Goal: Task Accomplishment & Management: Manage account settings

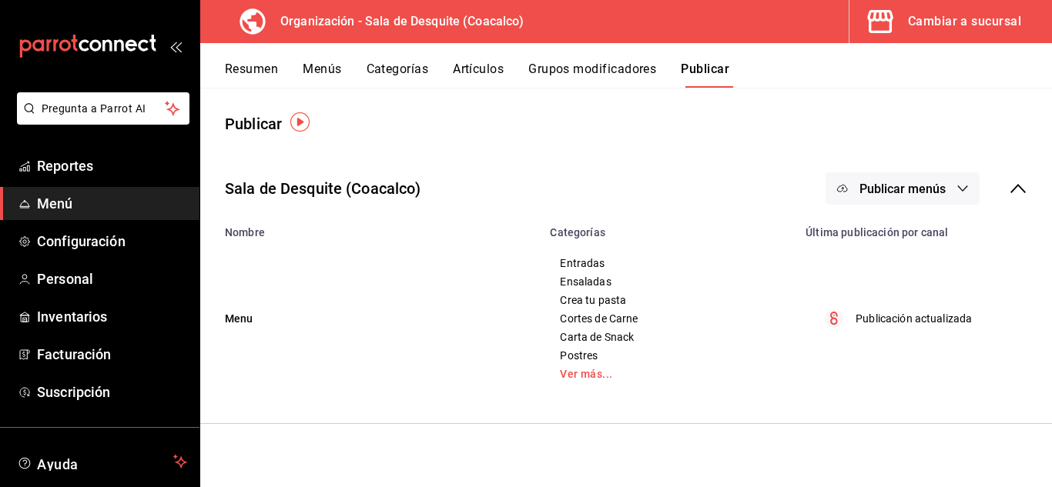
click at [237, 66] on button "Resumen" at bounding box center [251, 75] width 53 height 26
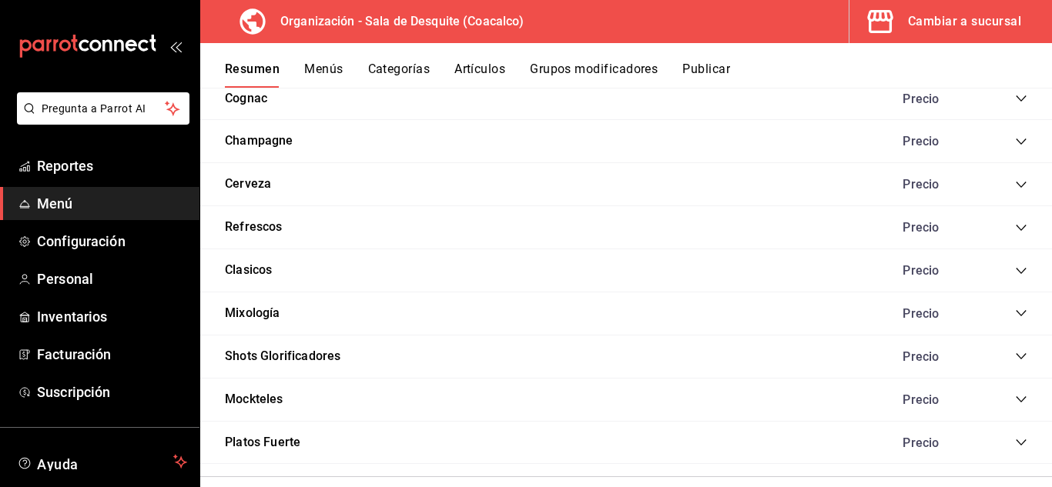
scroll to position [1854, 0]
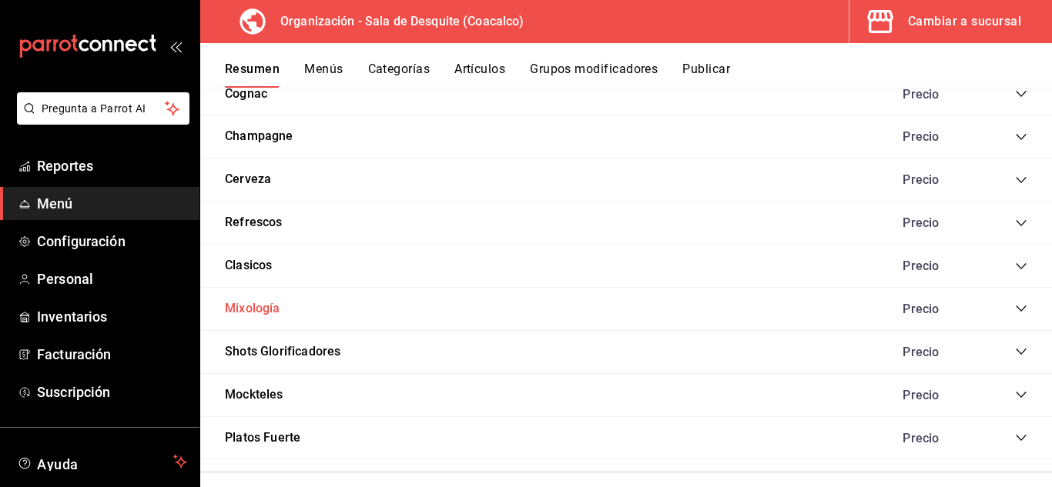
click at [269, 309] on button "Mixología" at bounding box center [252, 309] width 55 height 18
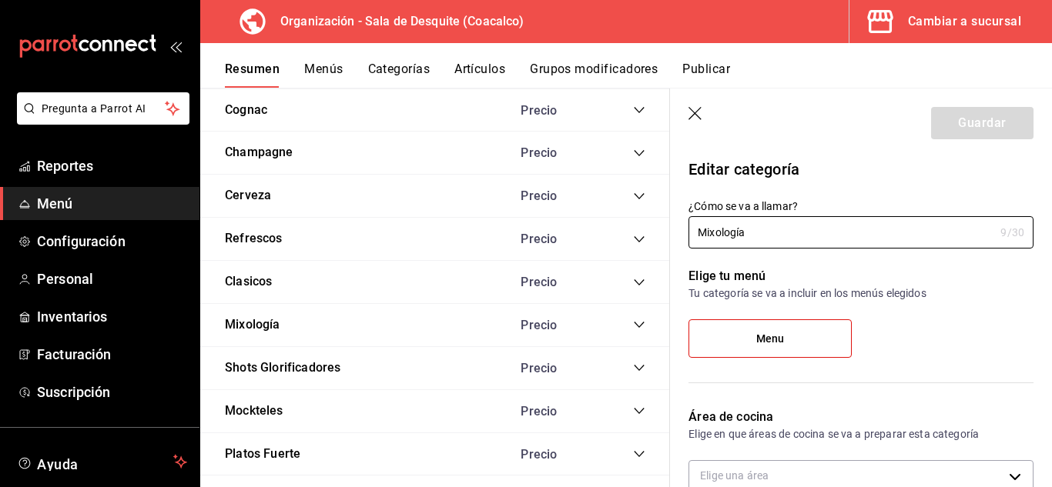
type input "e9a3730d-e1df-4c9f-b4f7-b50c8000d11a"
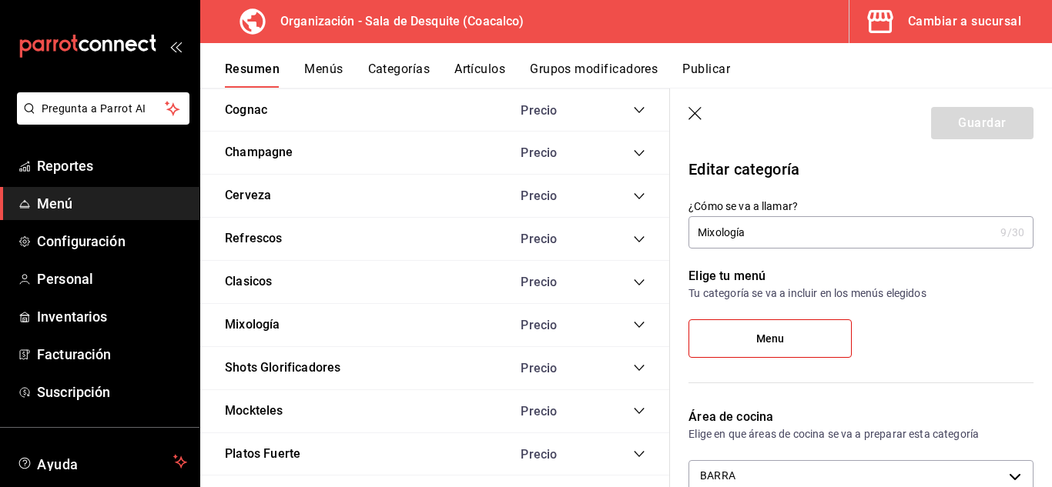
click at [633, 325] on icon "collapse-category-row" at bounding box center [639, 325] width 12 height 12
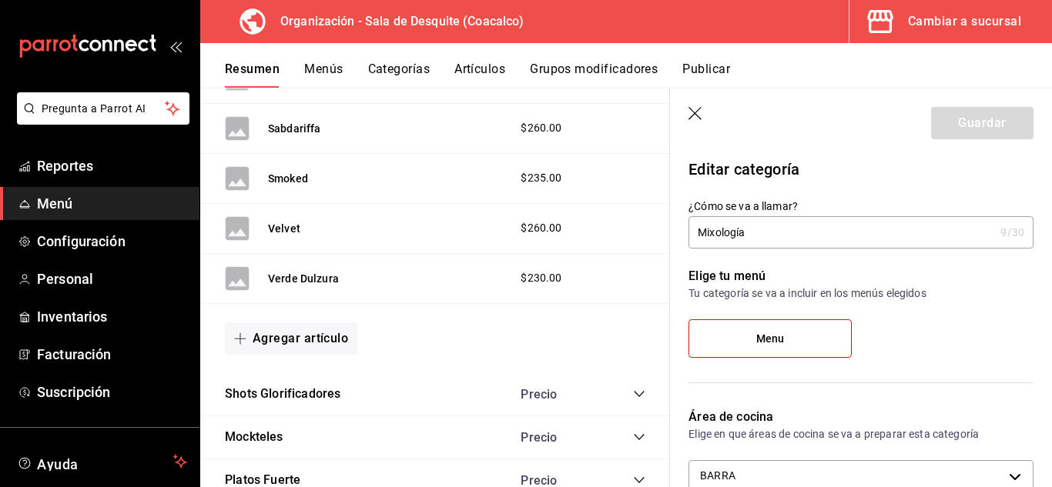
scroll to position [2748, 0]
click at [316, 334] on button "Agregar artículo" at bounding box center [291, 338] width 132 height 32
click at [285, 417] on li "Artículo nuevo" at bounding box center [285, 417] width 121 height 38
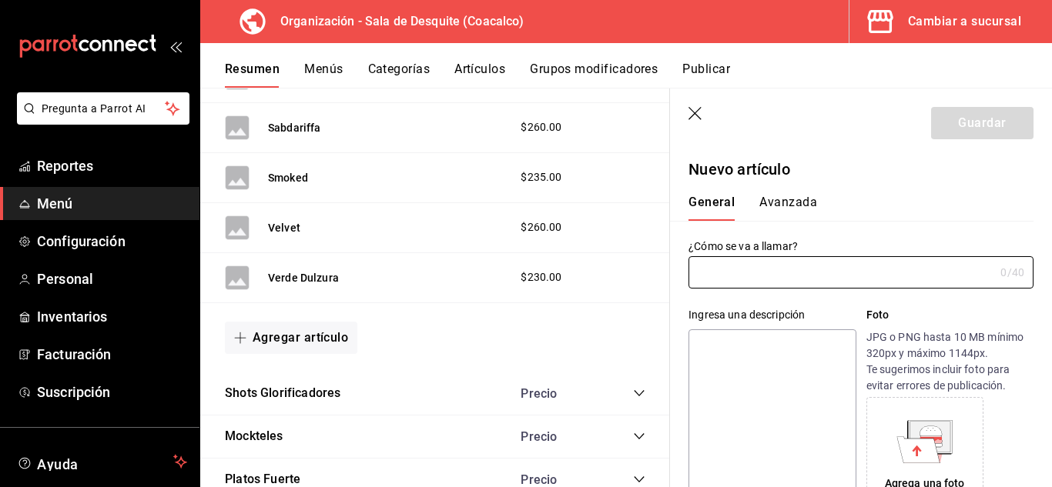
type input "AR-1756081036926"
click at [714, 281] on input "text" at bounding box center [841, 272] width 306 height 31
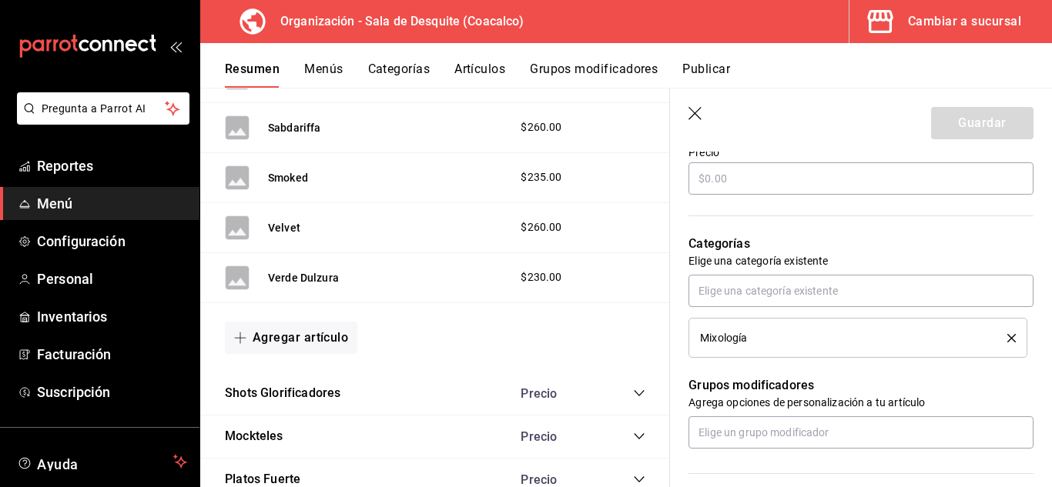
scroll to position [472, 0]
type input "Mojito"
click at [790, 177] on input "text" at bounding box center [860, 178] width 345 height 32
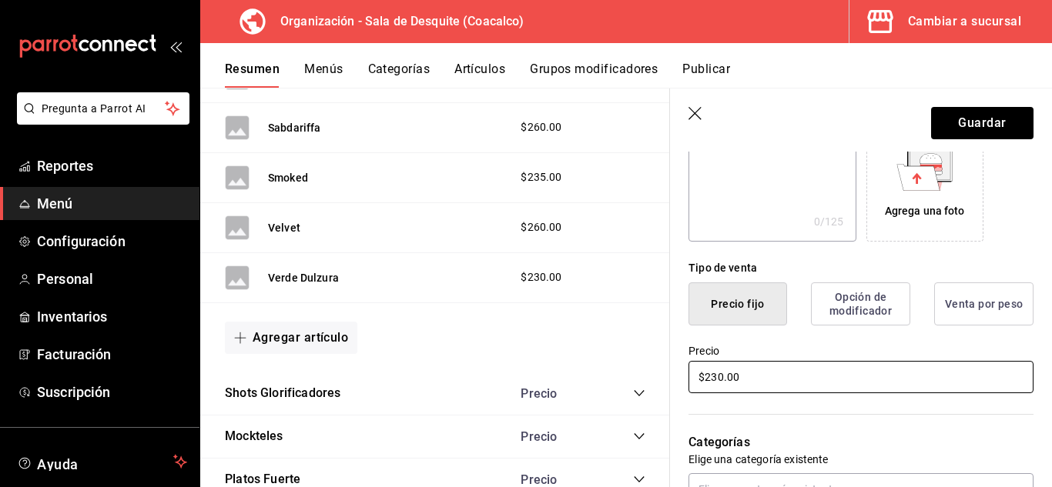
scroll to position [272, 0]
type input "$230.00"
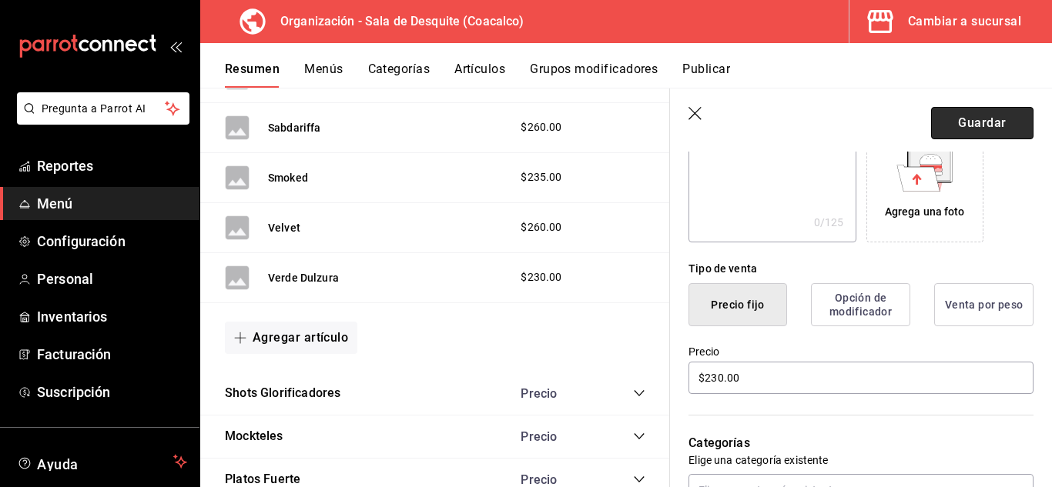
click at [975, 122] on button "Guardar" at bounding box center [982, 123] width 102 height 32
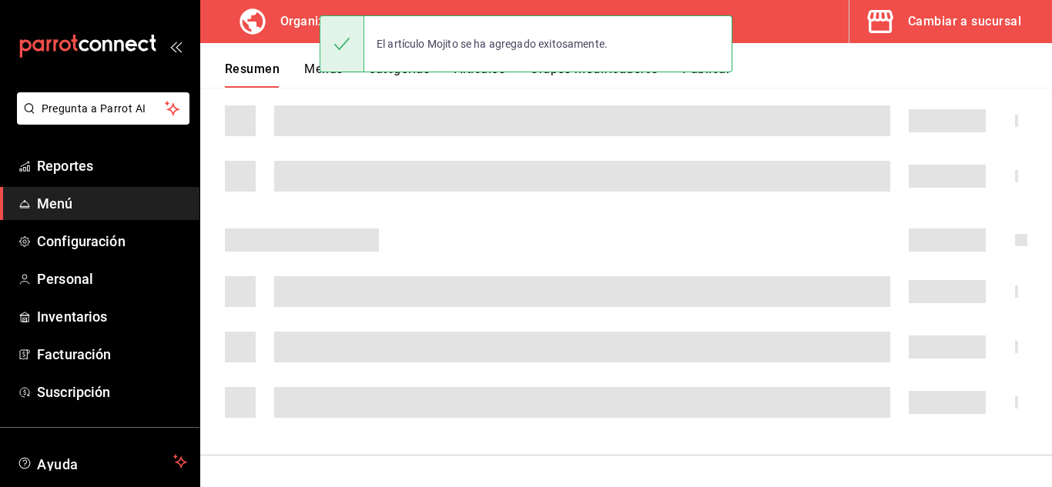
scroll to position [315, 0]
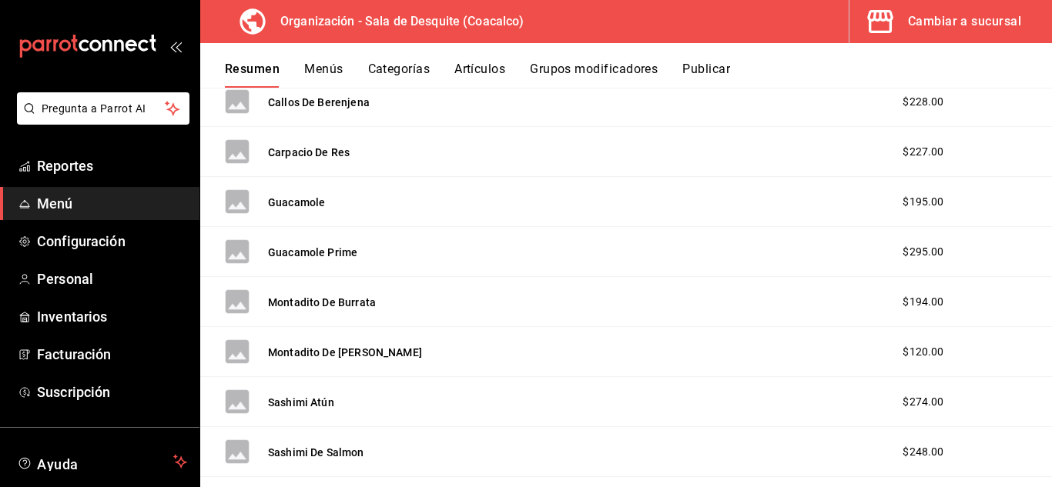
click at [716, 69] on button "Publicar" at bounding box center [706, 75] width 48 height 26
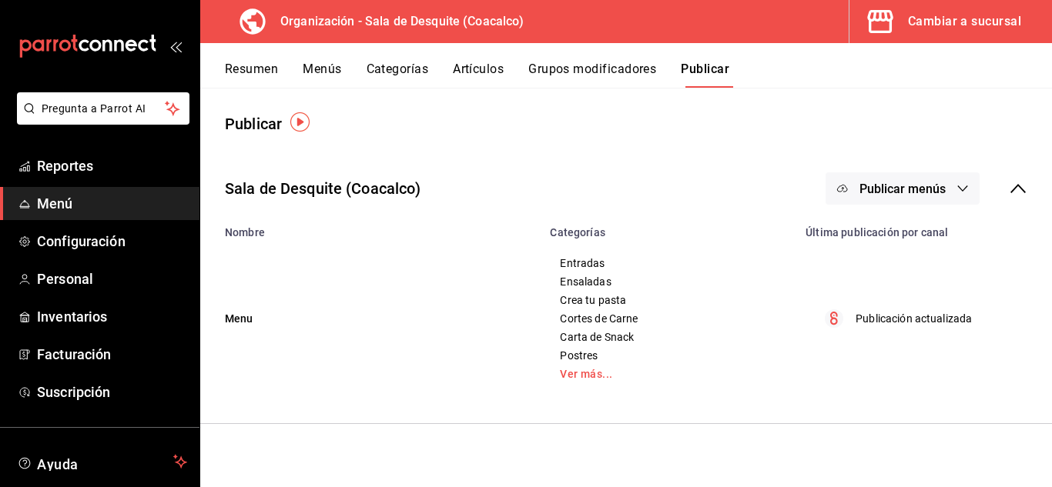
click at [892, 182] on span "Publicar menús" at bounding box center [902, 189] width 86 height 15
click at [908, 238] on span "Punto de venta" at bounding box center [925, 239] width 74 height 16
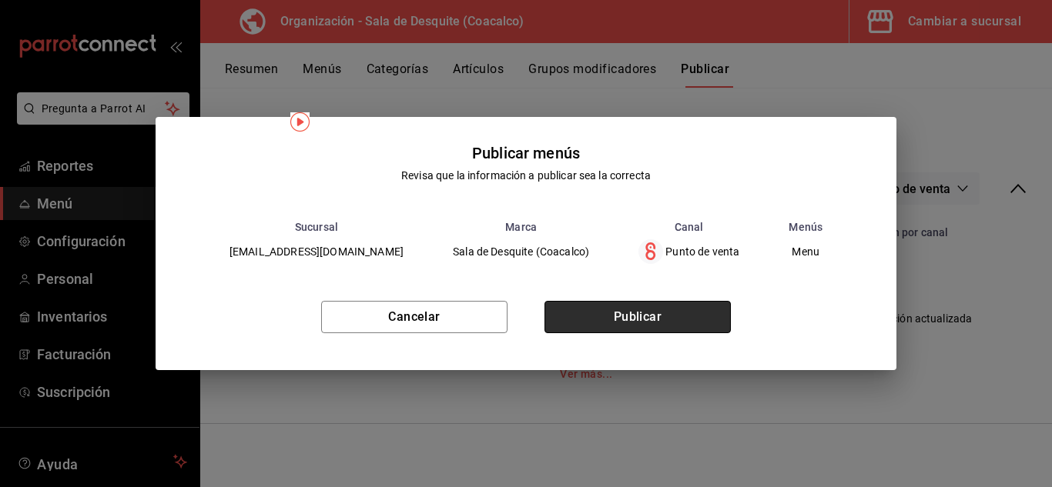
click at [677, 315] on button "Publicar" at bounding box center [637, 317] width 186 height 32
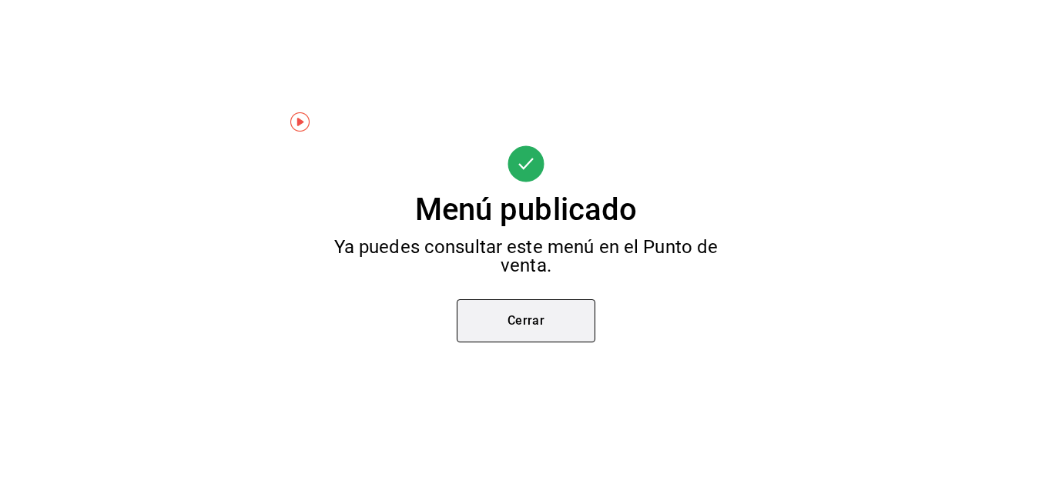
click at [574, 318] on button "Cerrar" at bounding box center [526, 320] width 139 height 43
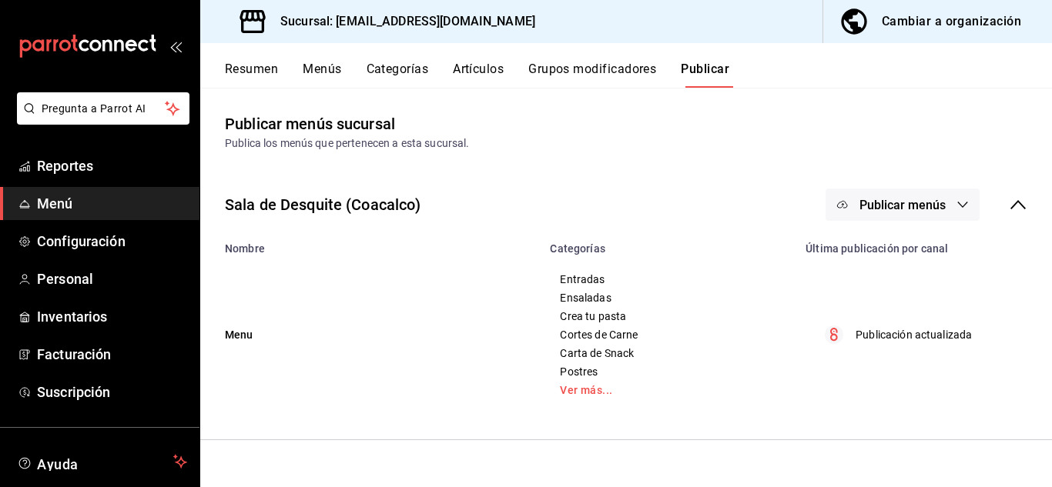
click at [263, 63] on button "Resumen" at bounding box center [251, 75] width 53 height 26
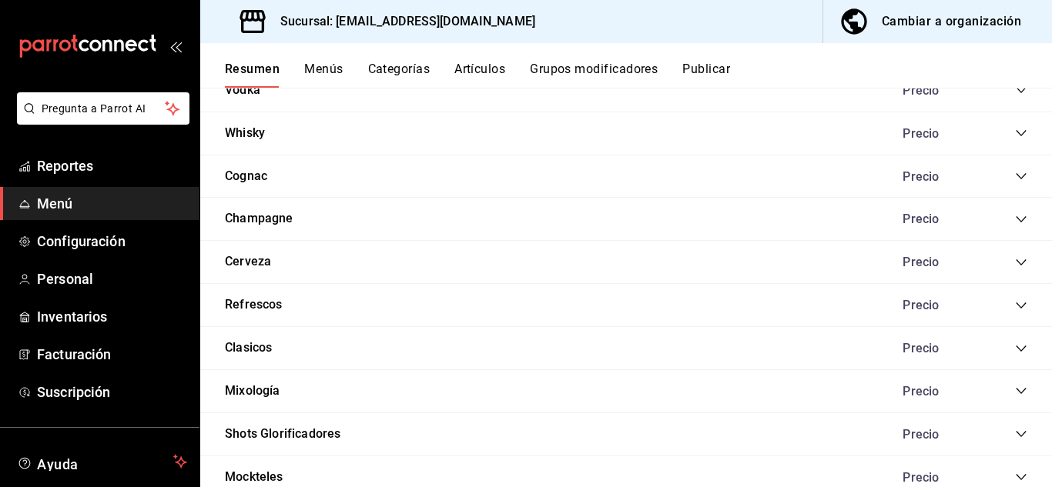
scroll to position [1774, 0]
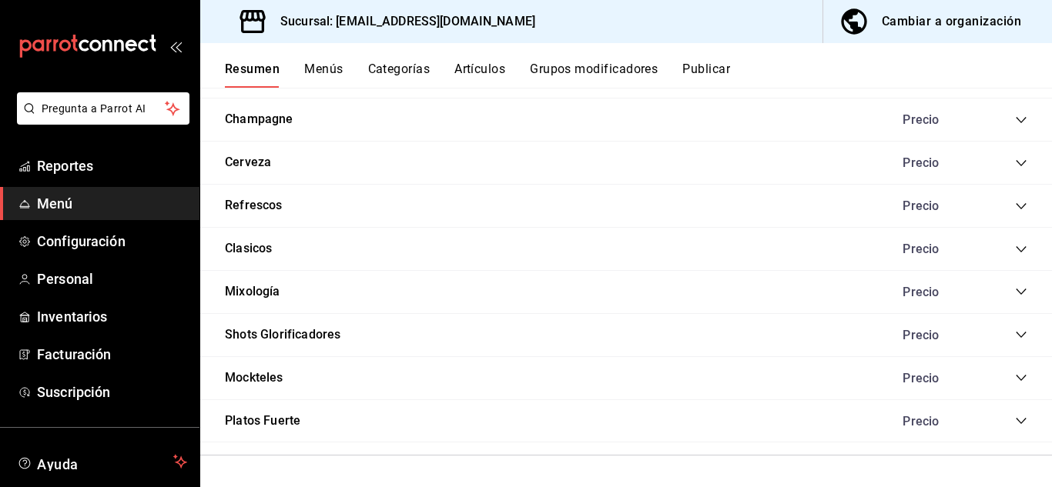
click at [237, 313] on div "Mixología Precio" at bounding box center [625, 292] width 851 height 43
click at [261, 309] on div "Mixología Precio" at bounding box center [625, 292] width 851 height 43
click at [1015, 290] on icon "collapse-category-row" at bounding box center [1021, 292] width 12 height 12
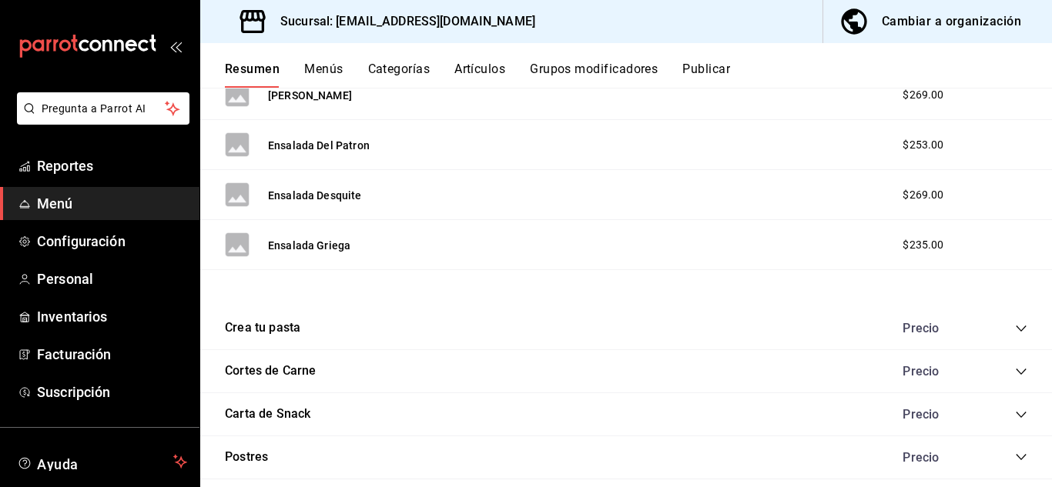
scroll to position [1052, 0]
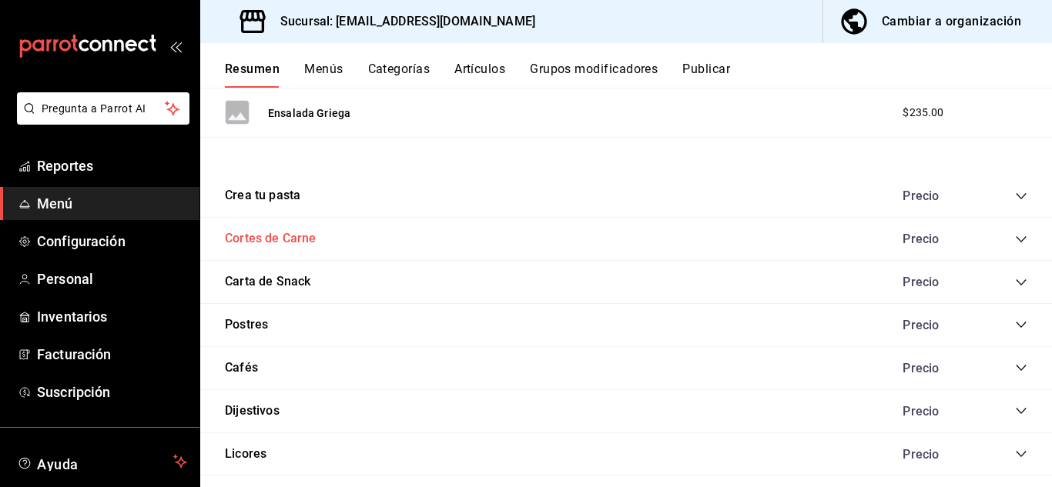
click at [292, 237] on button "Cortes de Carne" at bounding box center [271, 239] width 92 height 18
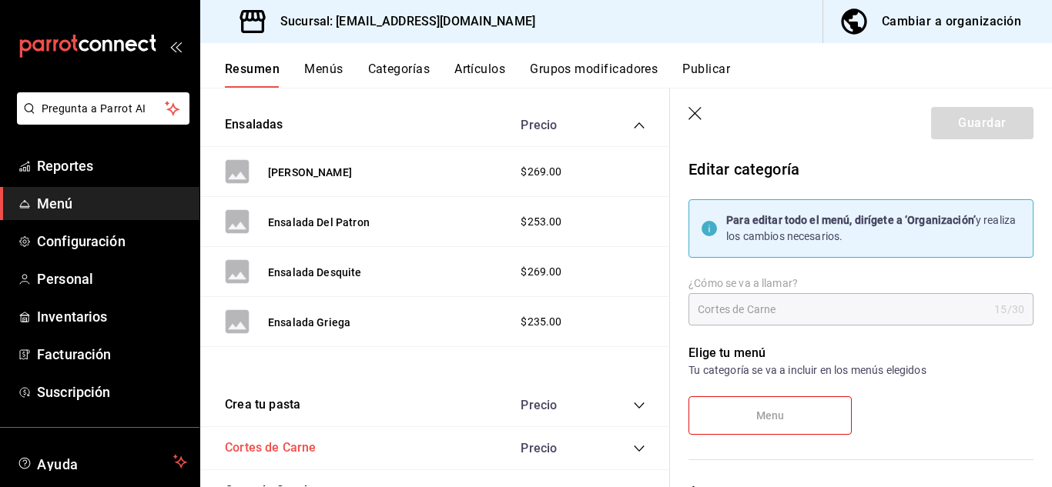
scroll to position [858, 0]
click at [633, 125] on icon "collapse-category-row" at bounding box center [639, 126] width 12 height 12
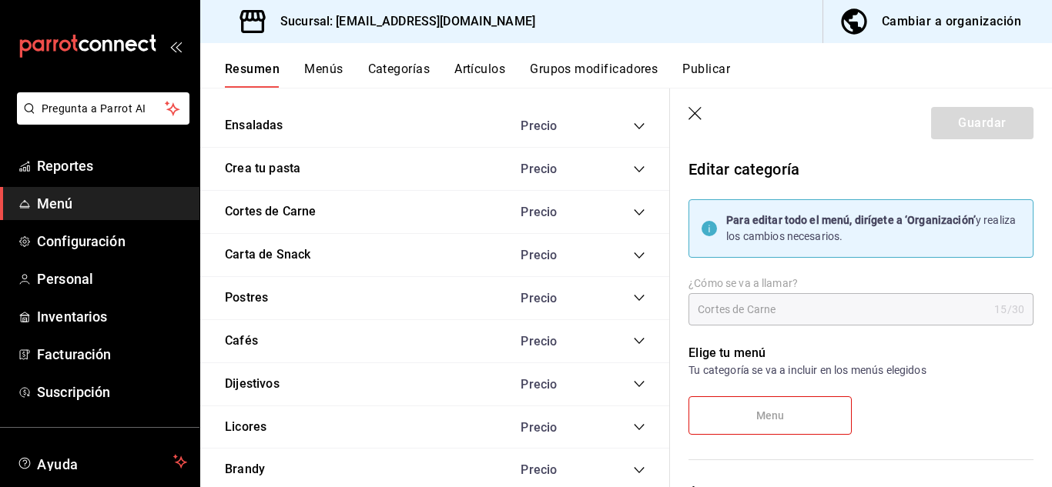
click at [694, 112] on icon "button" at bounding box center [695, 114] width 15 height 15
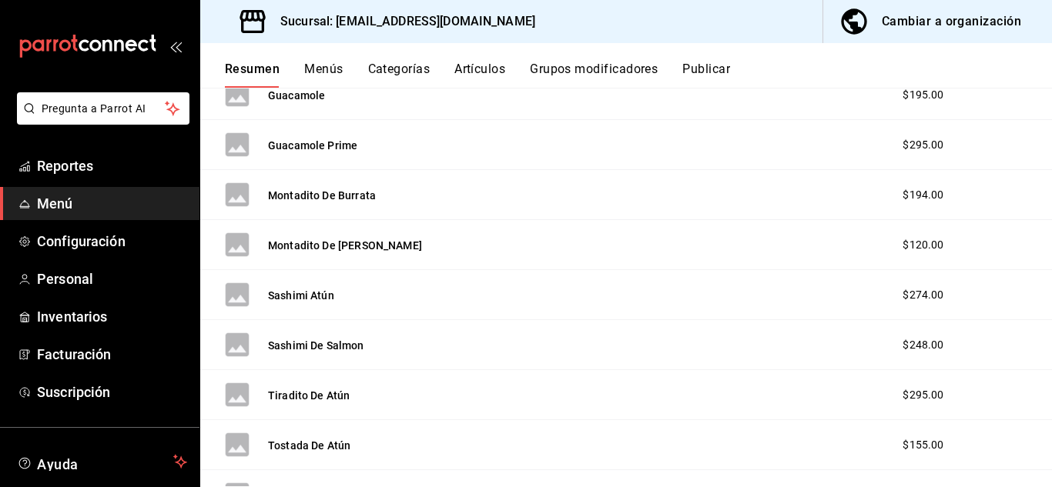
scroll to position [390, 0]
click at [478, 75] on button "Artículos" at bounding box center [479, 75] width 51 height 26
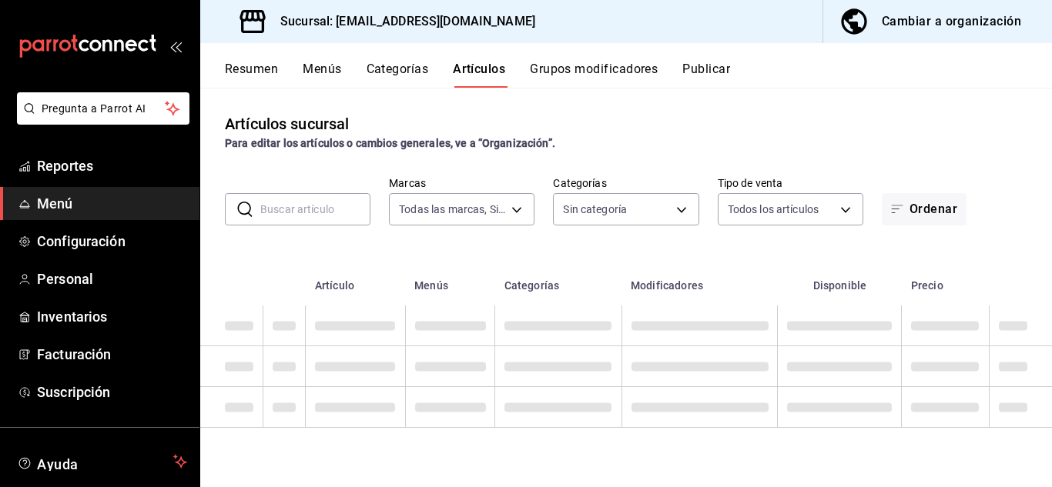
click at [403, 80] on button "Categorías" at bounding box center [397, 75] width 62 height 26
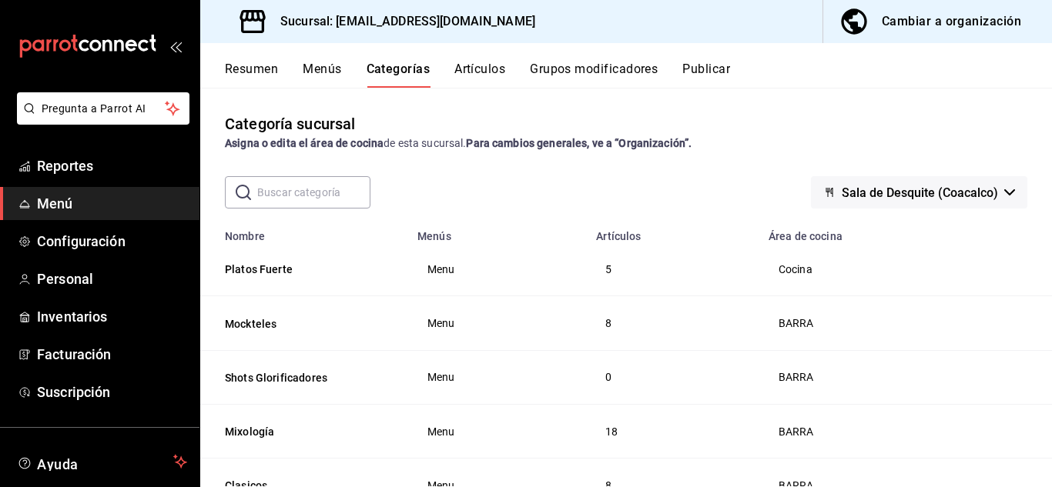
click at [325, 72] on button "Menús" at bounding box center [322, 75] width 38 height 26
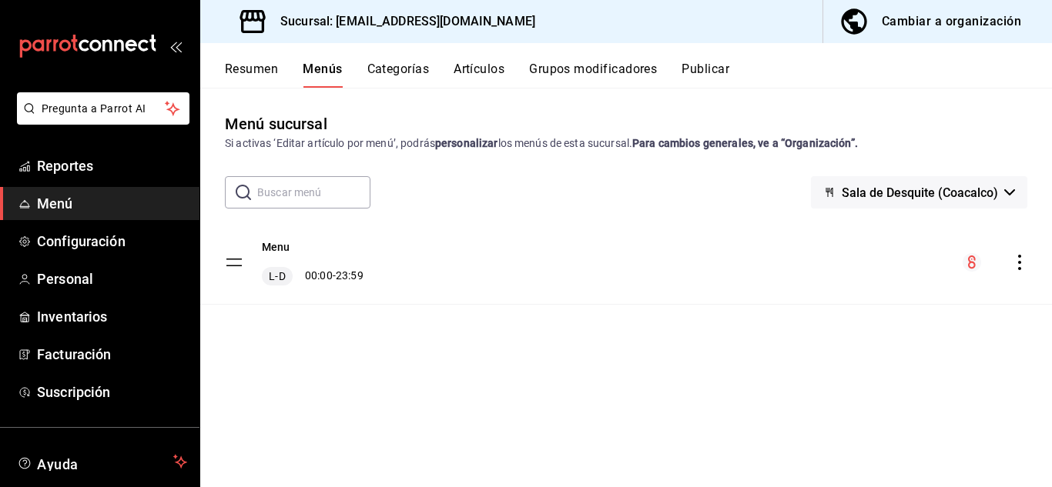
click at [262, 69] on button "Resumen" at bounding box center [251, 75] width 53 height 26
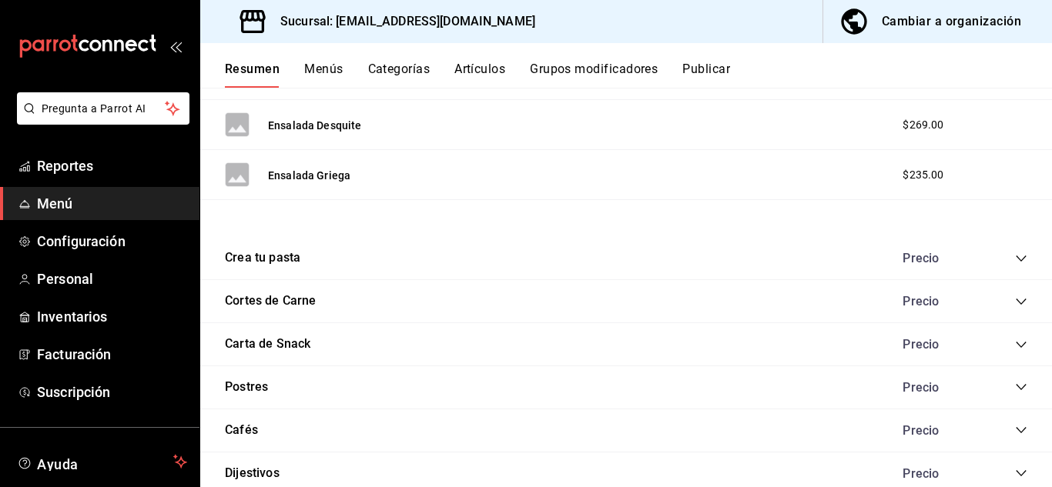
scroll to position [989, 0]
click at [259, 262] on button "Crea tu pasta" at bounding box center [262, 259] width 75 height 18
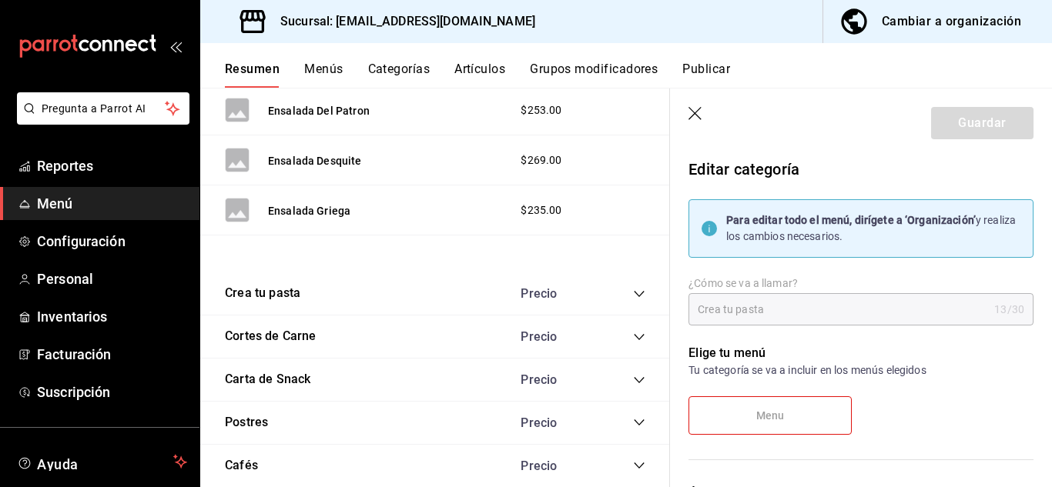
scroll to position [970, 0]
click at [633, 295] on icon "collapse-category-row" at bounding box center [639, 295] width 12 height 12
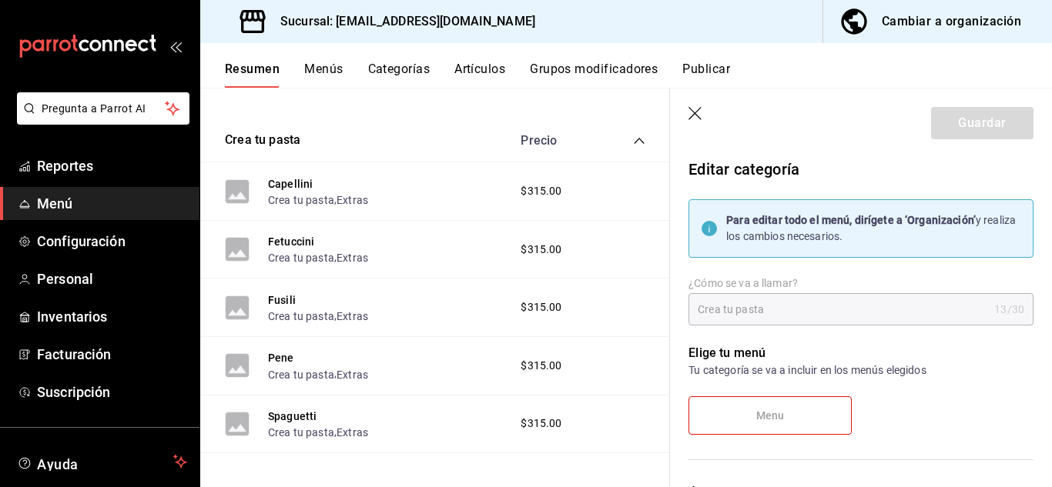
scroll to position [1112, 0]
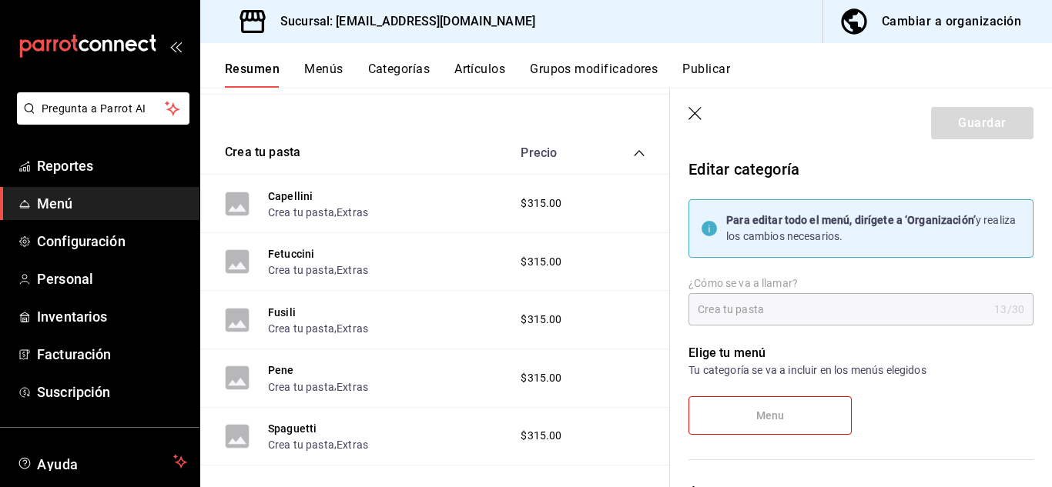
drag, startPoint x: 319, startPoint y: 179, endPoint x: 303, endPoint y: 162, distance: 24.5
click at [303, 162] on div "Crea tu pasta Precio" at bounding box center [435, 153] width 470 height 43
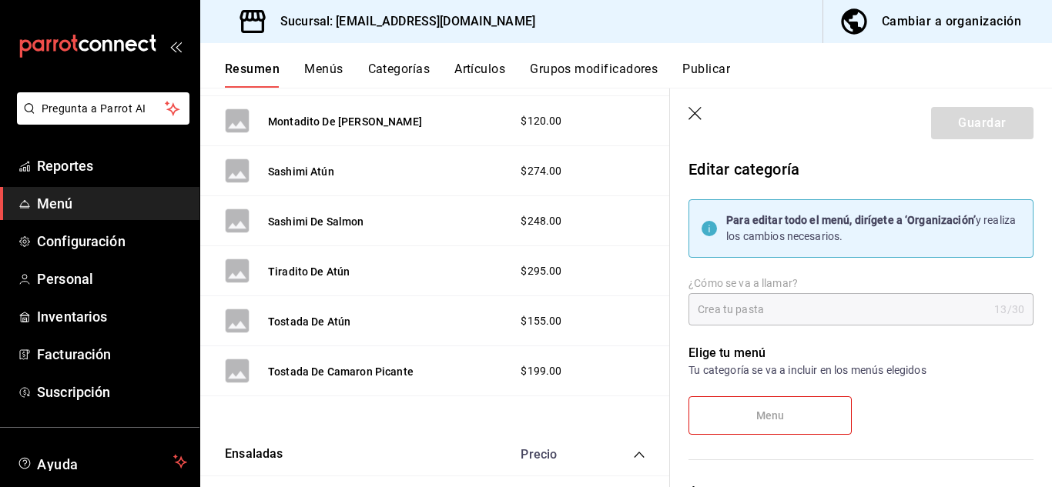
scroll to position [0, 0]
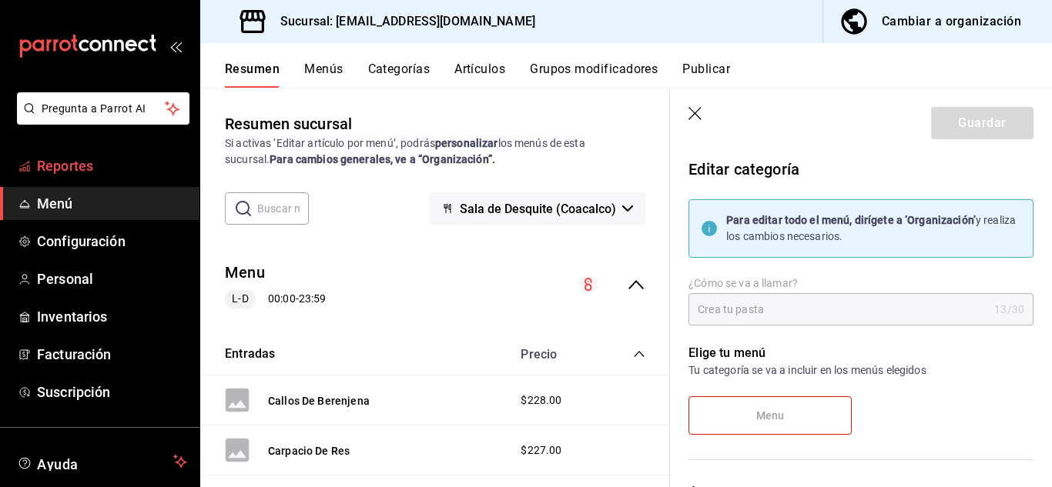
click at [63, 164] on span "Reportes" at bounding box center [112, 166] width 150 height 21
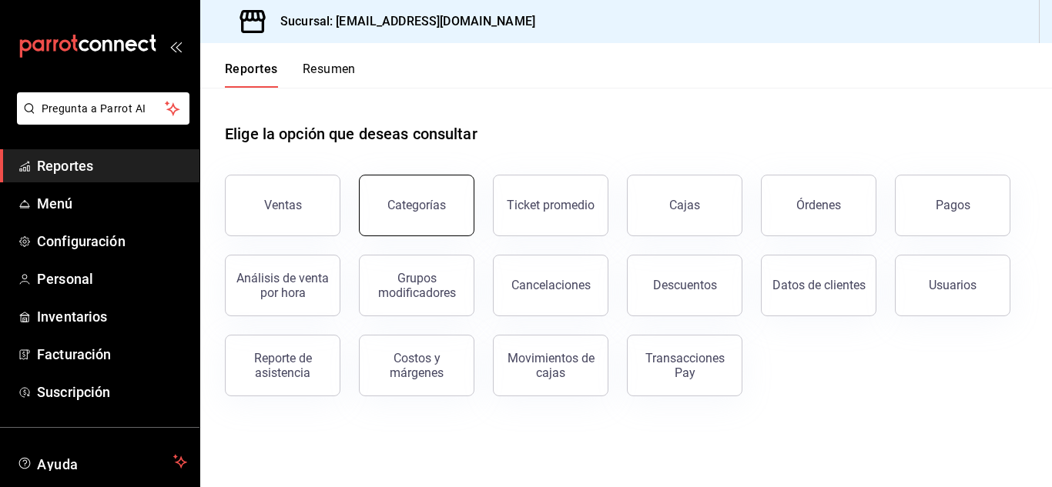
click at [430, 218] on button "Categorías" at bounding box center [416, 206] width 115 height 62
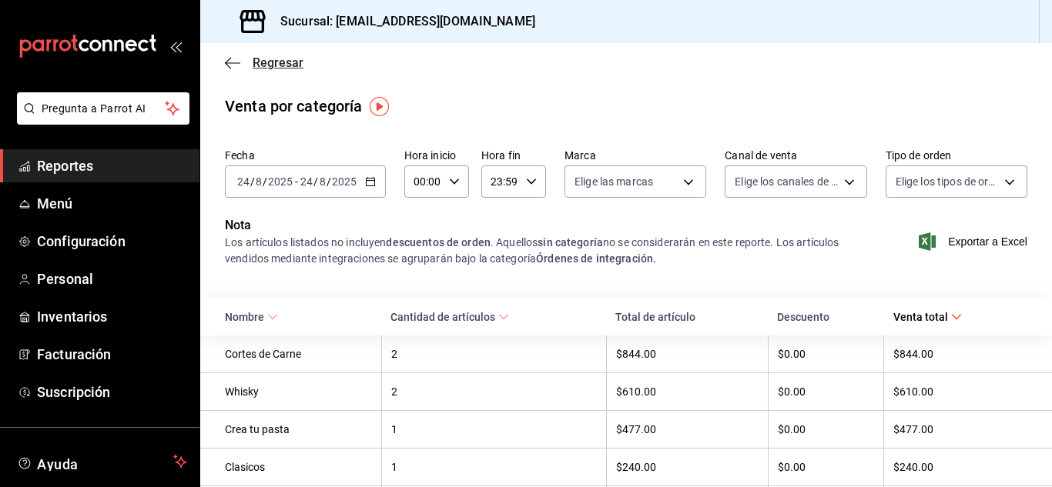
click at [233, 61] on icon "button" at bounding box center [232, 63] width 15 height 14
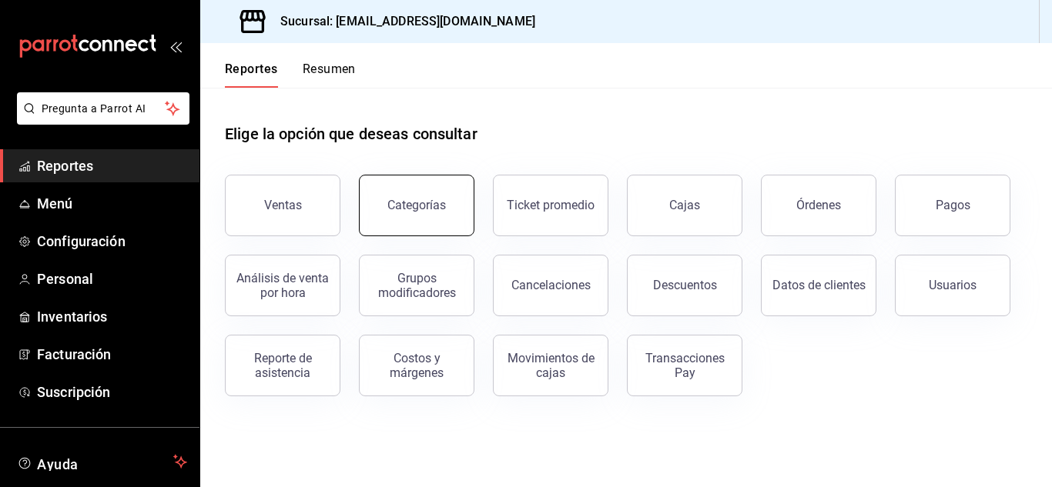
click at [409, 202] on div "Categorías" at bounding box center [416, 205] width 59 height 15
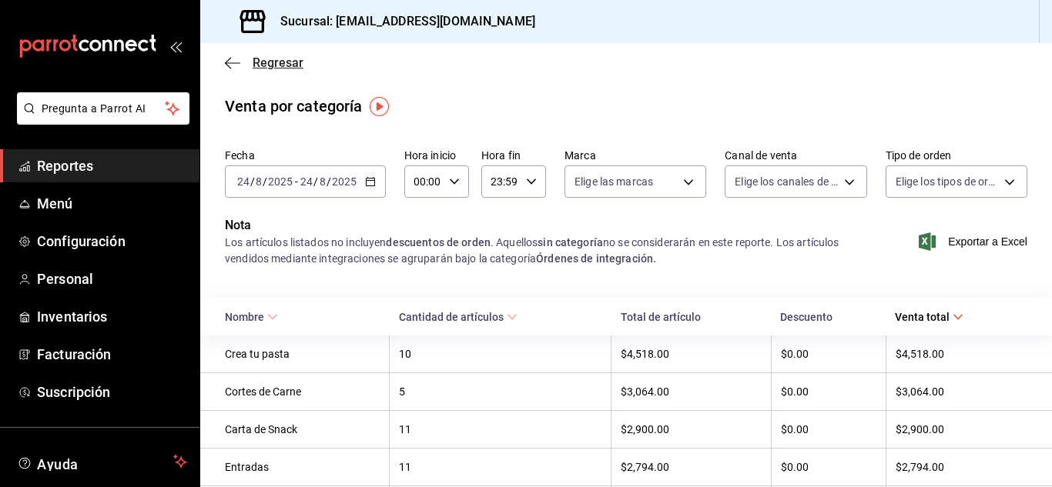
click at [234, 59] on icon "button" at bounding box center [232, 63] width 15 height 14
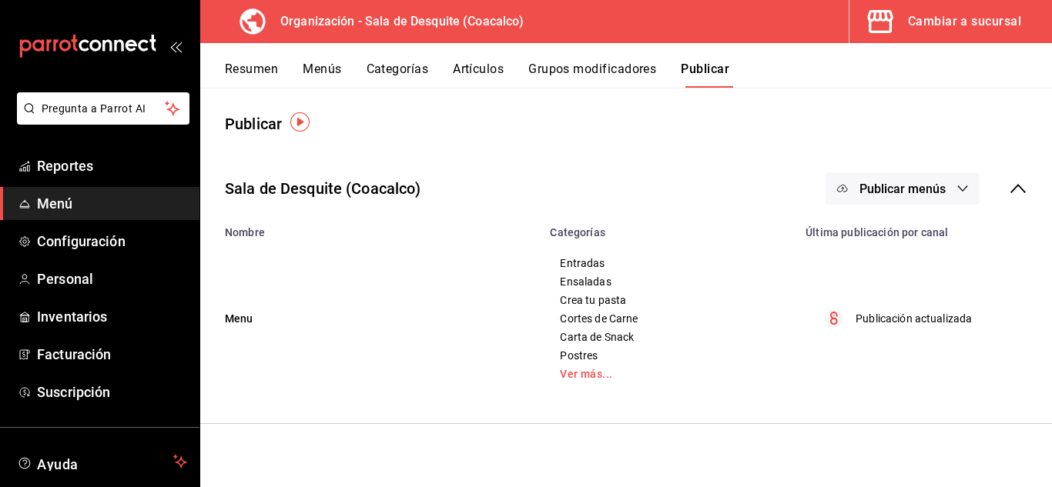
click at [400, 78] on button "Categorías" at bounding box center [397, 75] width 62 height 26
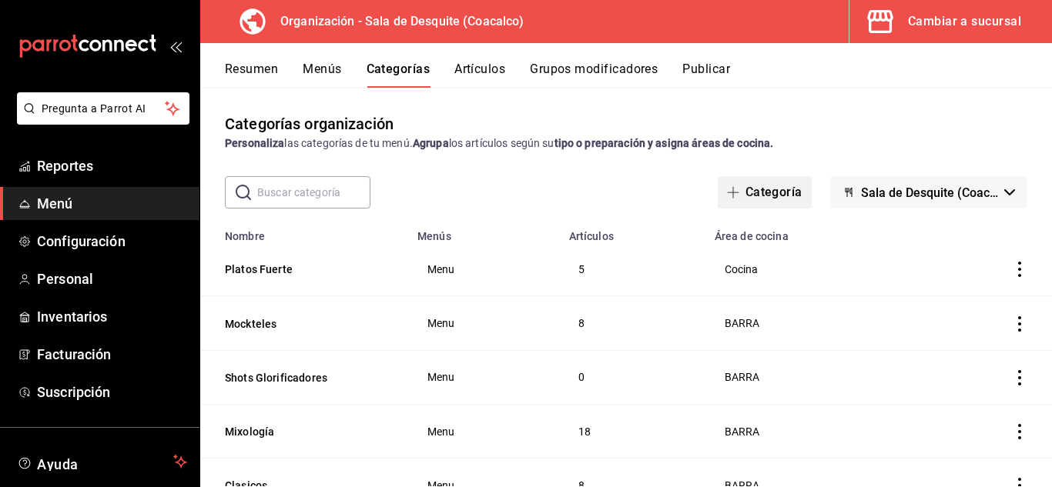
click at [751, 188] on button "Categoría" at bounding box center [765, 192] width 94 height 32
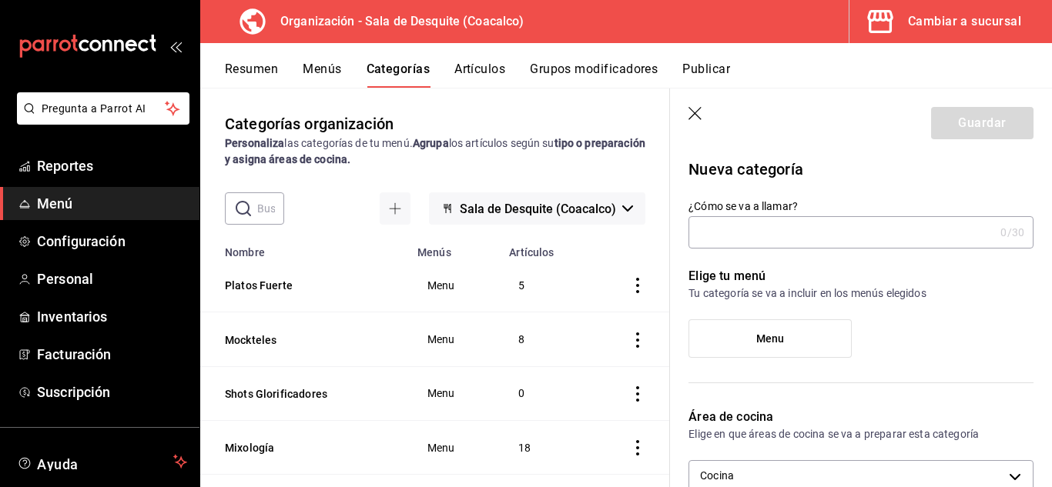
click at [749, 222] on input "¿Cómo se va a llamar?" at bounding box center [841, 232] width 306 height 31
type input "e"
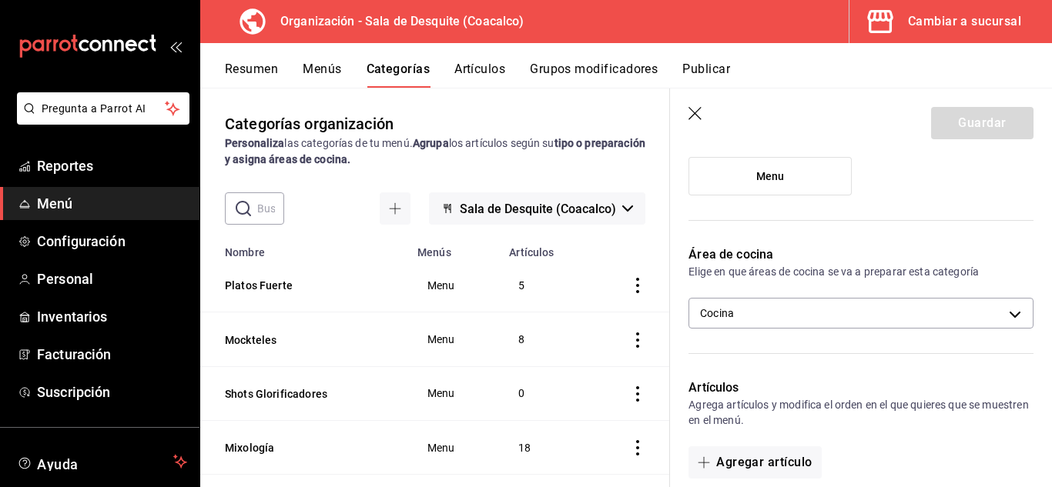
scroll to position [163, 0]
type input "Extras"
click at [733, 176] on label "Menu" at bounding box center [770, 175] width 162 height 37
click at [0, 0] on input "Menu" at bounding box center [0, 0] width 0 height 0
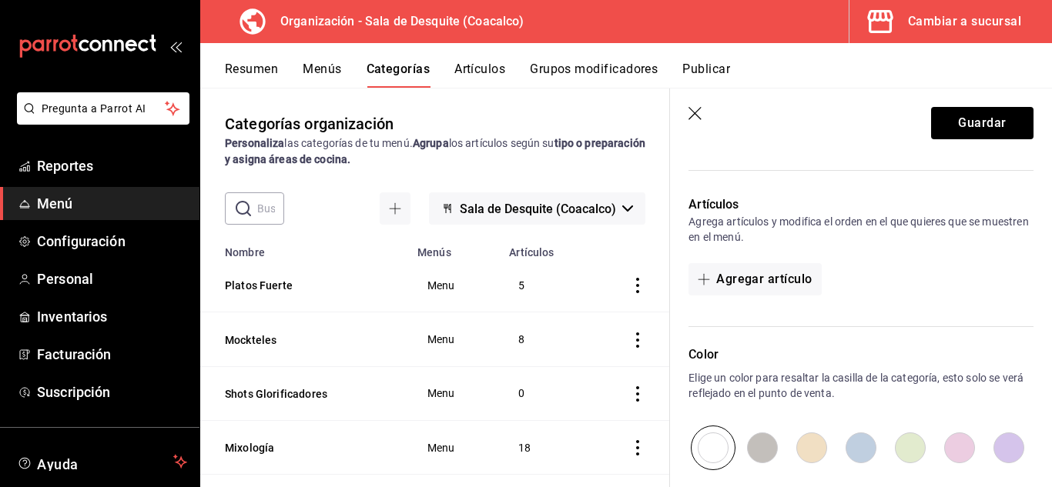
scroll to position [346, 0]
click at [723, 283] on button "Agregar artículo" at bounding box center [754, 279] width 132 height 32
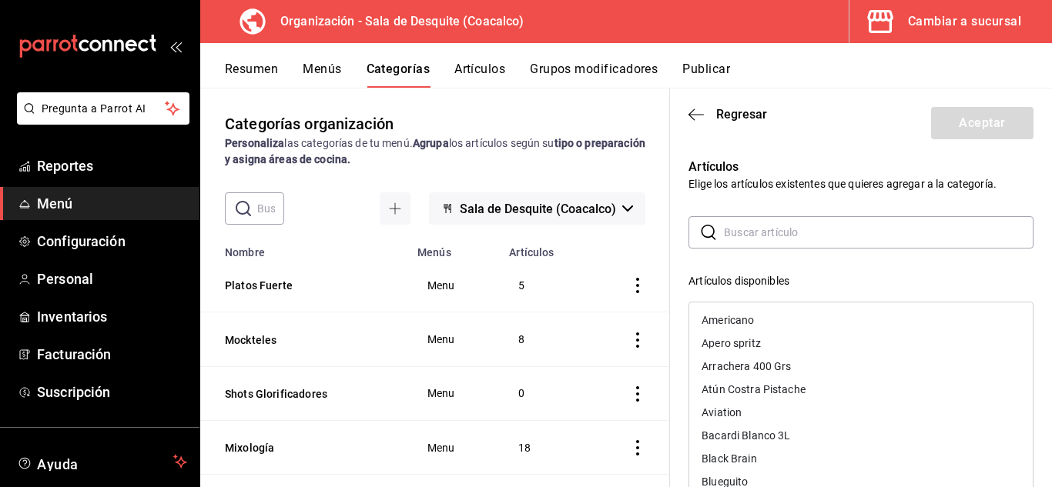
click at [732, 223] on input "text" at bounding box center [878, 232] width 309 height 31
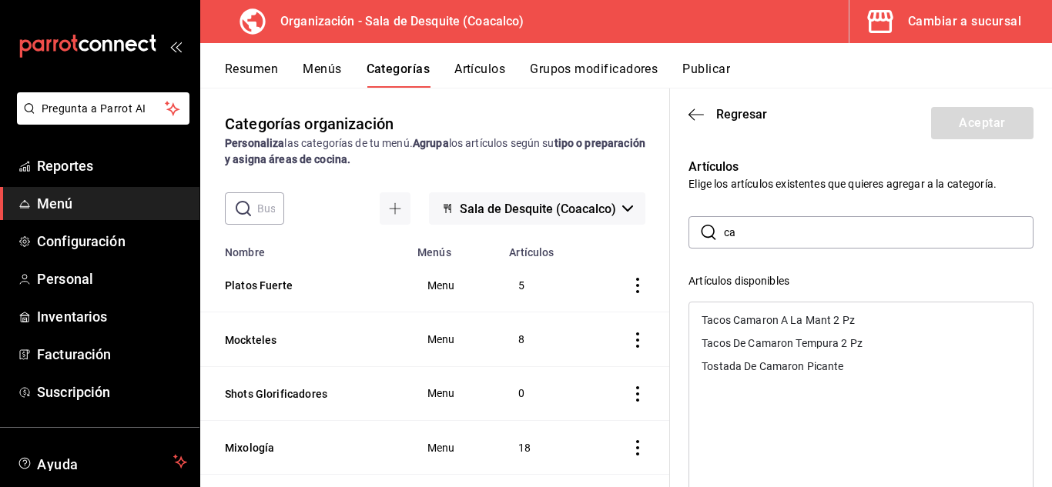
type input "c"
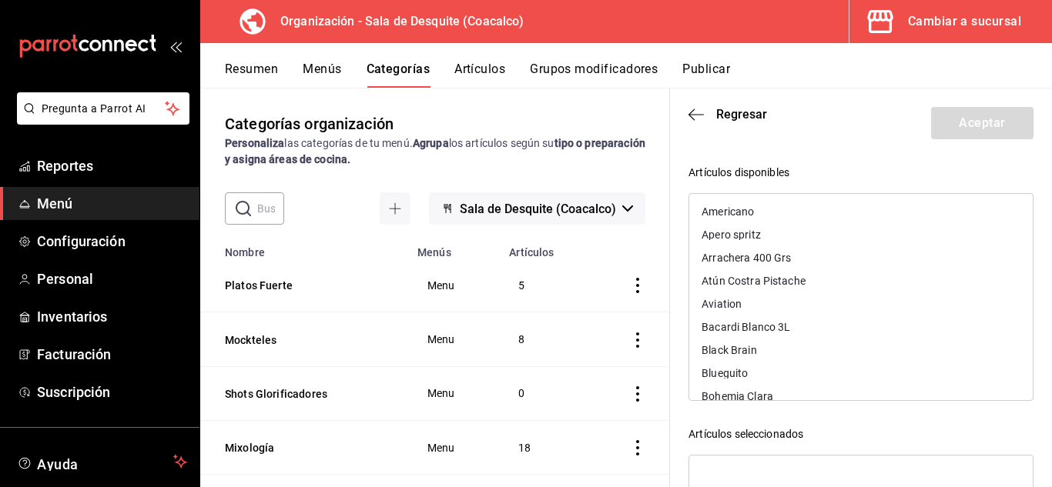
scroll to position [0, 0]
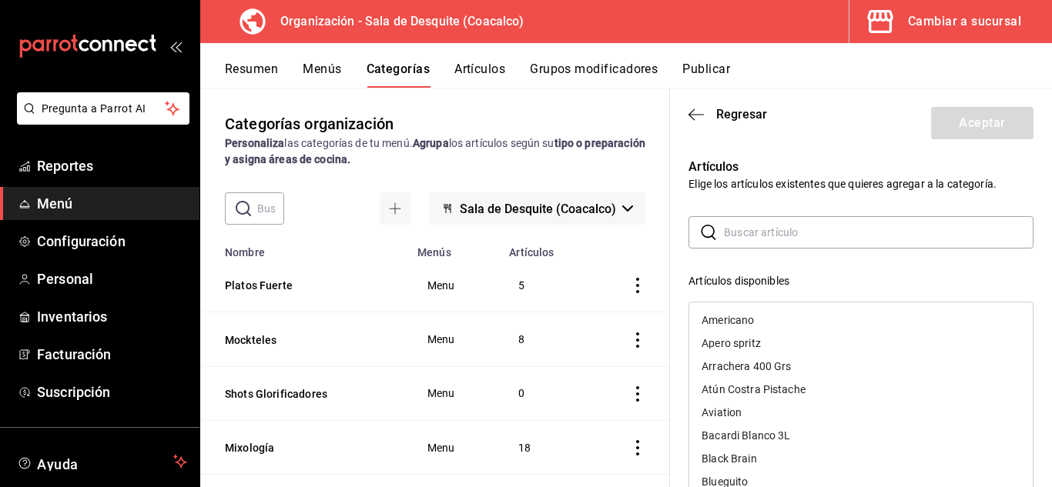
click at [821, 146] on header "Regresar Aceptar" at bounding box center [861, 120] width 382 height 63
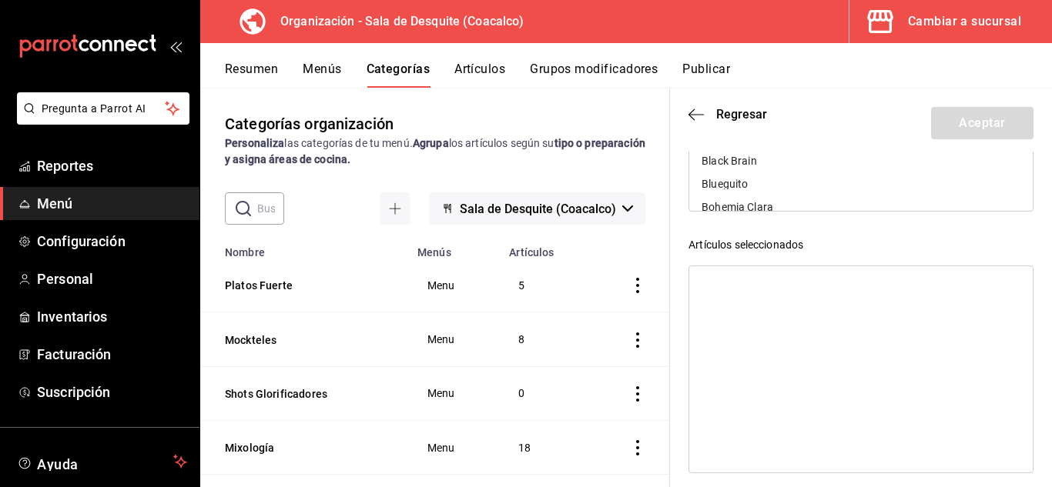
scroll to position [309, 0]
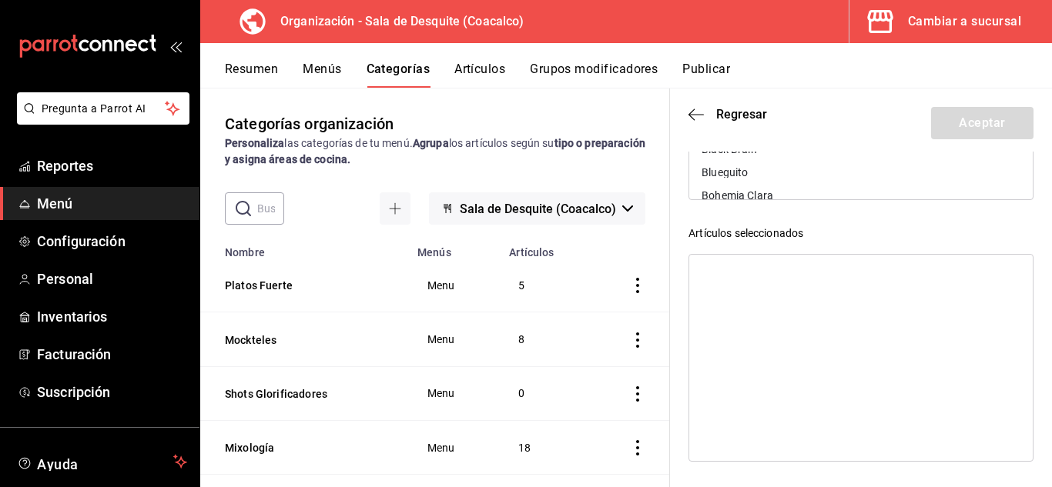
click at [723, 256] on ul at bounding box center [860, 261] width 343 height 12
click at [717, 269] on div at bounding box center [860, 358] width 345 height 208
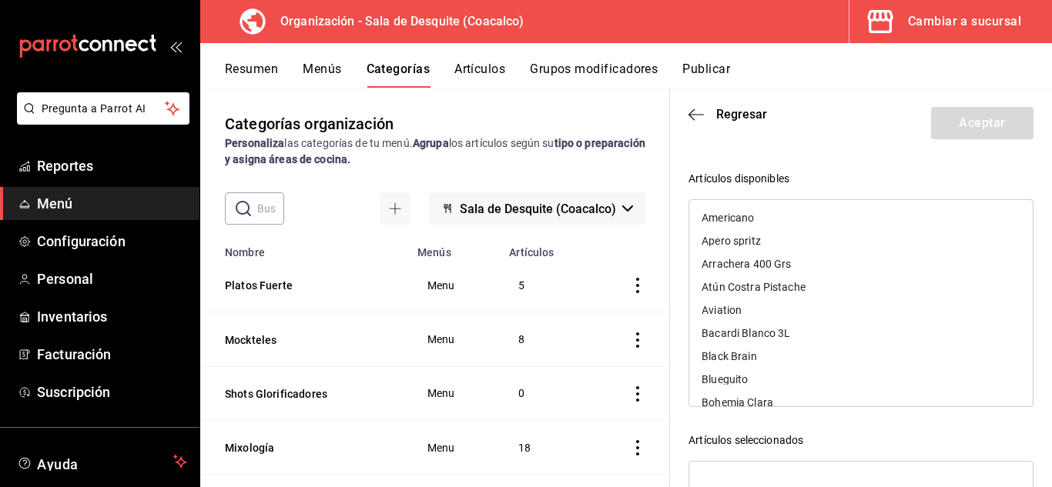
scroll to position [0, 0]
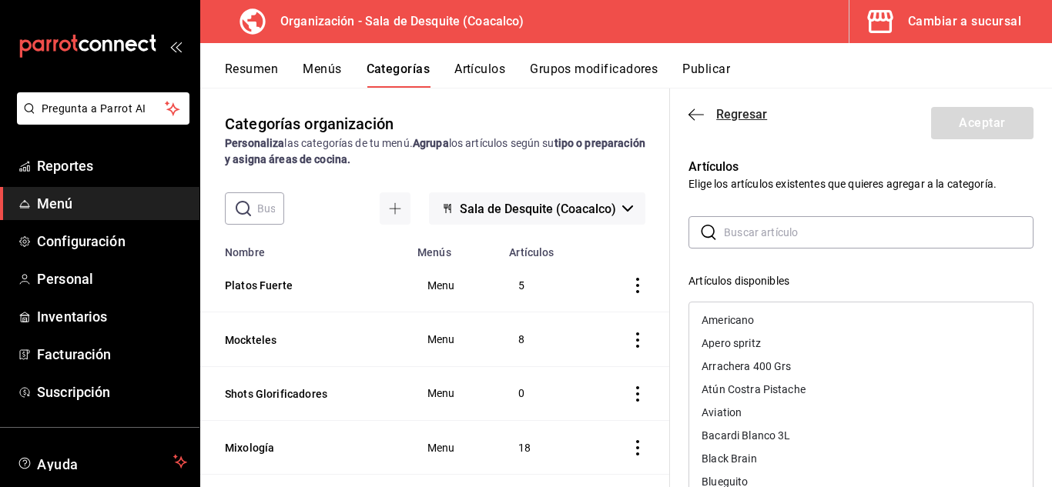
click at [692, 117] on icon "button" at bounding box center [691, 115] width 6 height 12
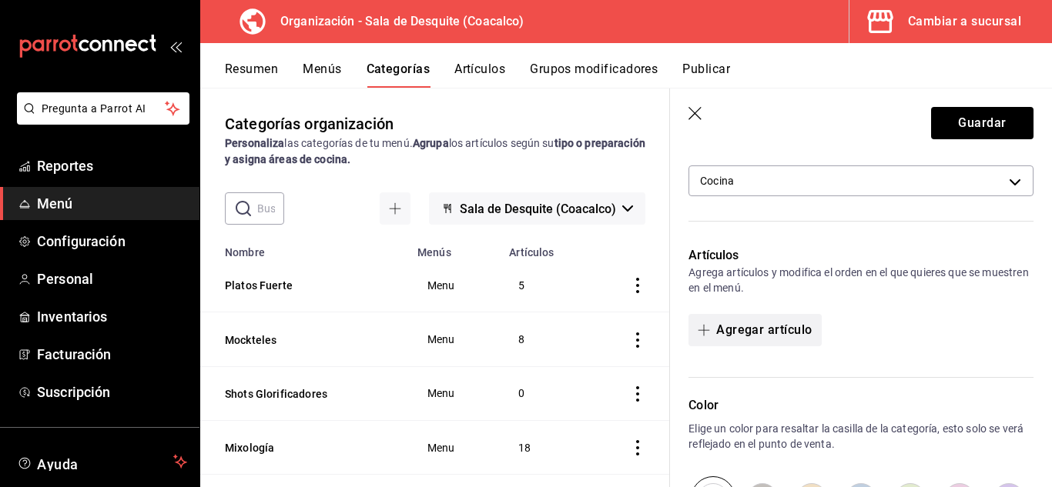
scroll to position [292, 0]
click at [740, 337] on button "Agregar artículo" at bounding box center [754, 333] width 132 height 32
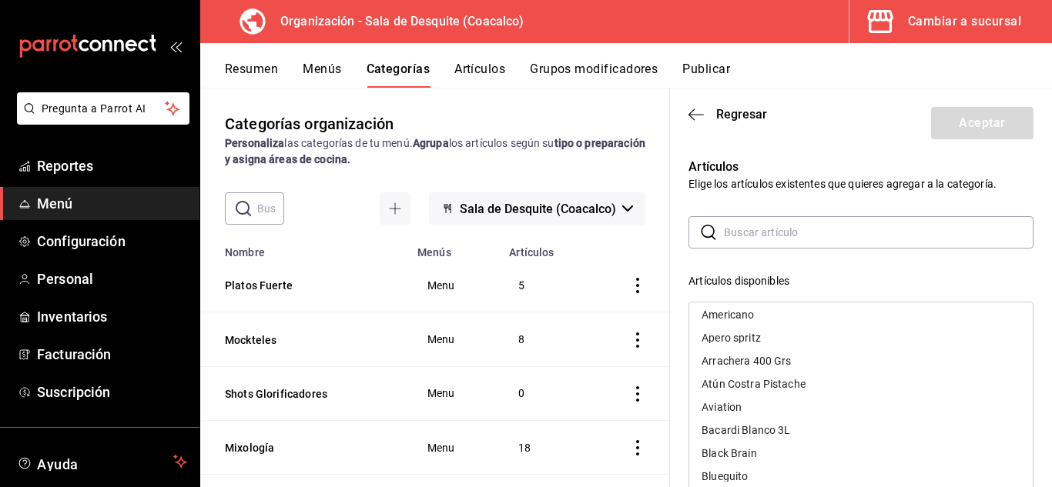
scroll to position [0, 0]
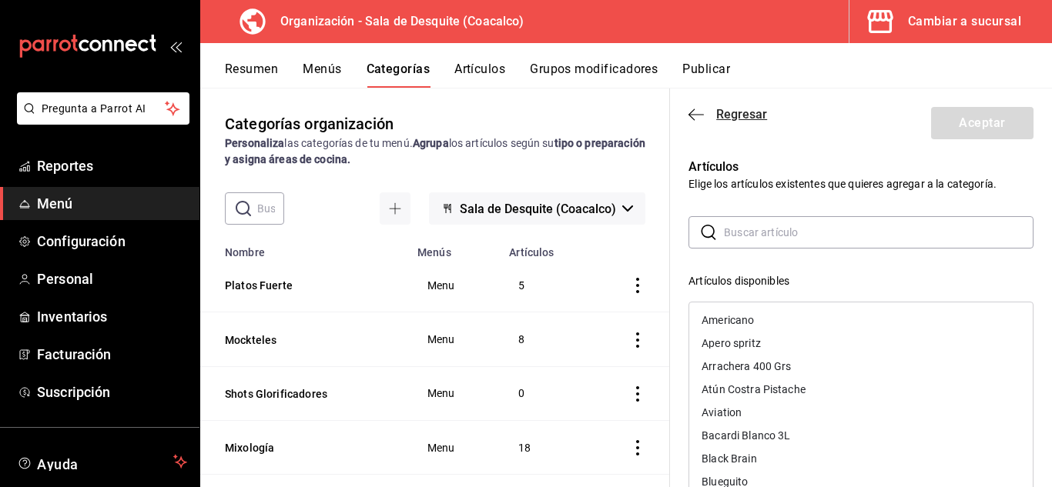
click at [698, 115] on icon "button" at bounding box center [695, 114] width 15 height 1
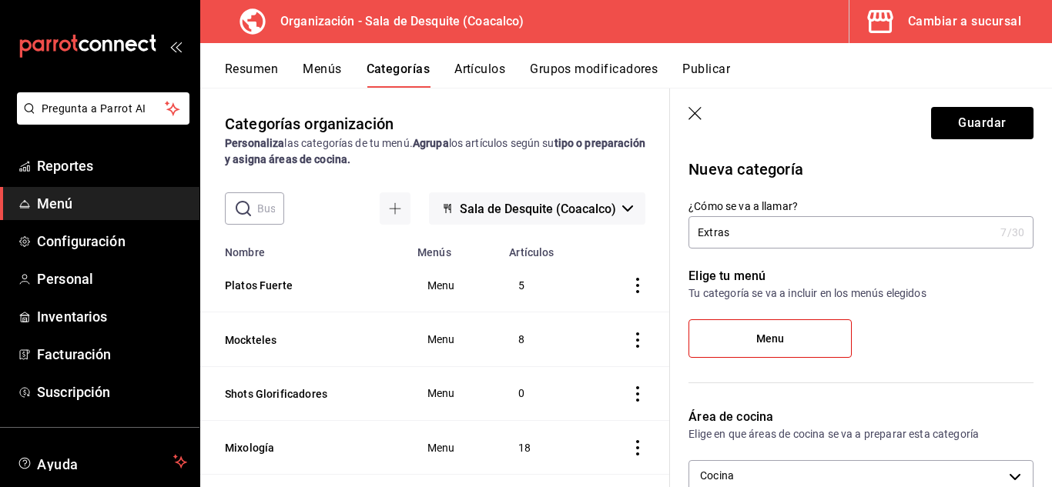
click at [690, 111] on icon "button" at bounding box center [695, 114] width 15 height 15
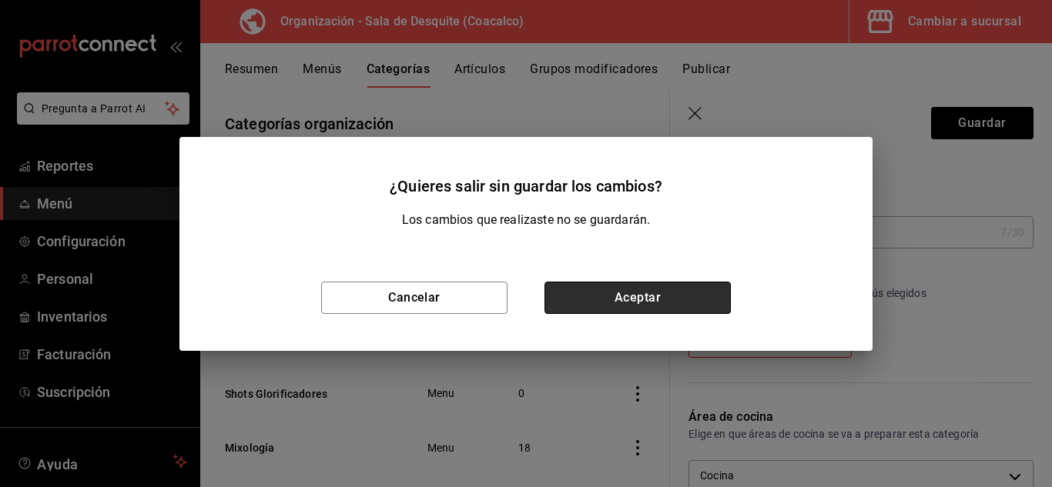
click at [646, 296] on button "Aceptar" at bounding box center [637, 298] width 186 height 32
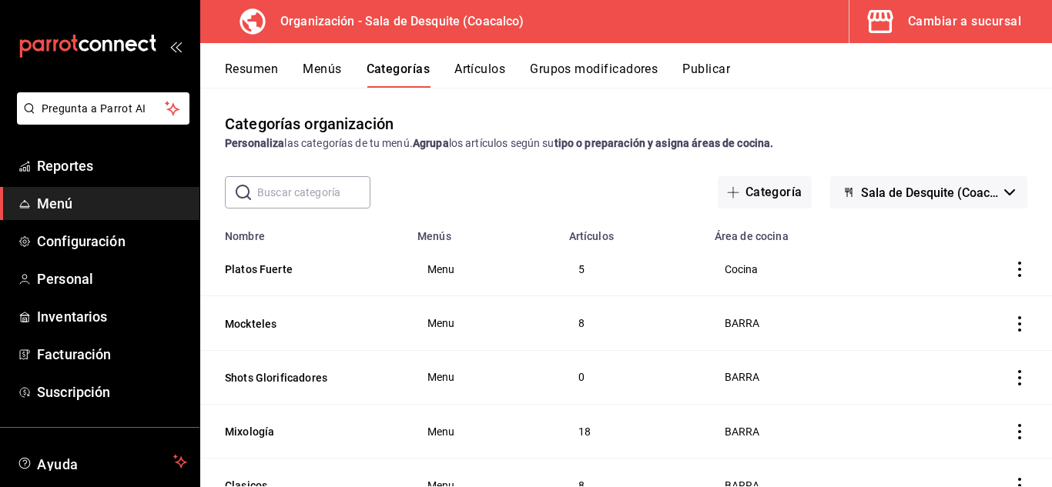
click at [577, 73] on button "Grupos modificadores" at bounding box center [594, 75] width 128 height 26
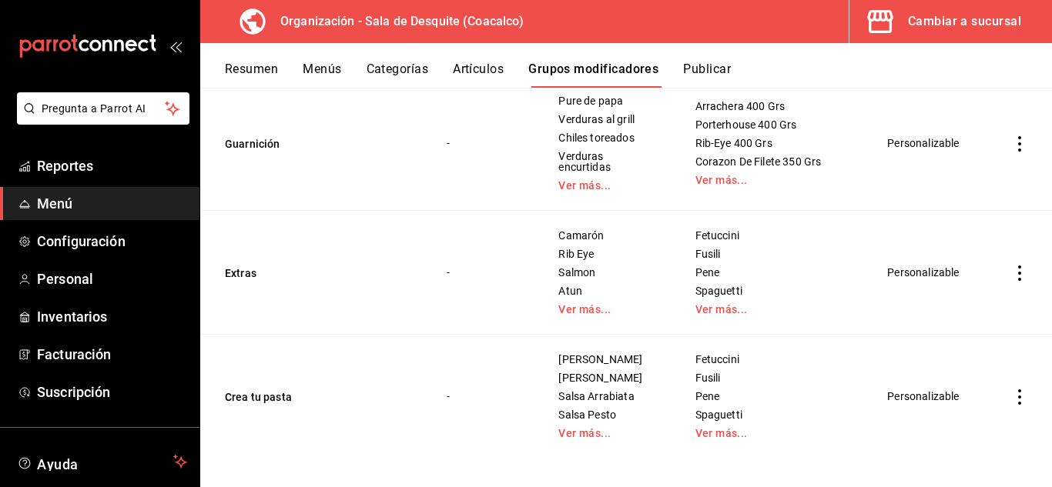
scroll to position [949, 0]
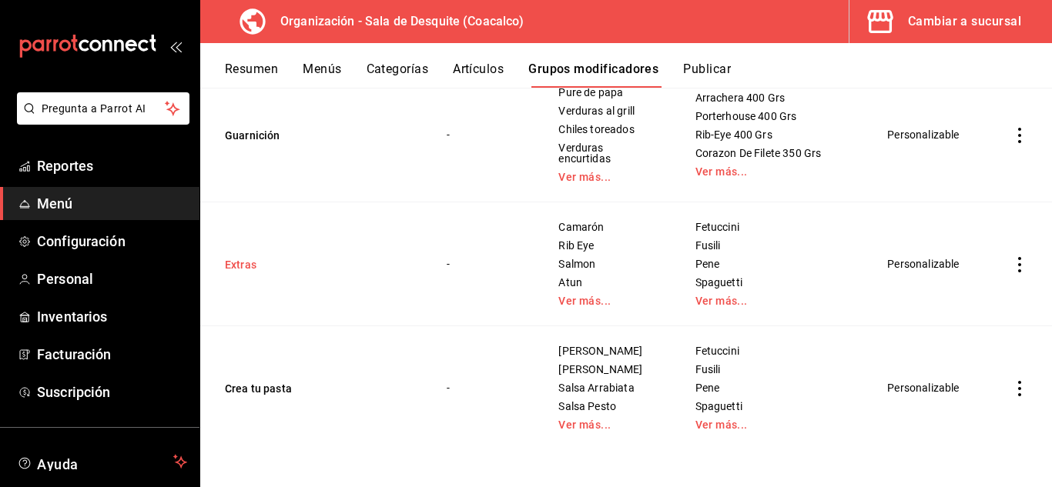
click at [242, 260] on button "Extras" at bounding box center [317, 264] width 185 height 15
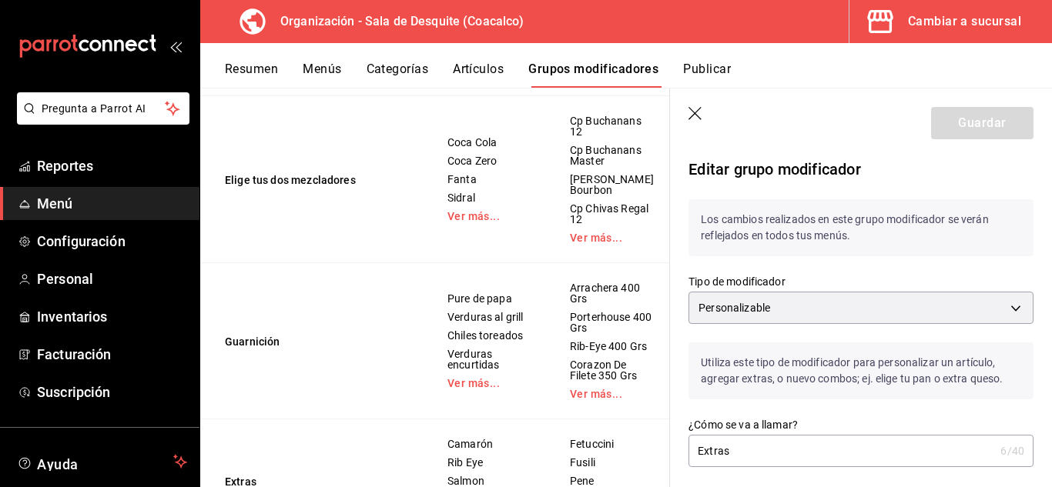
click at [698, 113] on icon "button" at bounding box center [695, 114] width 15 height 15
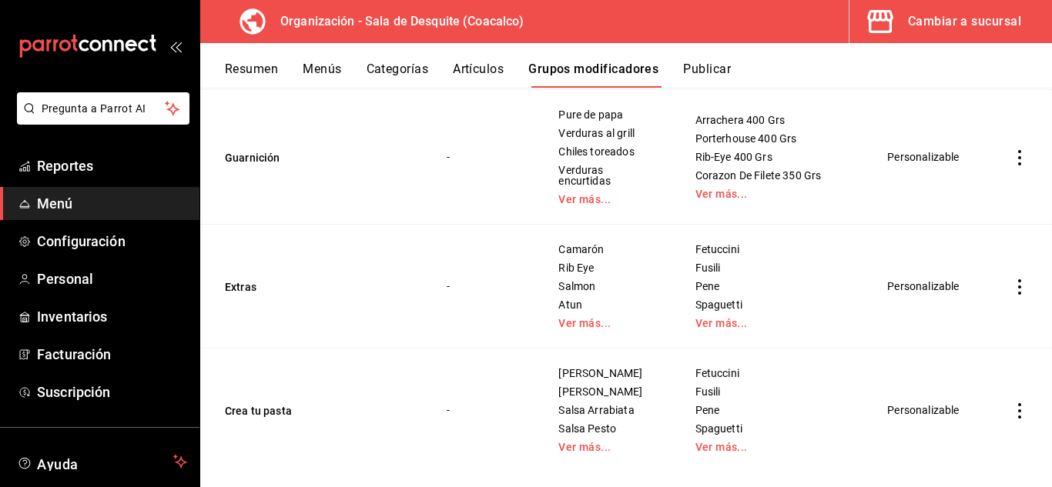
scroll to position [888, 0]
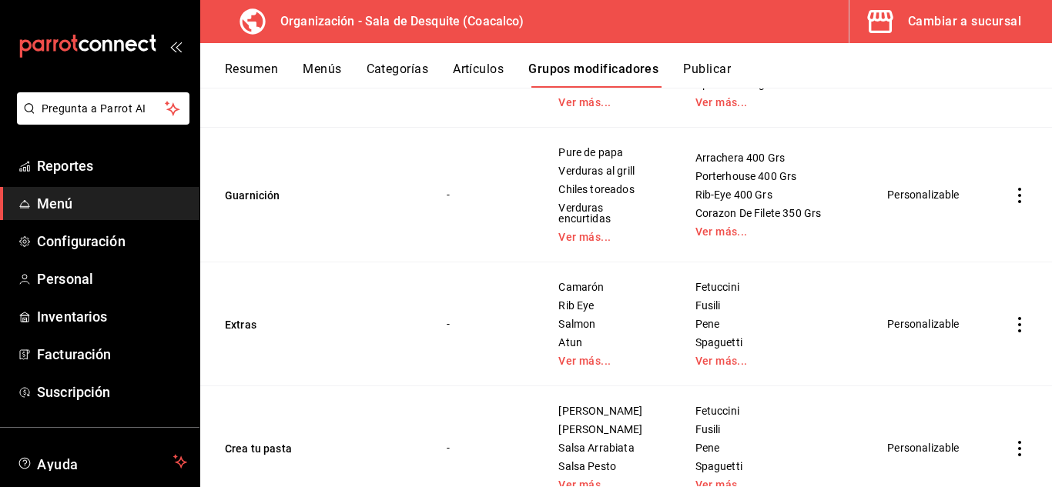
click at [1018, 326] on icon "actions" at bounding box center [1019, 324] width 3 height 15
click at [957, 396] on span "Duplicar" at bounding box center [962, 393] width 40 height 16
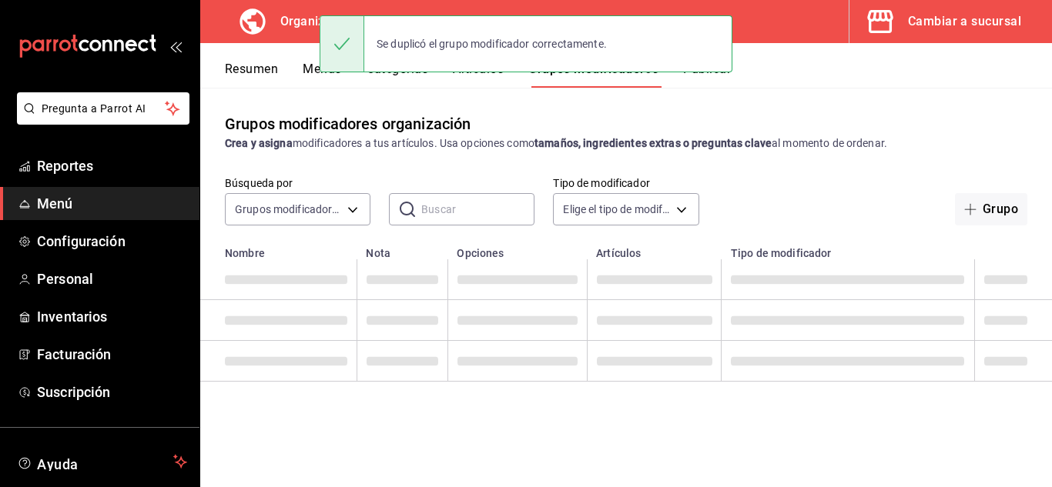
scroll to position [0, 0]
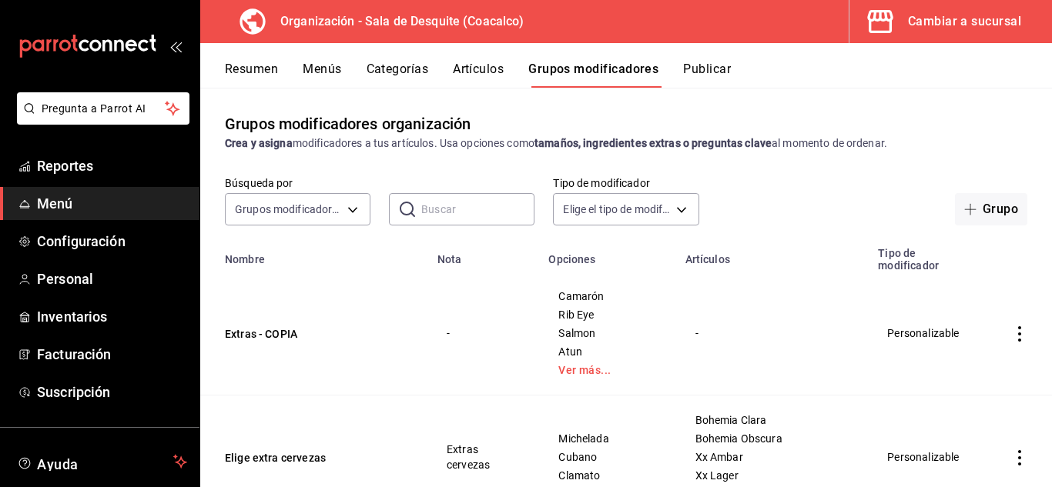
click at [1018, 336] on icon "actions" at bounding box center [1019, 333] width 3 height 15
click at [966, 433] on span "Eliminar" at bounding box center [961, 433] width 39 height 12
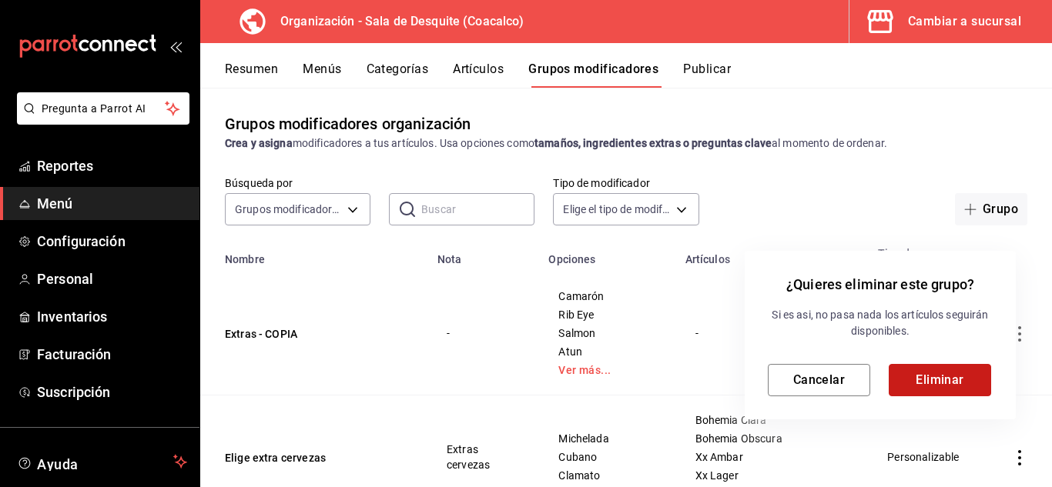
click at [944, 374] on button "Eliminar" at bounding box center [939, 380] width 102 height 32
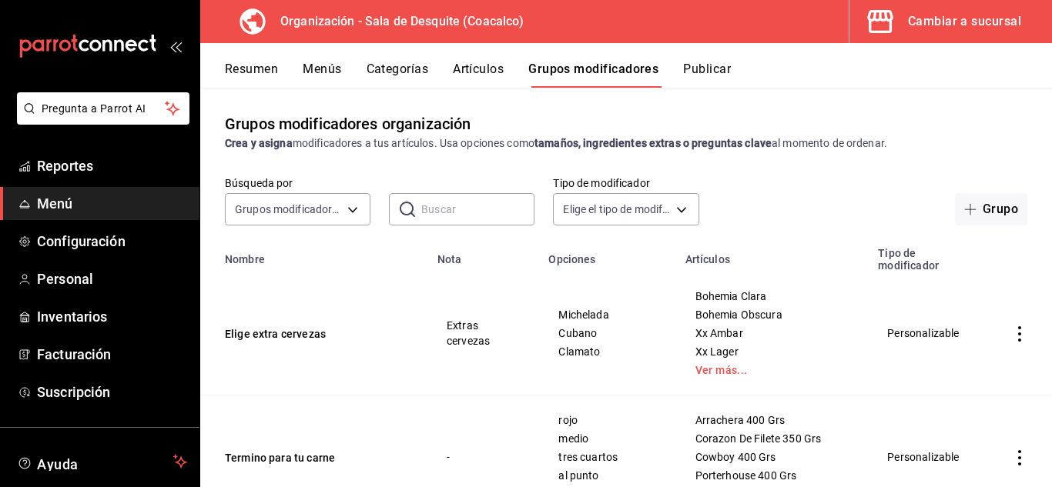
click at [388, 70] on button "Categorías" at bounding box center [397, 75] width 62 height 26
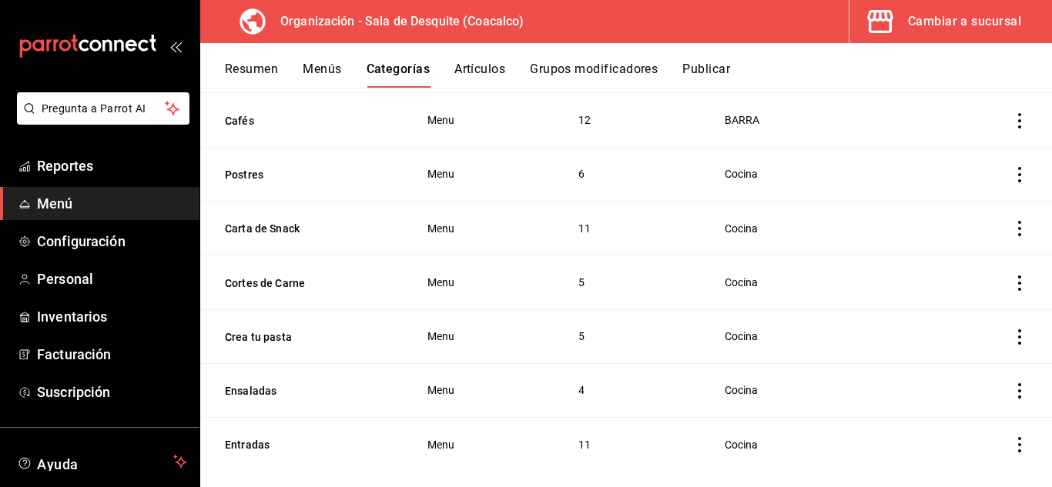
scroll to position [1126, 0]
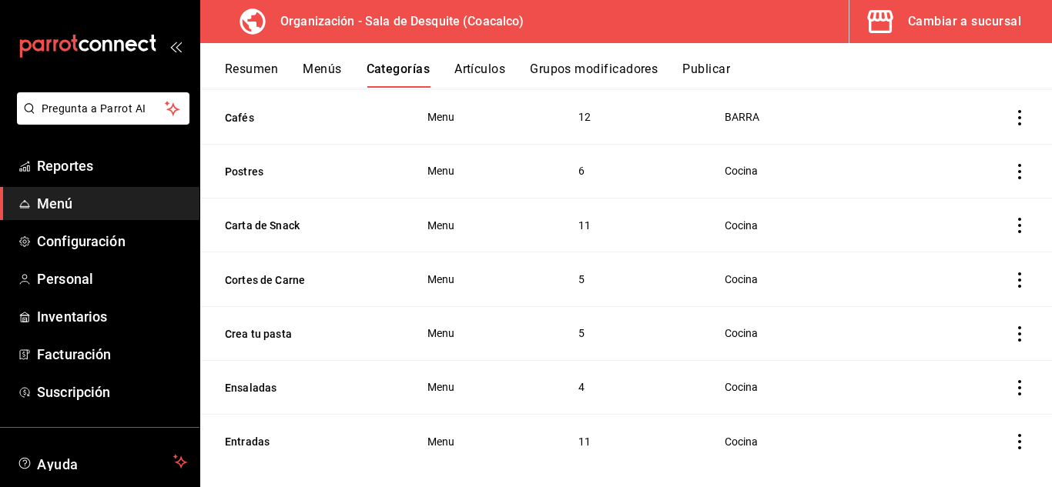
click at [322, 390] on th "Ensaladas" at bounding box center [304, 387] width 208 height 54
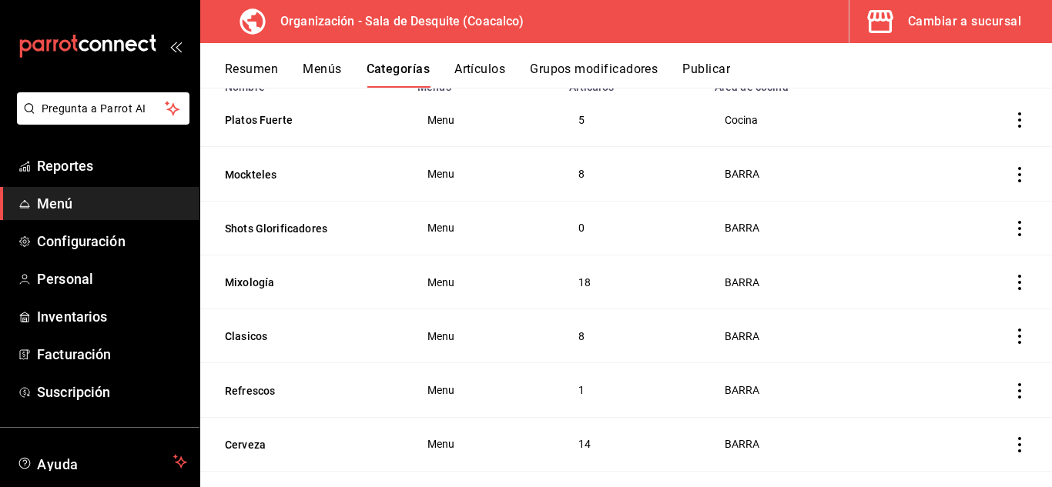
scroll to position [0, 0]
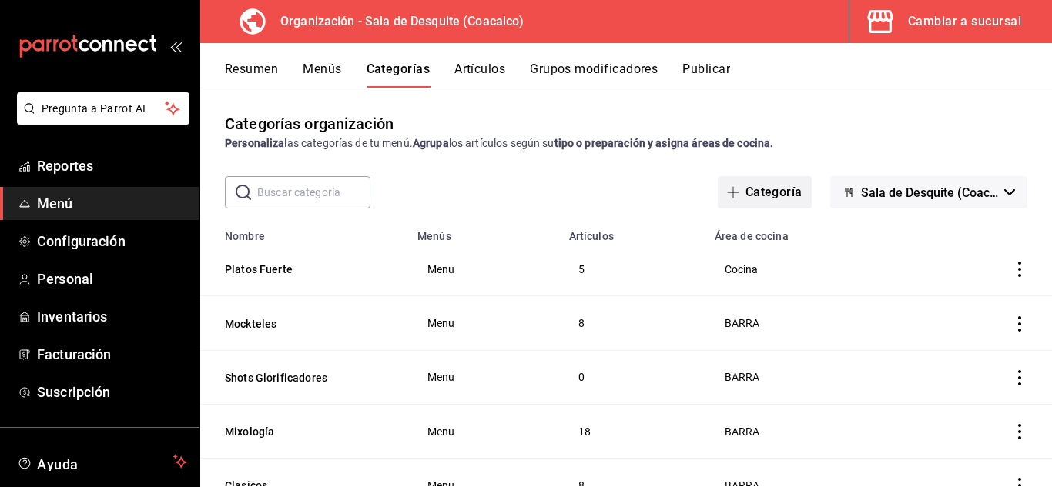
click at [766, 189] on button "Categoría" at bounding box center [765, 192] width 94 height 32
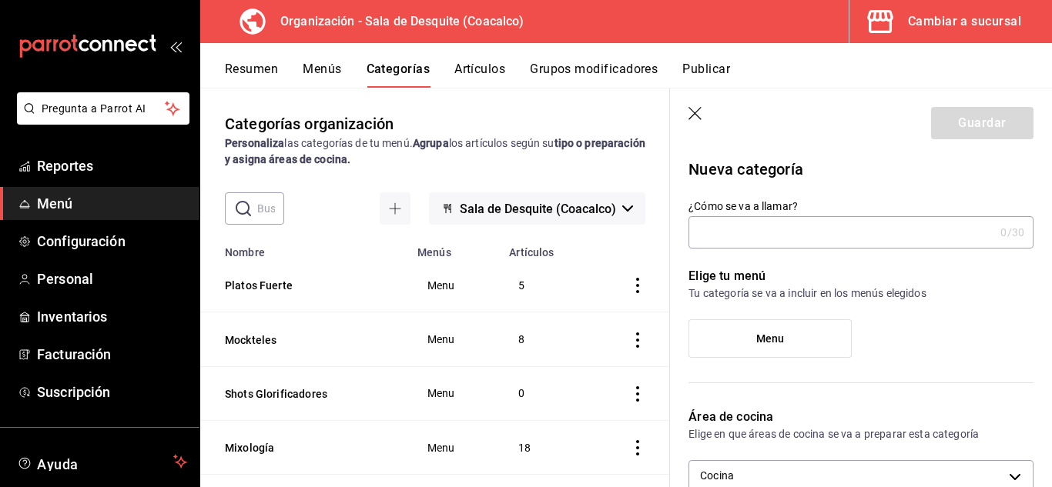
click at [731, 231] on input "¿Cómo se va a llamar?" at bounding box center [841, 232] width 306 height 31
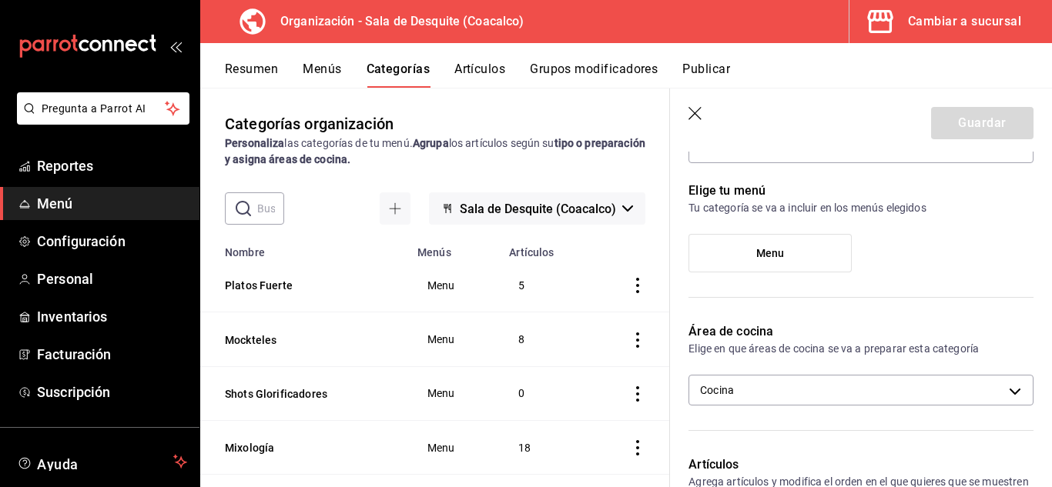
scroll to position [89, 0]
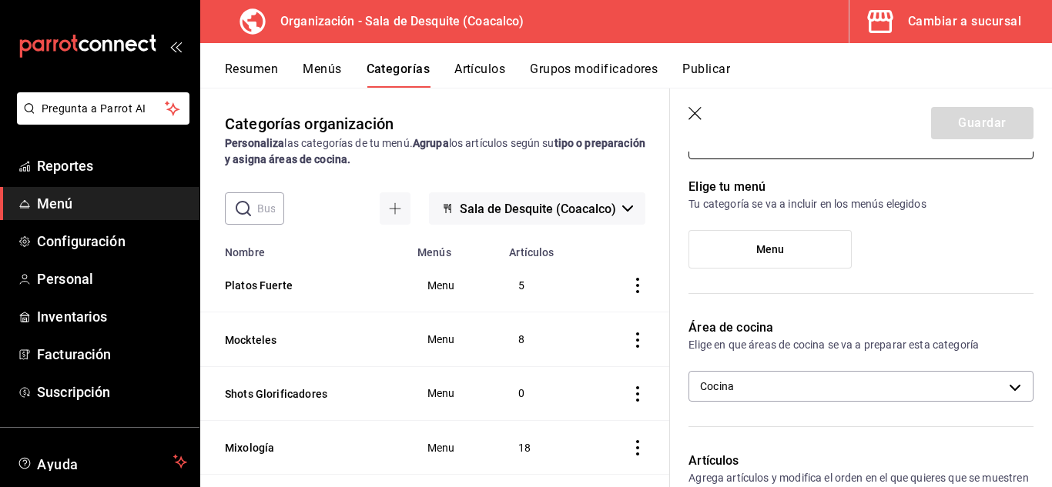
type input "Extras"
click at [733, 239] on label "Menu" at bounding box center [770, 249] width 162 height 37
click at [0, 0] on input "Menu" at bounding box center [0, 0] width 0 height 0
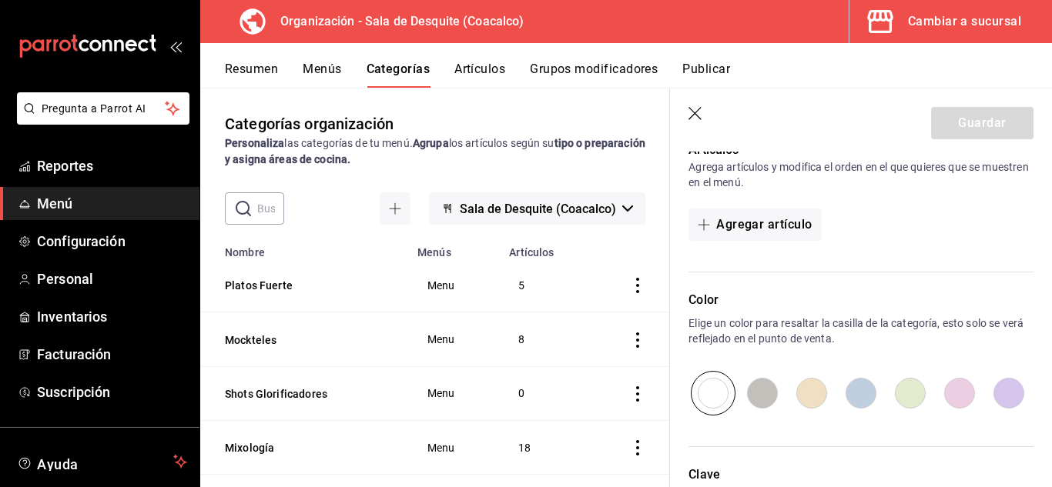
scroll to position [397, 0]
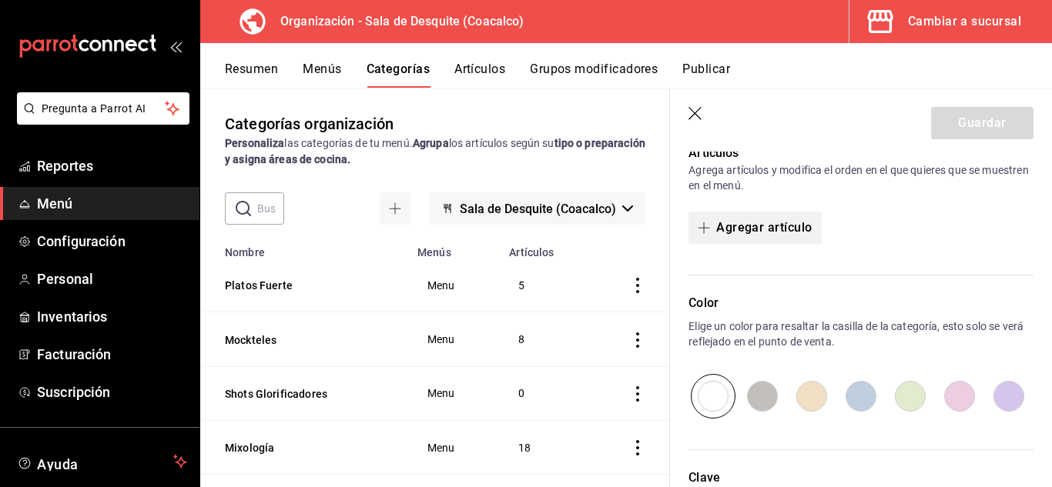
click at [747, 235] on button "Agregar artículo" at bounding box center [754, 228] width 132 height 32
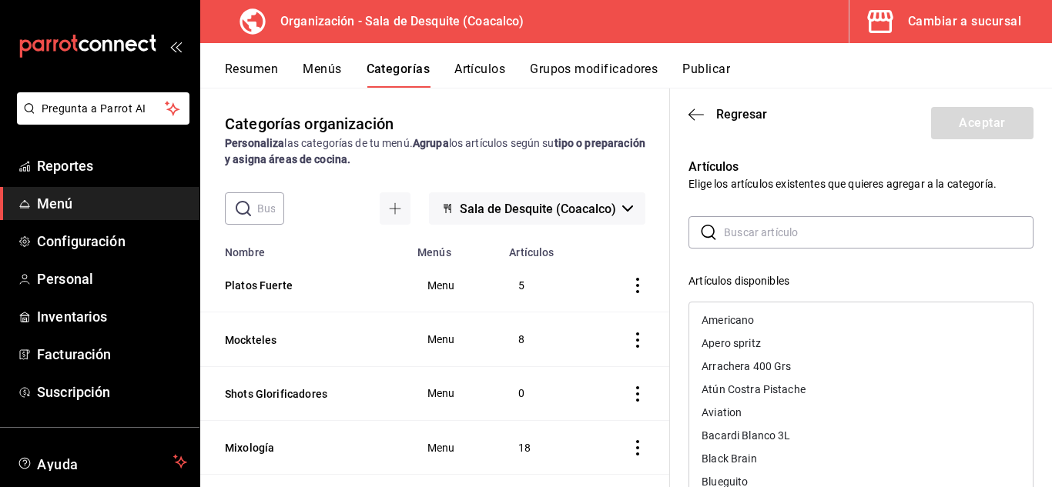
click at [746, 232] on input "text" at bounding box center [878, 232] width 309 height 31
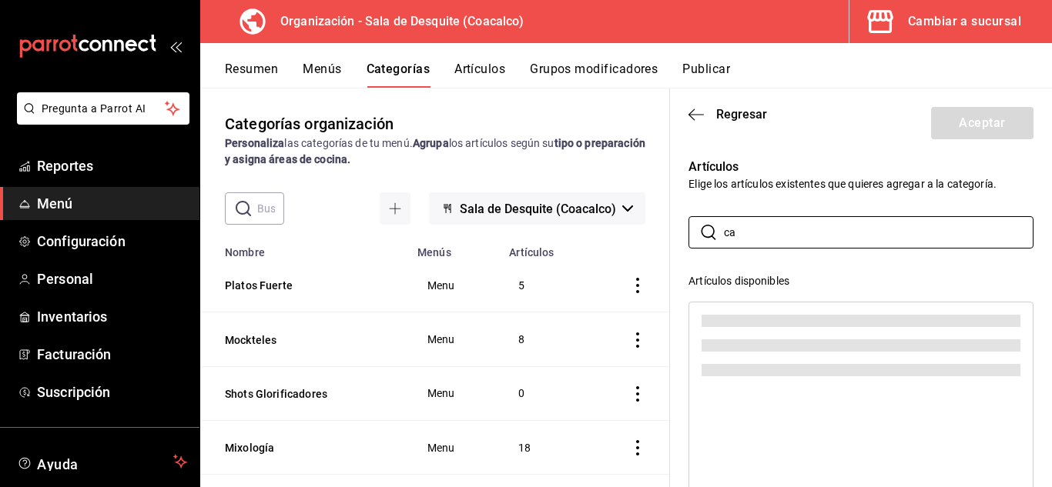
type input "c"
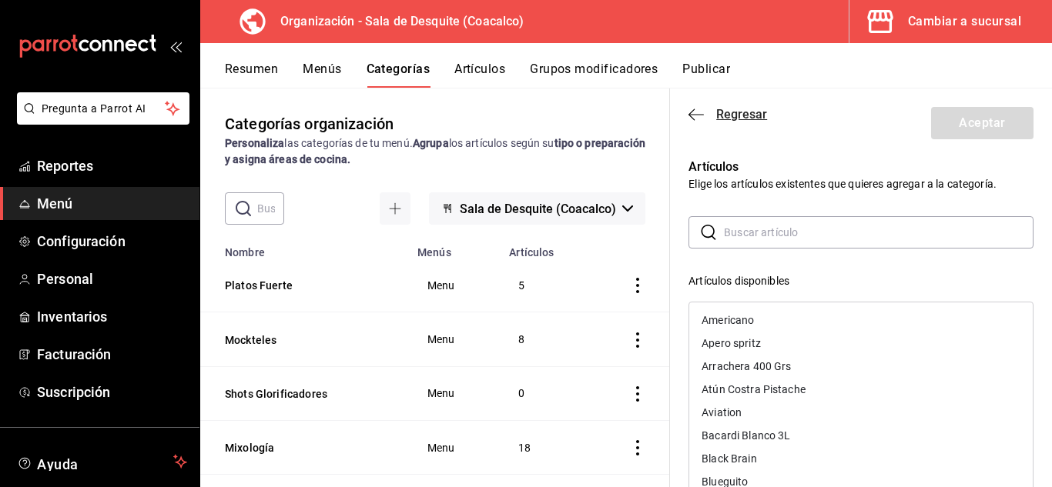
click at [695, 115] on icon "button" at bounding box center [695, 115] width 15 height 14
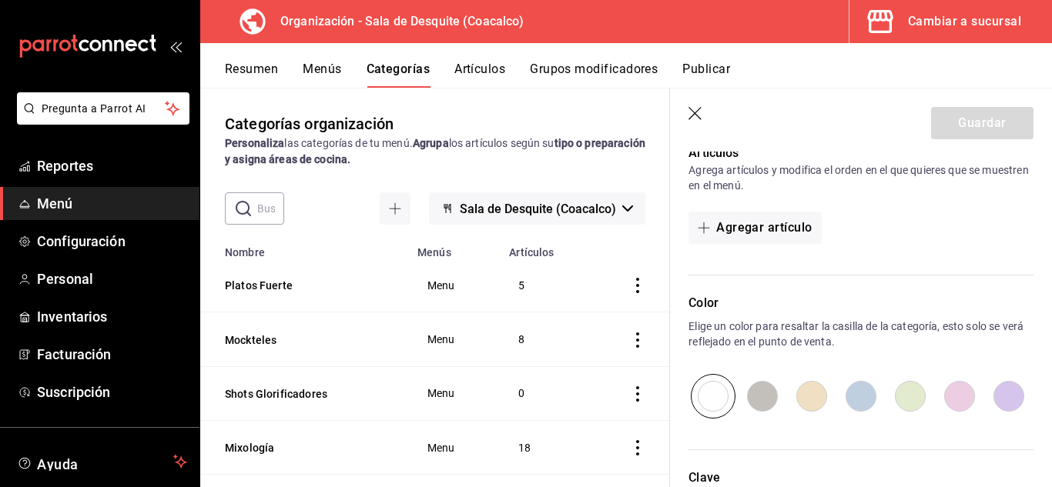
click at [696, 113] on icon "button" at bounding box center [695, 114] width 15 height 15
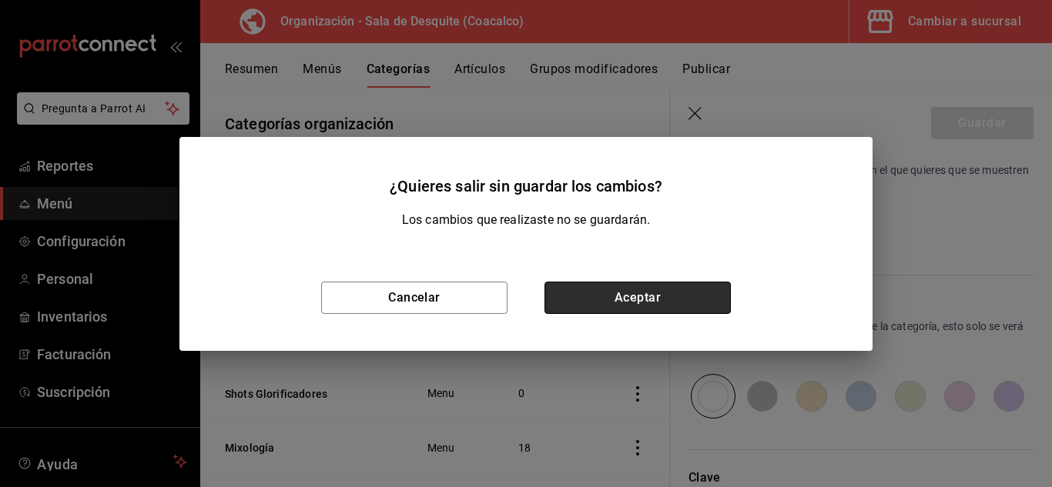
click at [677, 284] on button "Aceptar" at bounding box center [637, 298] width 186 height 32
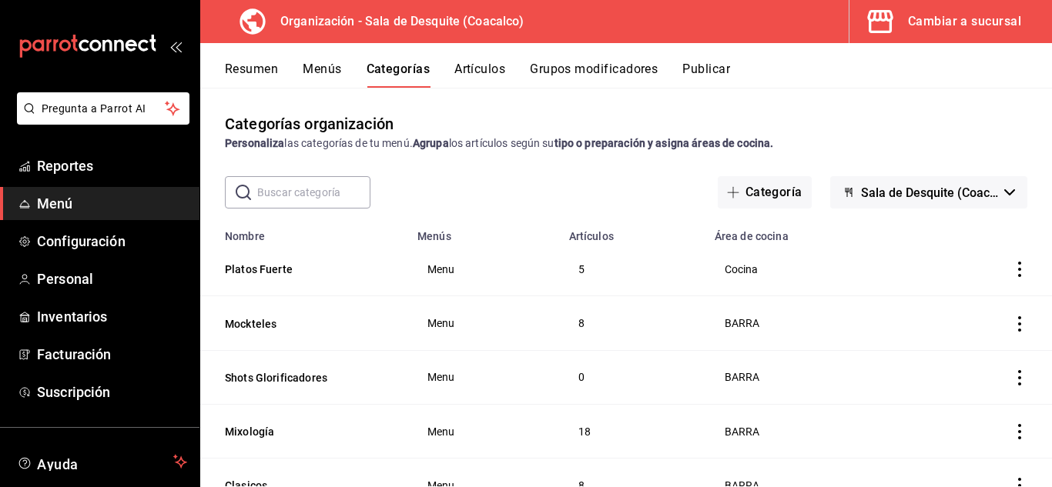
click at [72, 202] on span "Menú" at bounding box center [112, 203] width 150 height 21
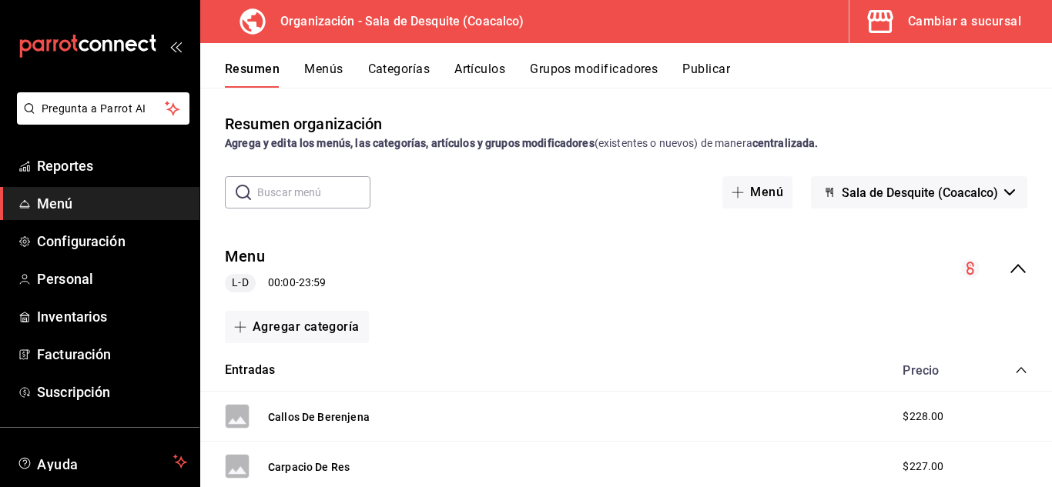
scroll to position [25, 0]
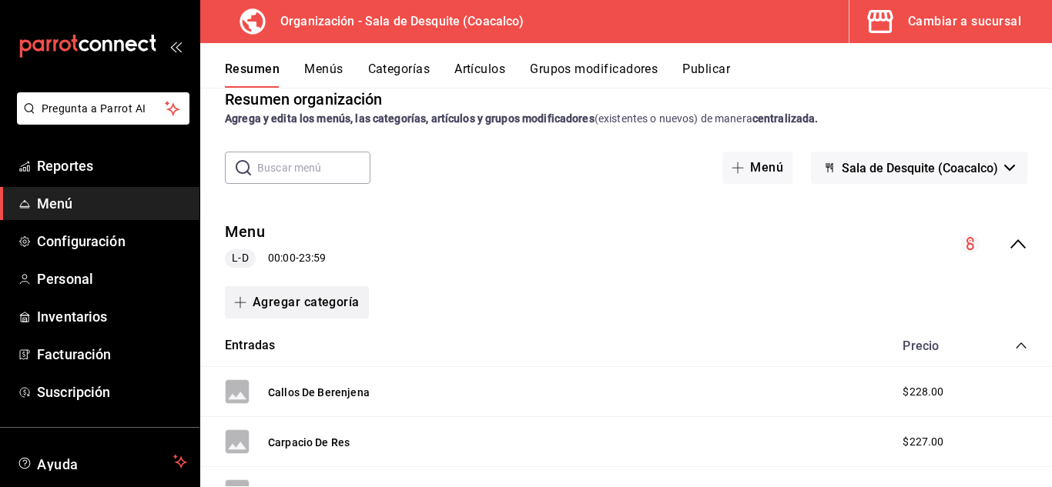
click at [292, 301] on button "Agregar categoría" at bounding box center [297, 302] width 144 height 32
click at [281, 375] on li "Categoría nueva" at bounding box center [291, 382] width 132 height 38
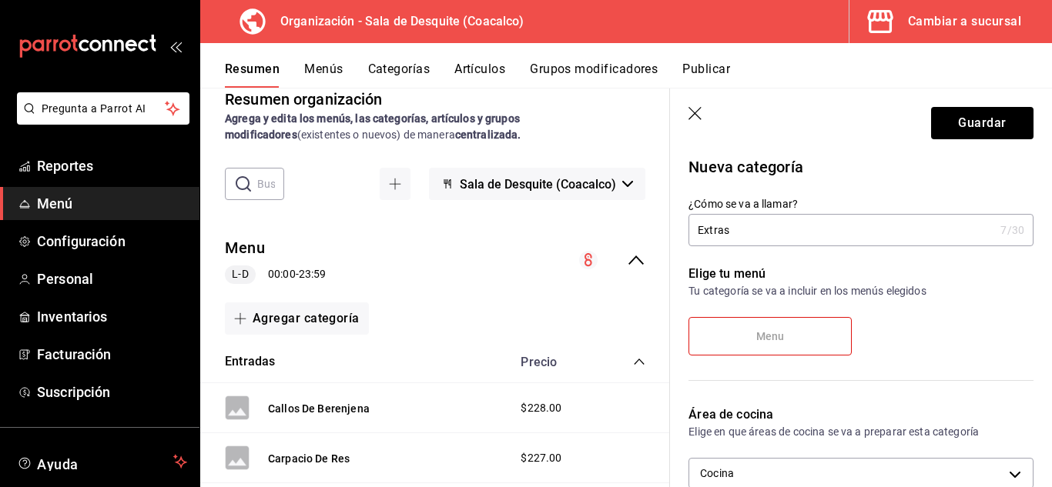
scroll to position [2, 0]
type input "Extras"
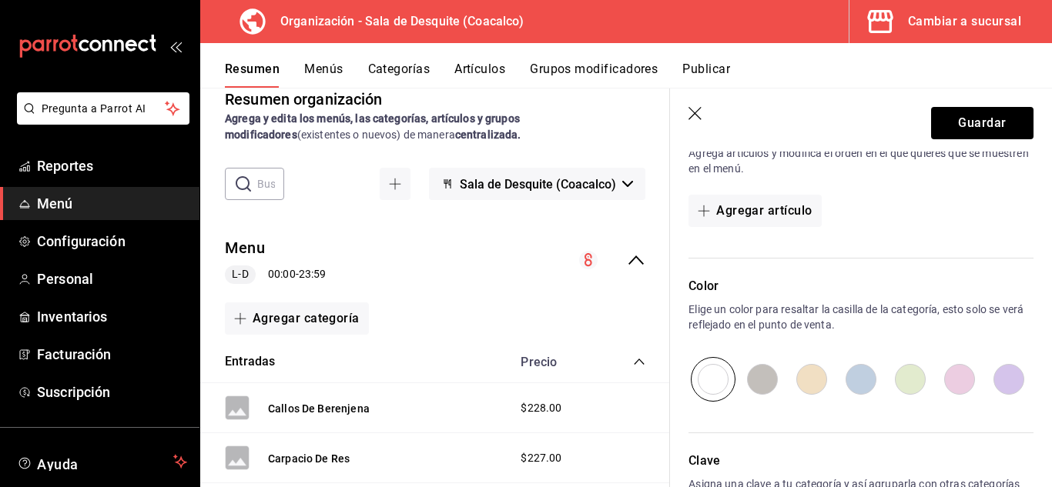
scroll to position [413, 0]
click at [740, 206] on button "Agregar artículo" at bounding box center [754, 212] width 132 height 32
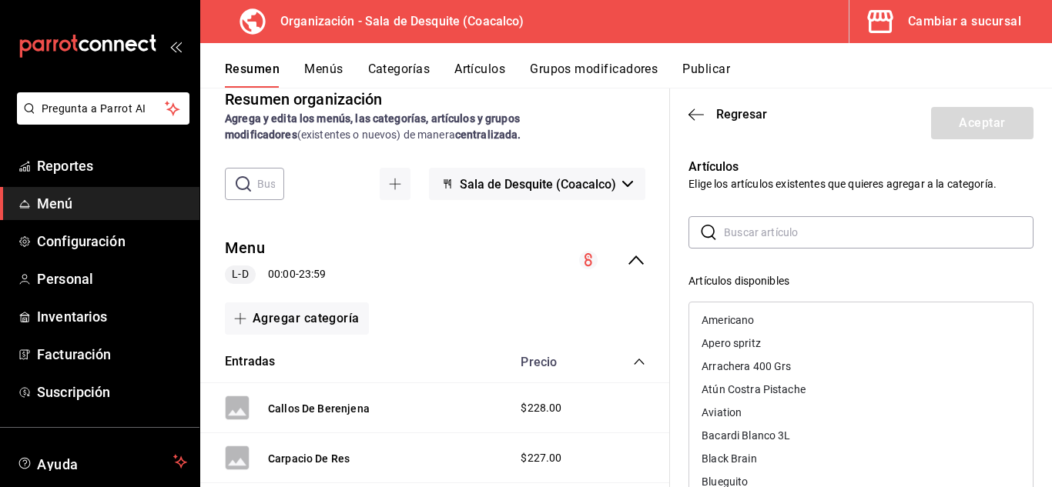
click at [748, 232] on input "text" at bounding box center [878, 232] width 309 height 31
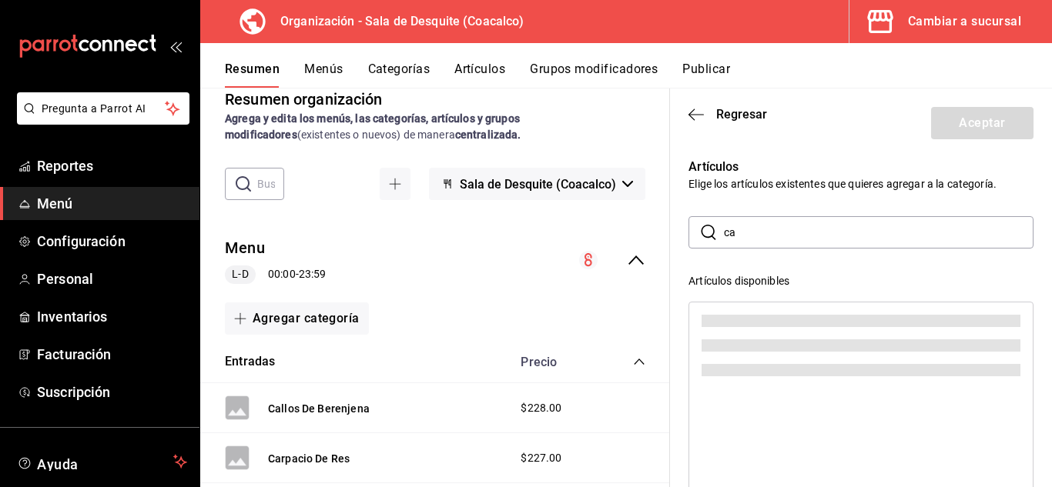
type input "c"
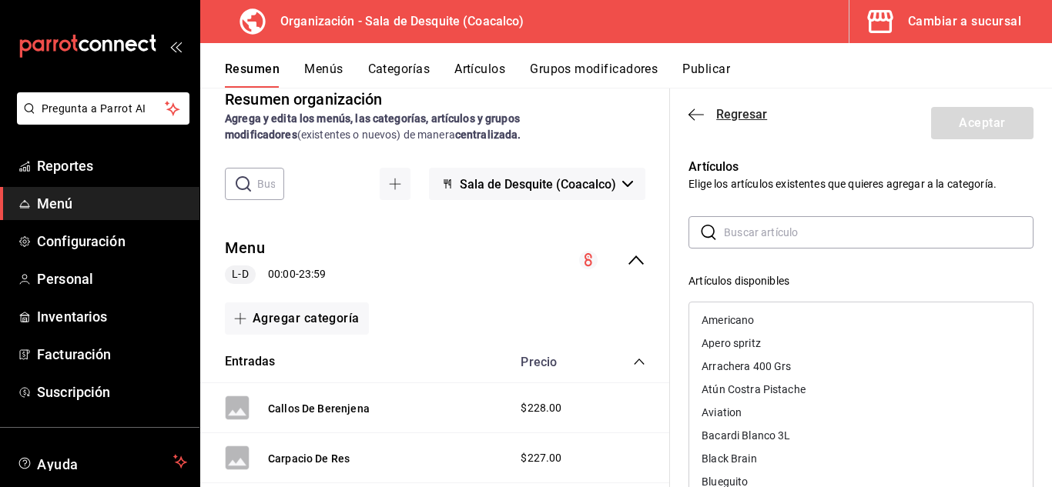
click at [691, 115] on icon "button" at bounding box center [695, 114] width 15 height 1
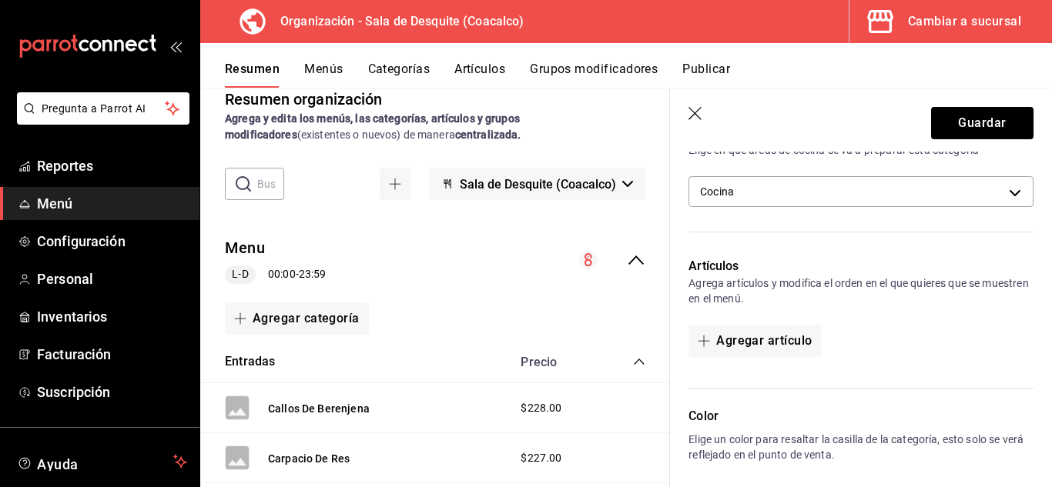
scroll to position [278, 0]
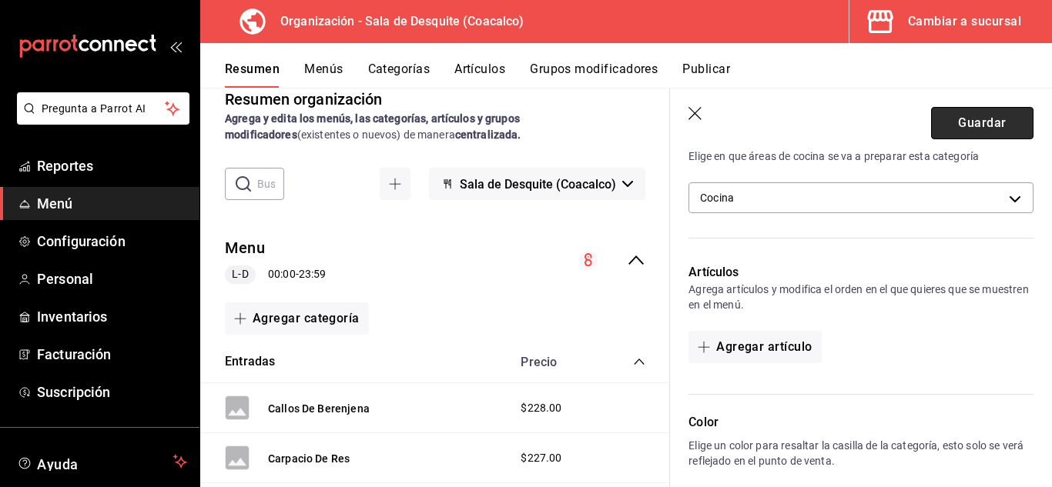
click at [955, 124] on button "Guardar" at bounding box center [982, 123] width 102 height 32
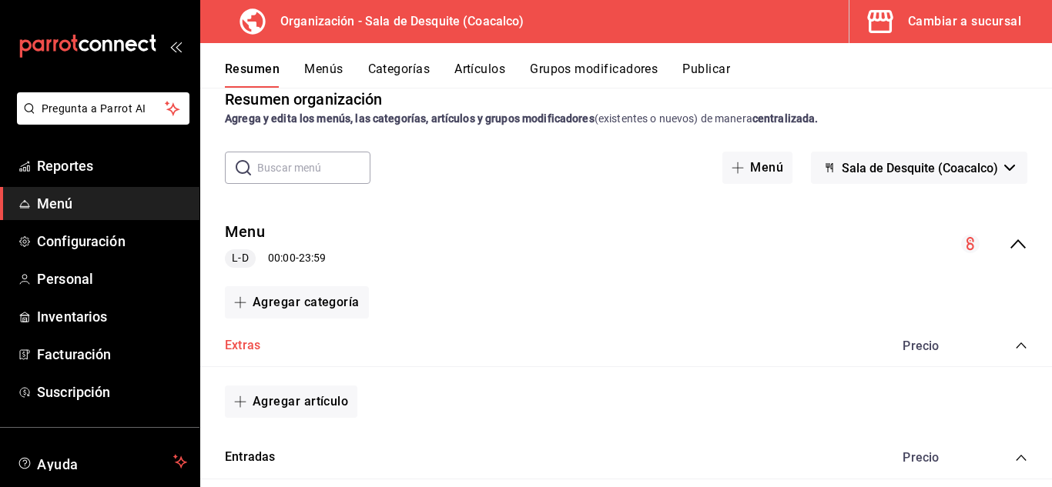
click at [244, 346] on button "Extras" at bounding box center [242, 346] width 35 height 18
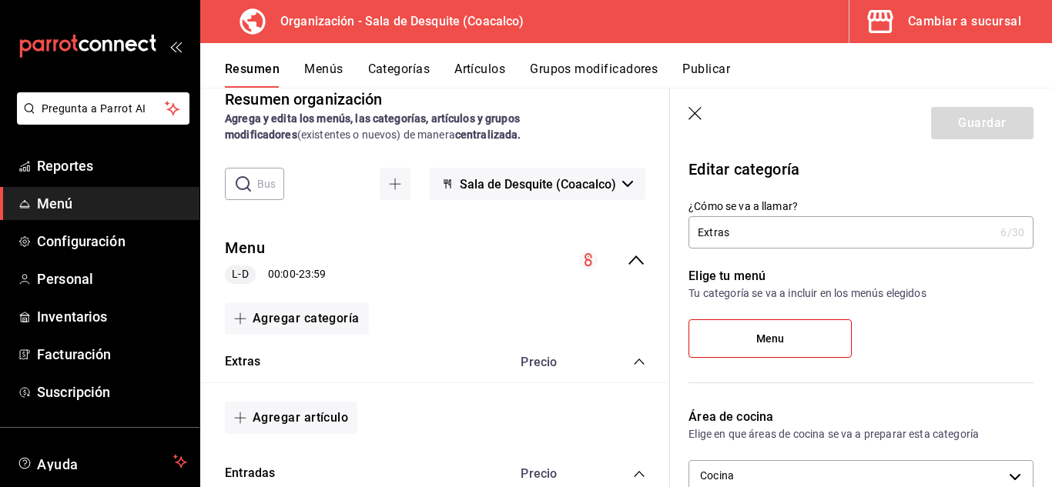
click at [695, 109] on icon "button" at bounding box center [695, 114] width 15 height 15
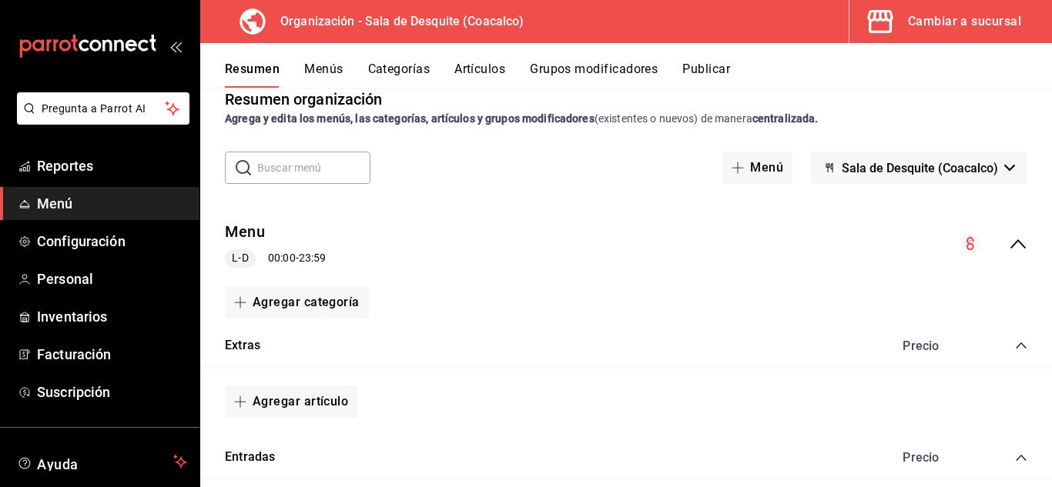
click at [313, 72] on button "Menús" at bounding box center [323, 75] width 38 height 26
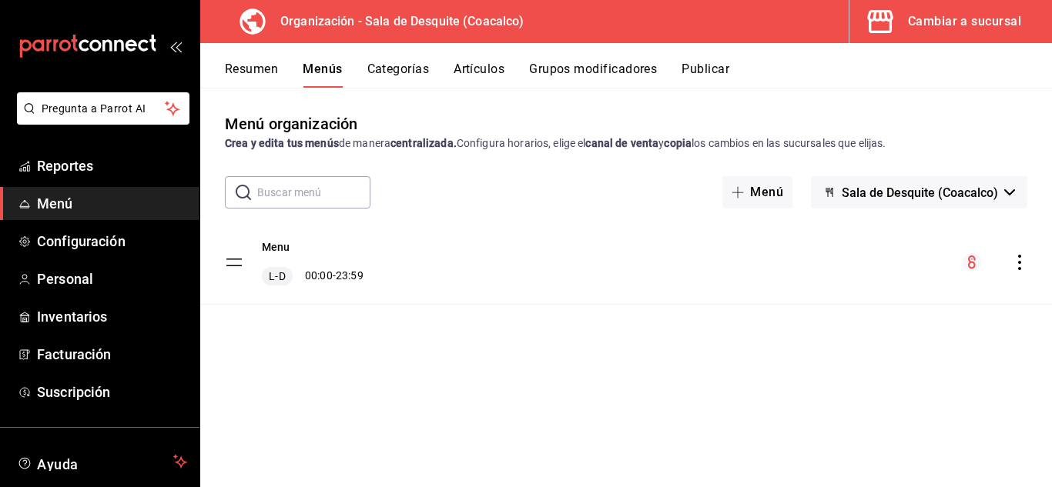
click at [390, 70] on button "Categorías" at bounding box center [398, 75] width 62 height 26
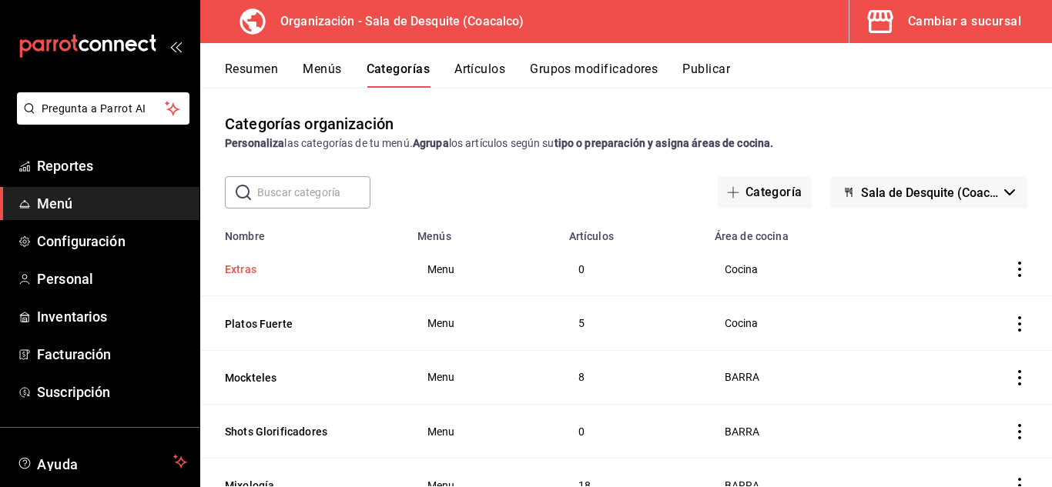
click at [238, 265] on button "Extras" at bounding box center [302, 269] width 154 height 15
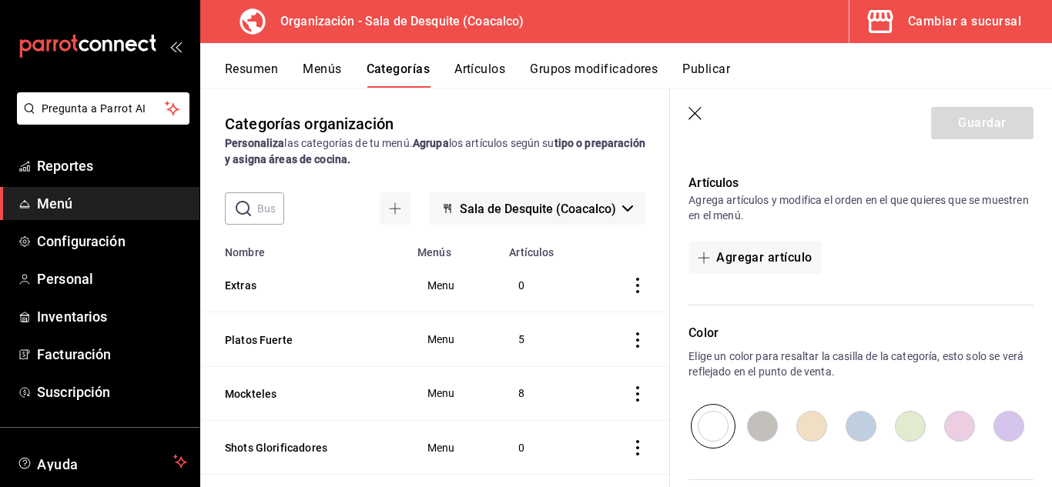
scroll to position [366, 0]
click at [783, 251] on button "Agregar artículo" at bounding box center [754, 259] width 132 height 32
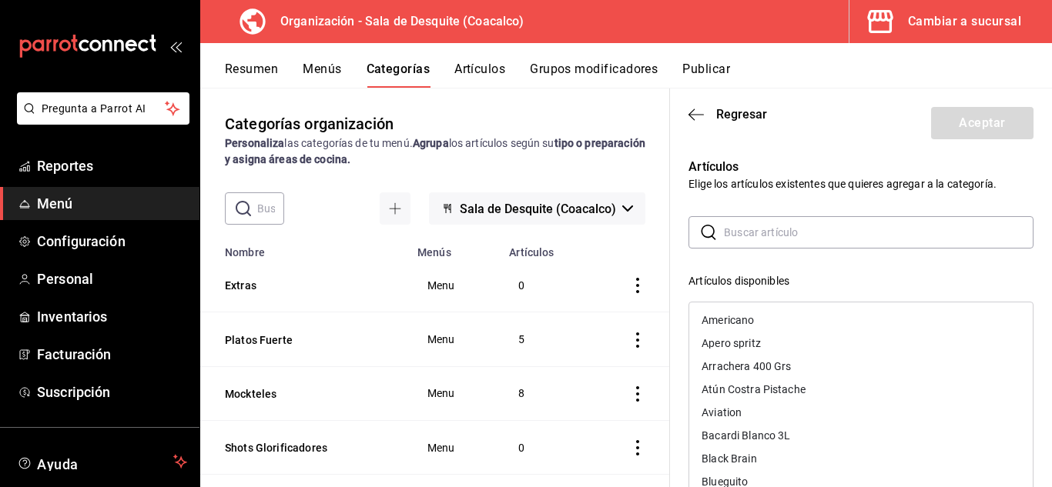
click at [768, 236] on input "text" at bounding box center [878, 232] width 309 height 31
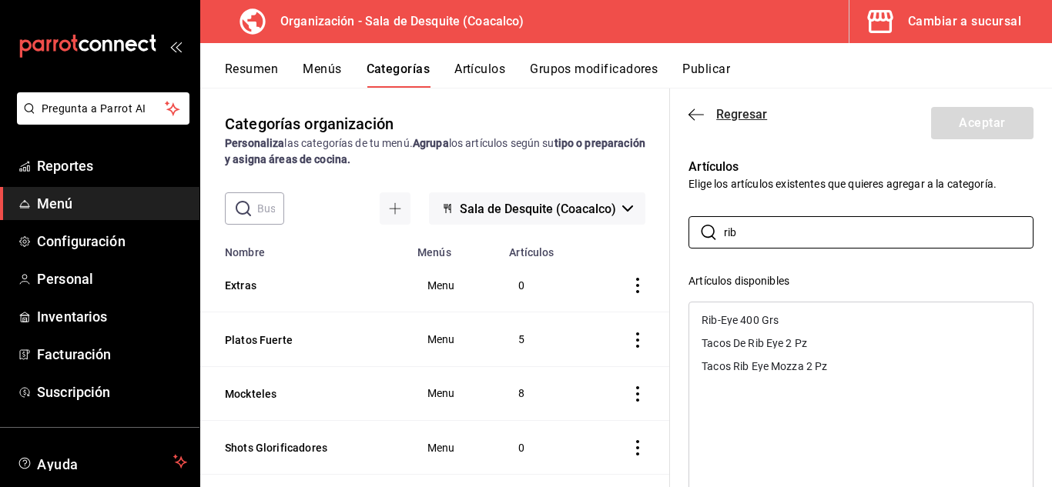
type input "rib"
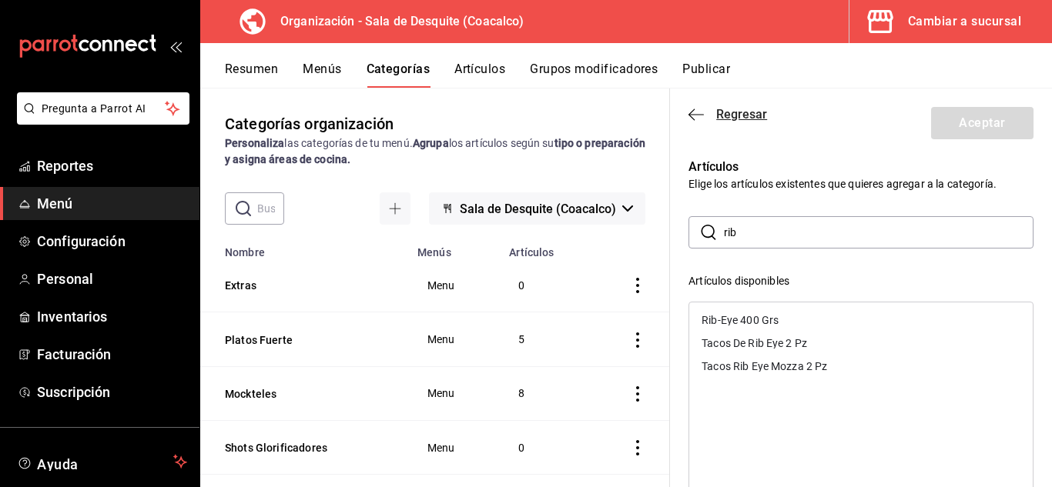
click at [691, 115] on icon "button" at bounding box center [695, 114] width 15 height 1
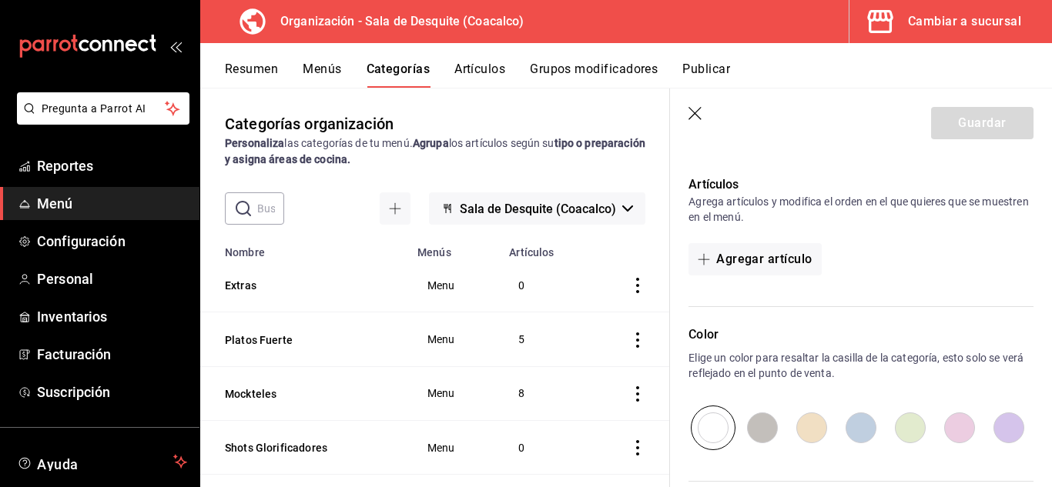
click at [694, 112] on icon "button" at bounding box center [694, 113] width 13 height 13
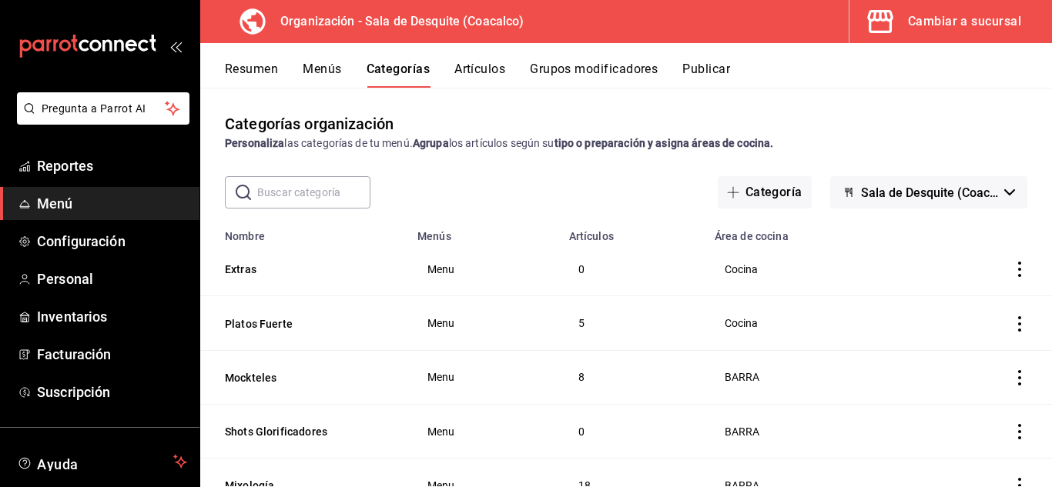
click at [1012, 268] on icon "actions" at bounding box center [1019, 269] width 15 height 15
click at [949, 375] on span "Eliminar" at bounding box center [962, 368] width 40 height 16
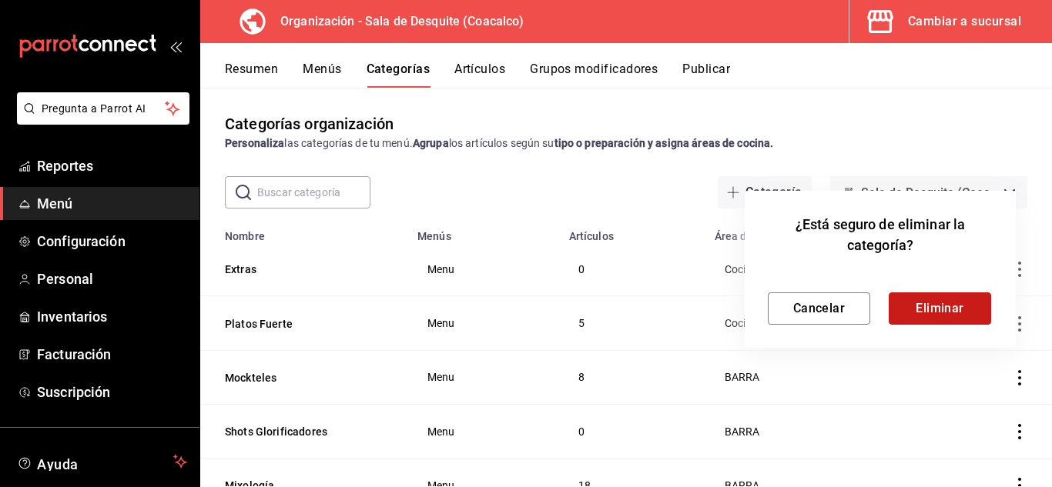
click at [973, 309] on button "Eliminar" at bounding box center [939, 309] width 102 height 32
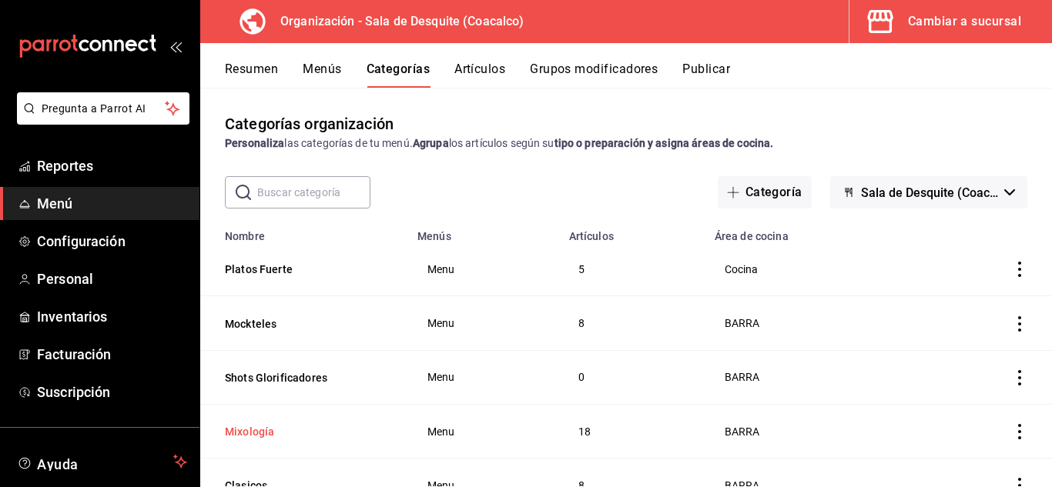
click at [256, 427] on button "Mixología" at bounding box center [302, 431] width 154 height 15
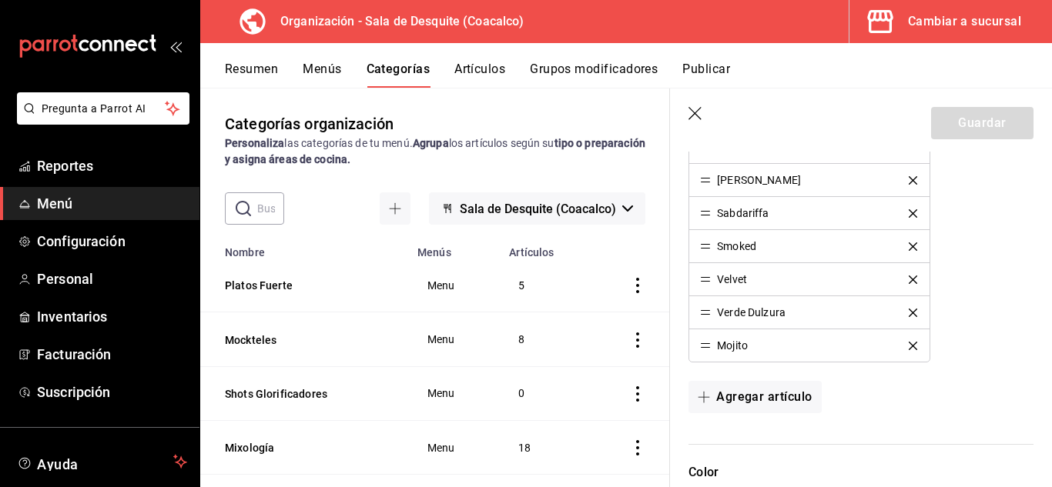
scroll to position [842, 0]
click at [697, 115] on icon "button" at bounding box center [694, 113] width 13 height 13
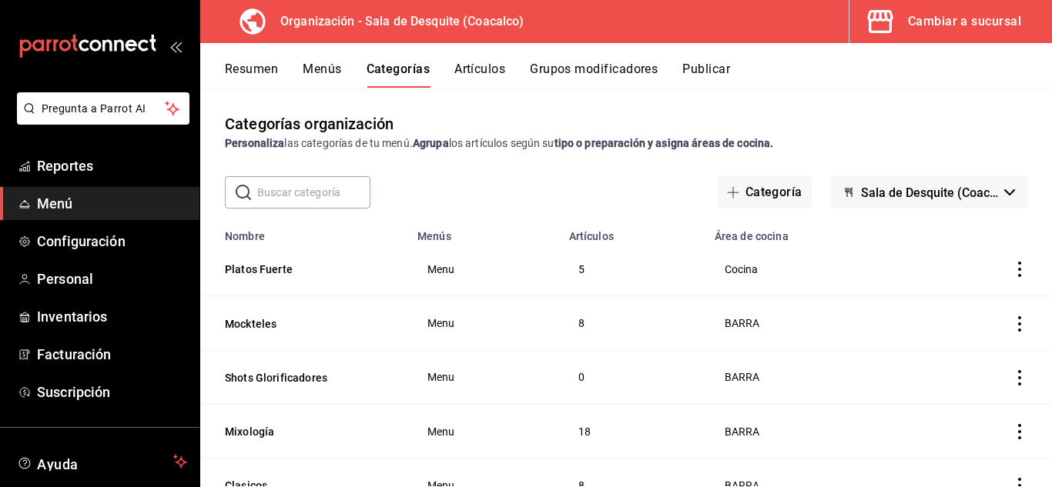
click at [1012, 376] on icon "actions" at bounding box center [1019, 377] width 15 height 15
click at [950, 393] on li "Editar" at bounding box center [948, 384] width 92 height 32
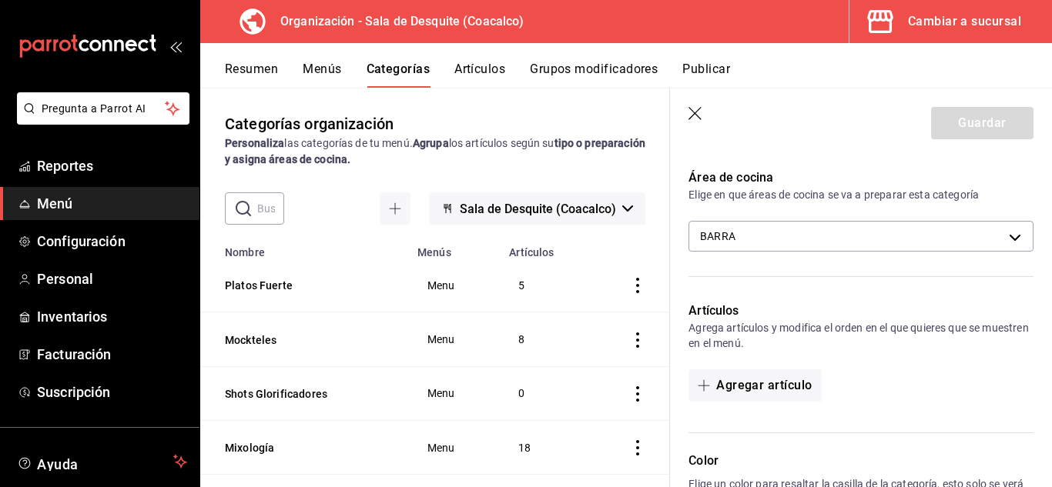
scroll to position [235, 0]
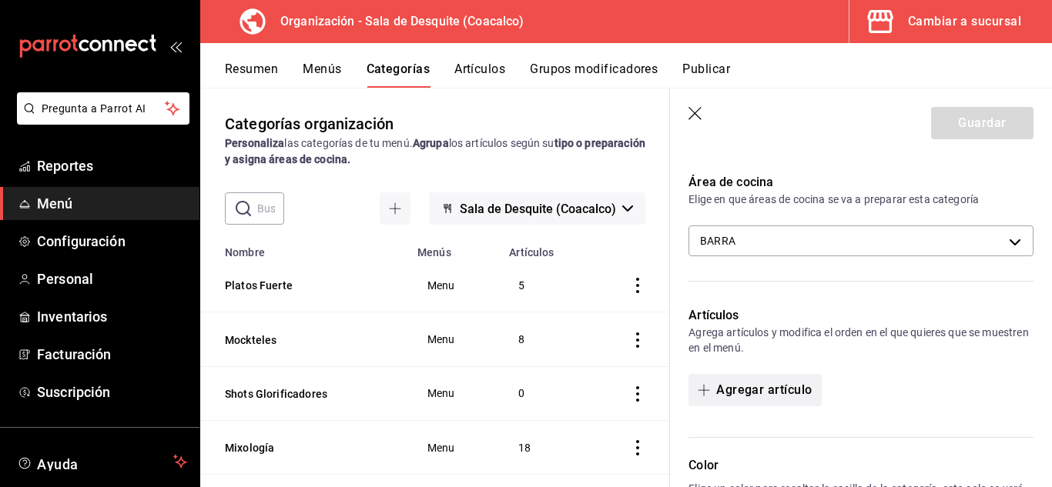
click at [771, 382] on button "Agregar artículo" at bounding box center [754, 390] width 132 height 32
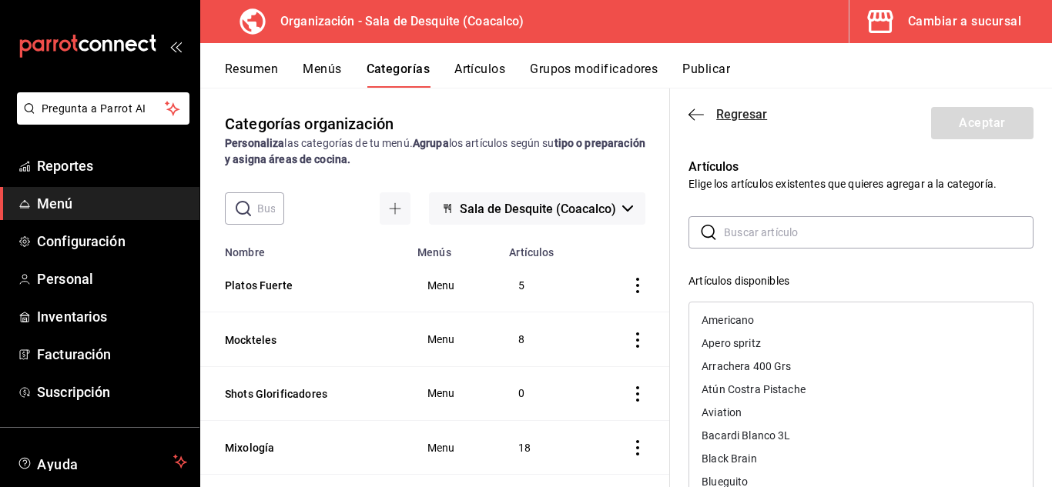
click at [694, 112] on icon "button" at bounding box center [695, 115] width 15 height 14
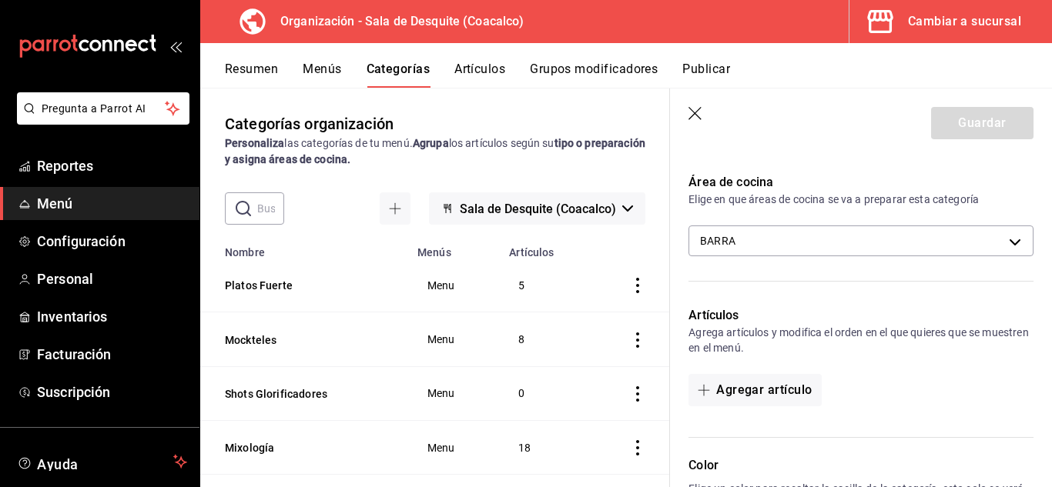
click at [694, 112] on icon "button" at bounding box center [694, 113] width 13 height 13
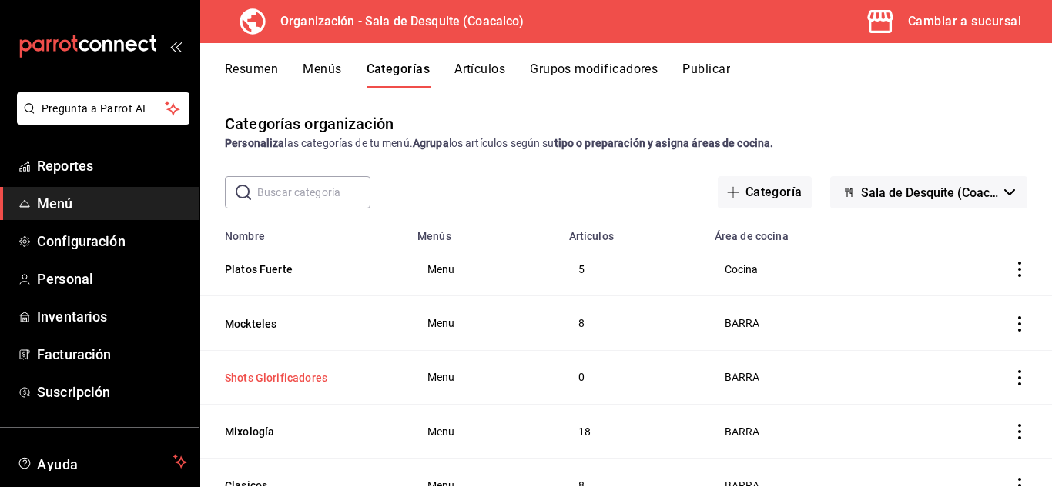
click at [288, 376] on button "Shots Glorificadores" at bounding box center [302, 377] width 154 height 15
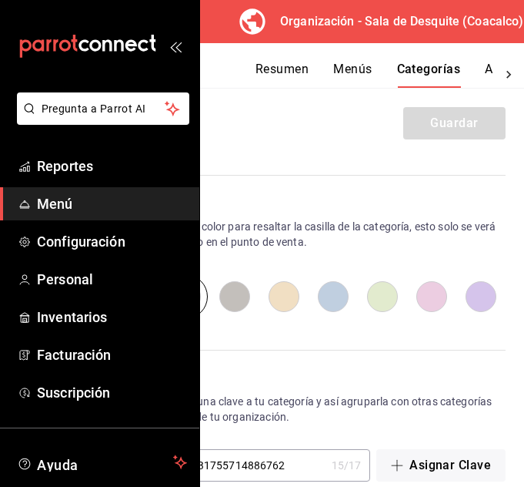
scroll to position [524, 0]
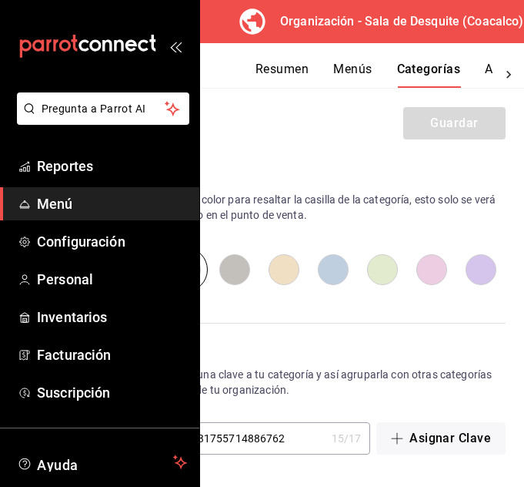
click at [169, 46] on icon "open_drawer_menu" at bounding box center [175, 46] width 12 height 12
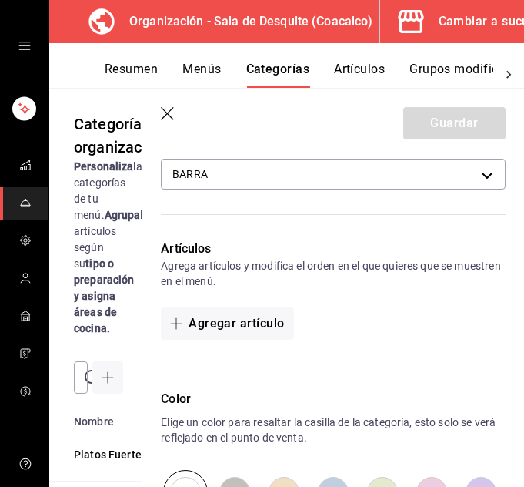
scroll to position [303, 0]
click at [263, 325] on button "Agregar artículo" at bounding box center [227, 322] width 132 height 32
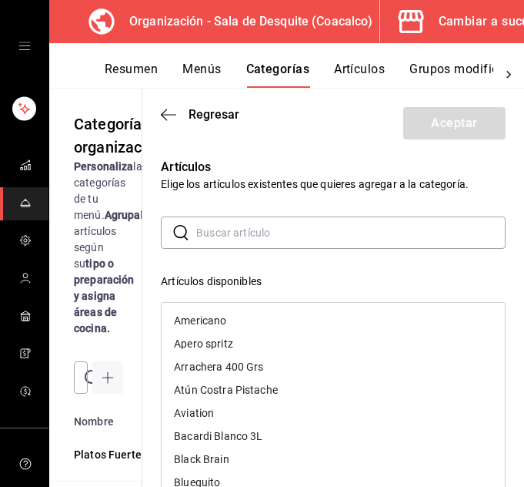
click at [272, 229] on input "text" at bounding box center [350, 232] width 309 height 31
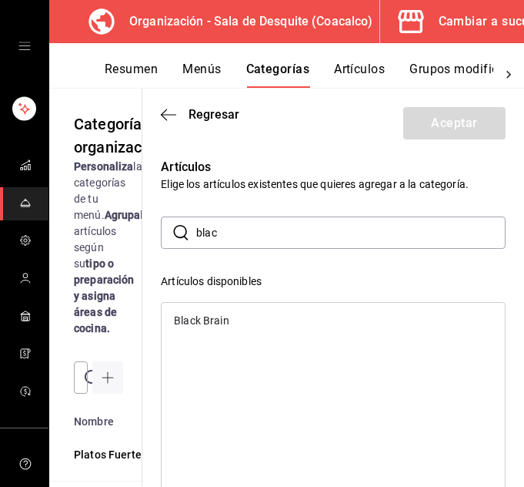
click at [209, 323] on div "Black Brain" at bounding box center [201, 320] width 55 height 11
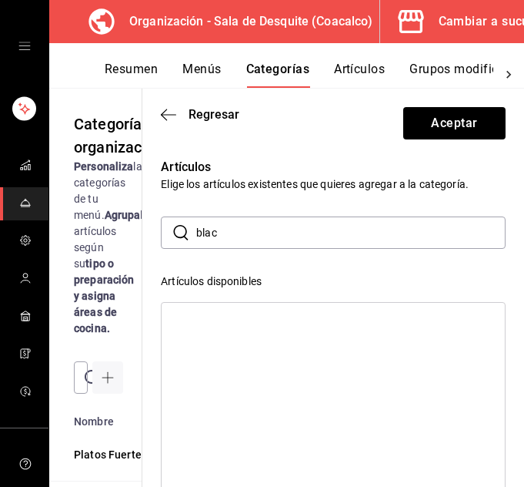
click at [257, 226] on input "blac" at bounding box center [350, 232] width 309 height 31
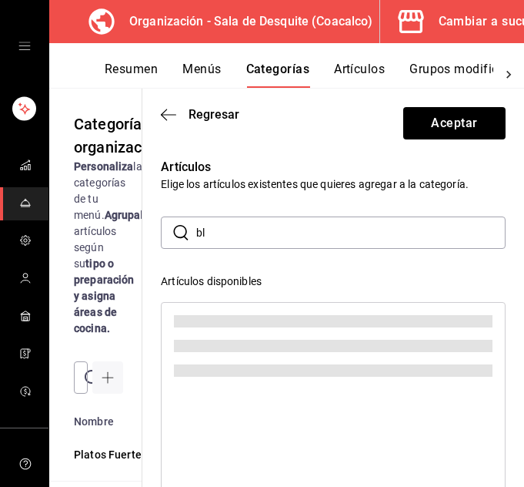
type input "b"
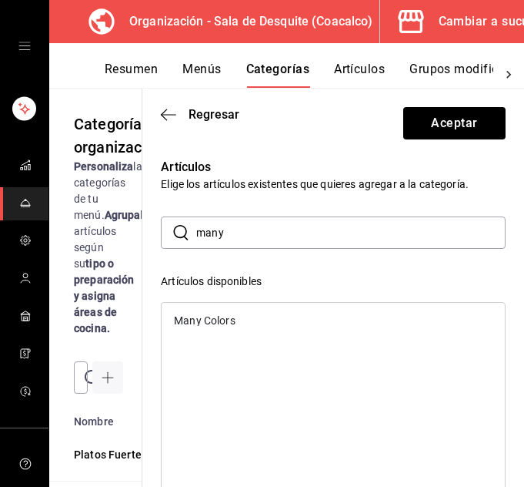
click at [212, 320] on div "Many Colors" at bounding box center [204, 320] width 61 height 11
click at [300, 235] on input "many" at bounding box center [350, 232] width 309 height 31
click at [212, 317] on div "Moranguito" at bounding box center [202, 320] width 57 height 11
click at [353, 236] on input "mora" at bounding box center [350, 232] width 309 height 31
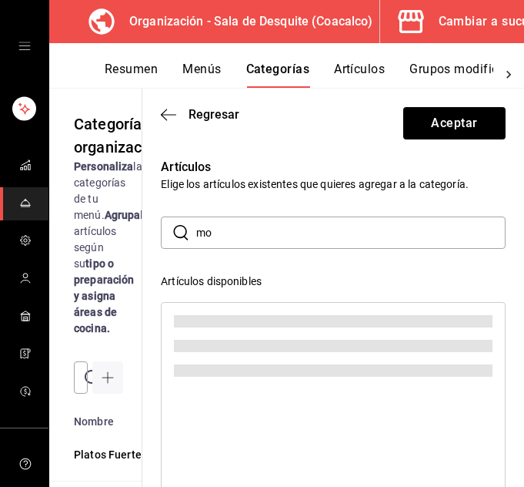
type input "m"
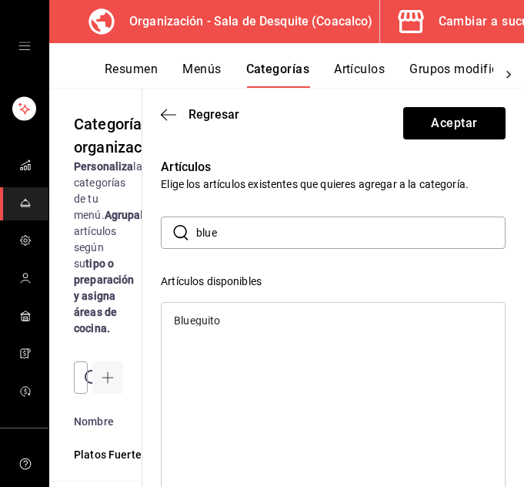
click at [209, 323] on div "Blueguito" at bounding box center [197, 320] width 46 height 11
click at [246, 235] on input "blue" at bounding box center [350, 232] width 309 height 31
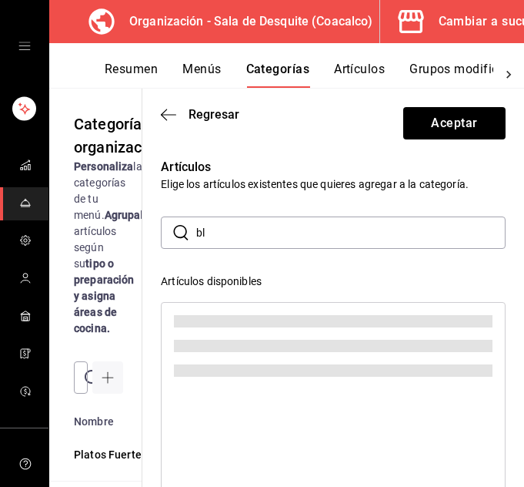
type input "b"
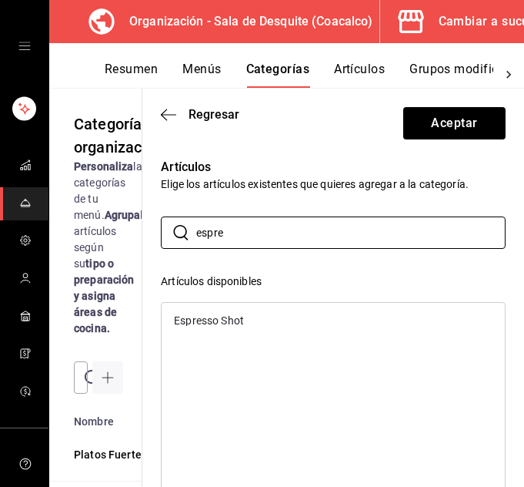
type input "espre"
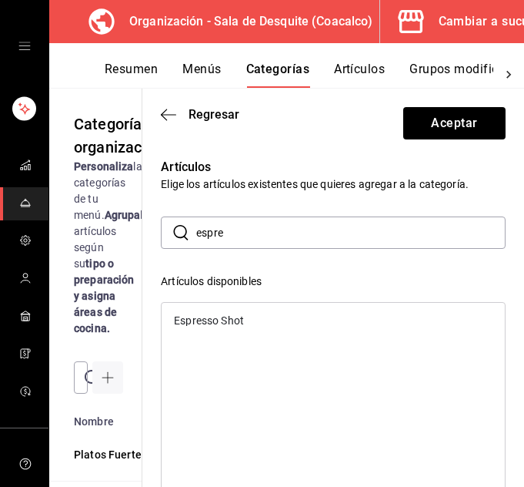
click at [215, 320] on div "Espresso Shot" at bounding box center [209, 320] width 70 height 11
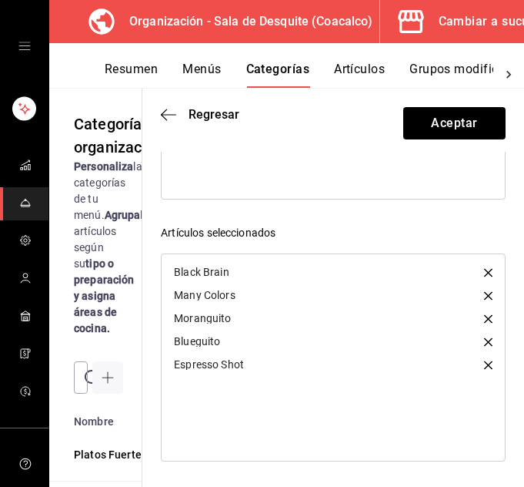
scroll to position [235, 0]
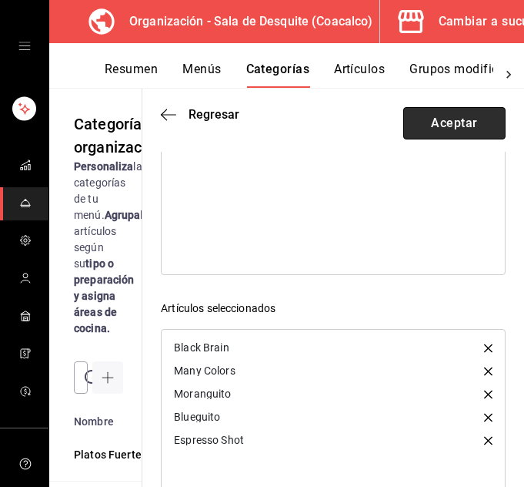
click at [419, 123] on button "Aceptar" at bounding box center [454, 123] width 102 height 32
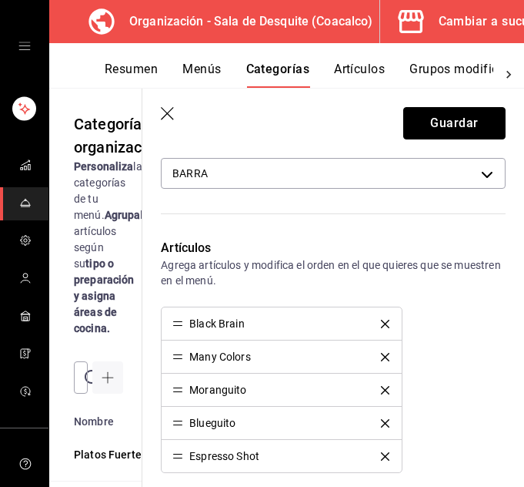
click at [419, 123] on button "Guardar" at bounding box center [454, 123] width 102 height 32
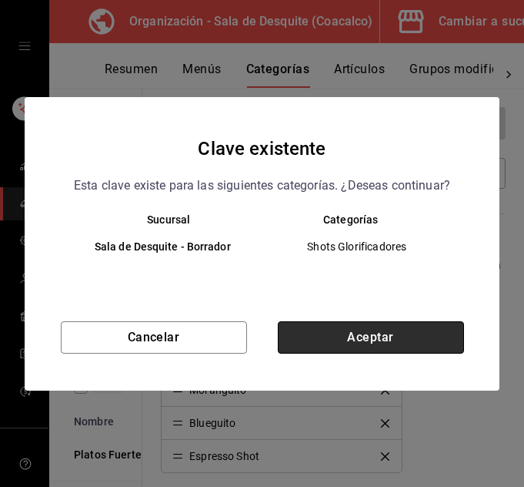
click at [373, 338] on button "Aceptar" at bounding box center [371, 337] width 186 height 32
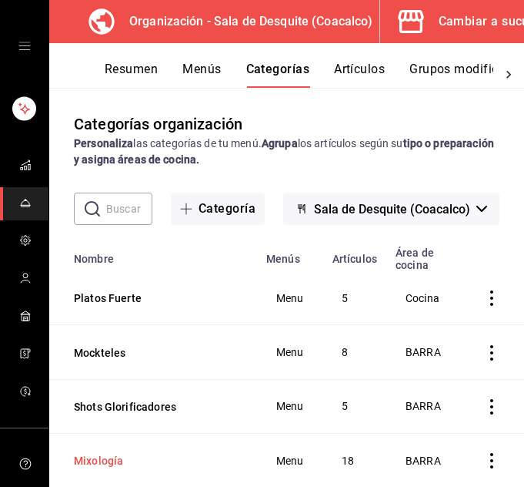
click at [105, 461] on button "Mixología" at bounding box center [151, 460] width 154 height 15
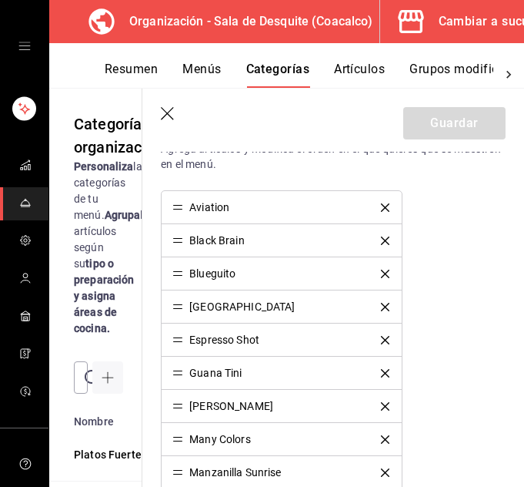
scroll to position [420, 0]
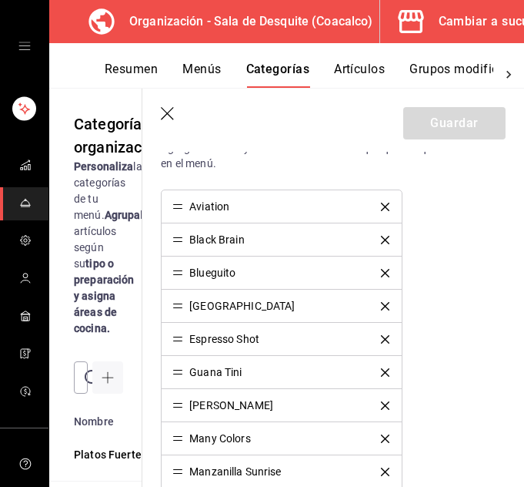
click at [381, 239] on icon "delete" at bounding box center [385, 240] width 8 height 8
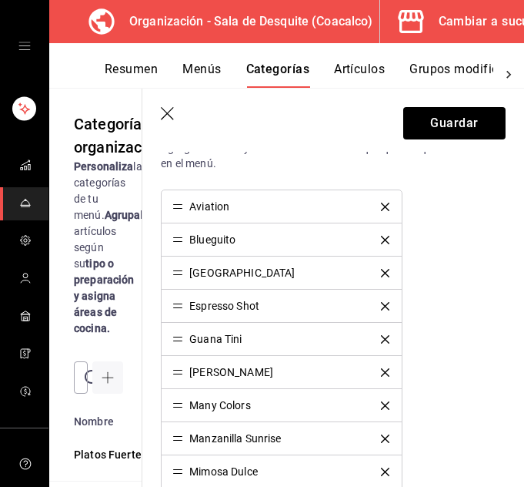
click at [381, 239] on icon "delete" at bounding box center [385, 240] width 8 height 8
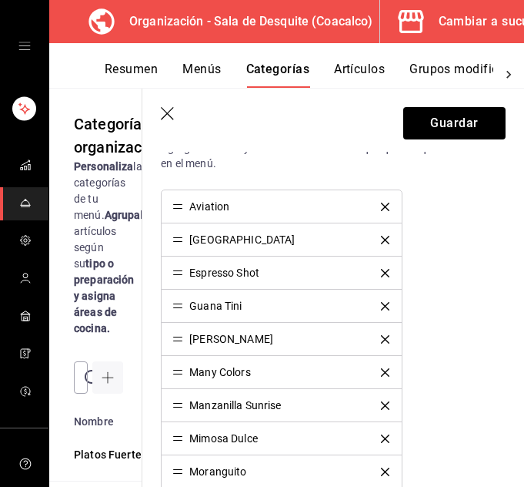
click at [381, 271] on icon "delete" at bounding box center [385, 273] width 8 height 8
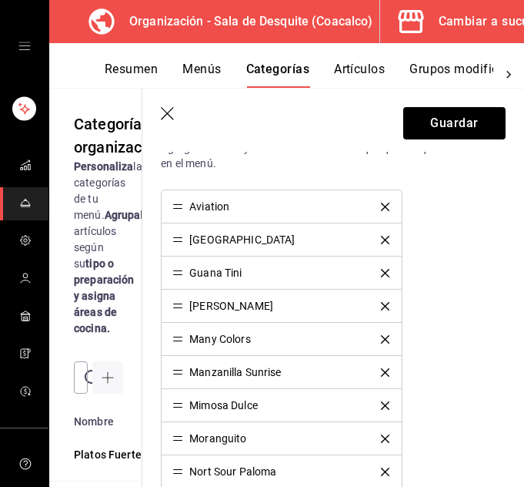
click at [381, 343] on icon "delete" at bounding box center [385, 339] width 8 height 8
click at [381, 403] on icon "delete" at bounding box center [385, 405] width 8 height 8
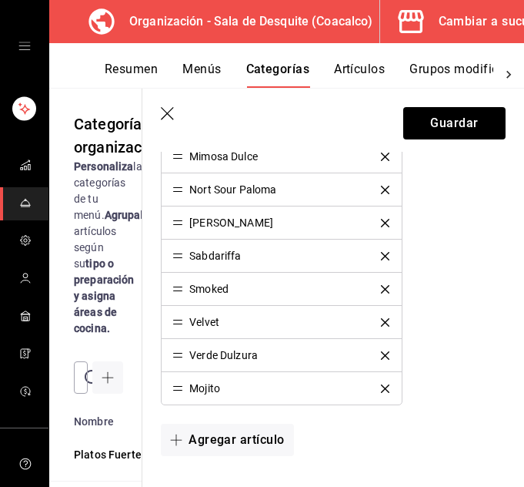
scroll to position [636, 0]
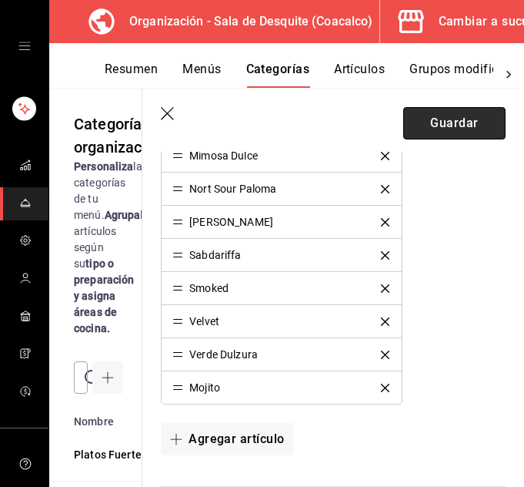
click at [446, 121] on button "Guardar" at bounding box center [454, 123] width 102 height 32
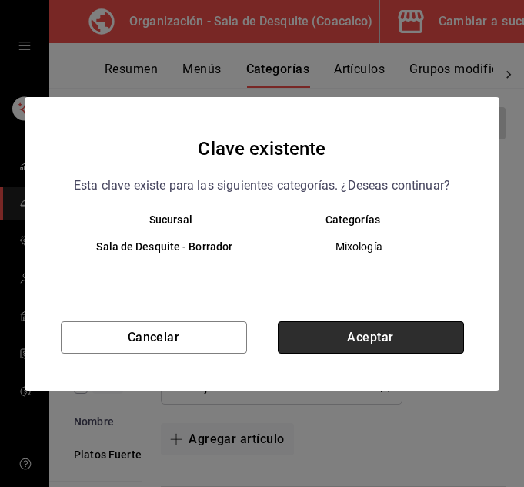
click at [373, 334] on button "Aceptar" at bounding box center [371, 337] width 186 height 32
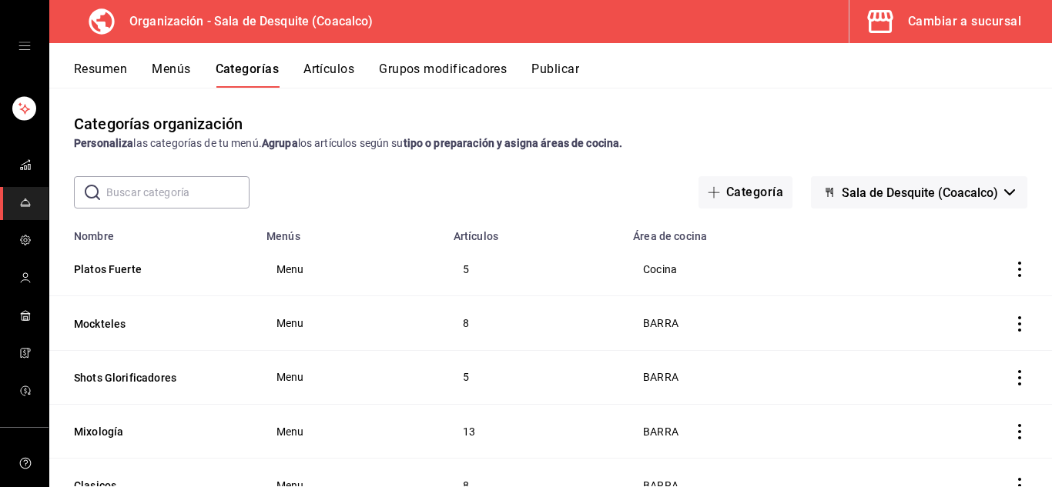
click at [565, 65] on button "Publicar" at bounding box center [555, 75] width 48 height 26
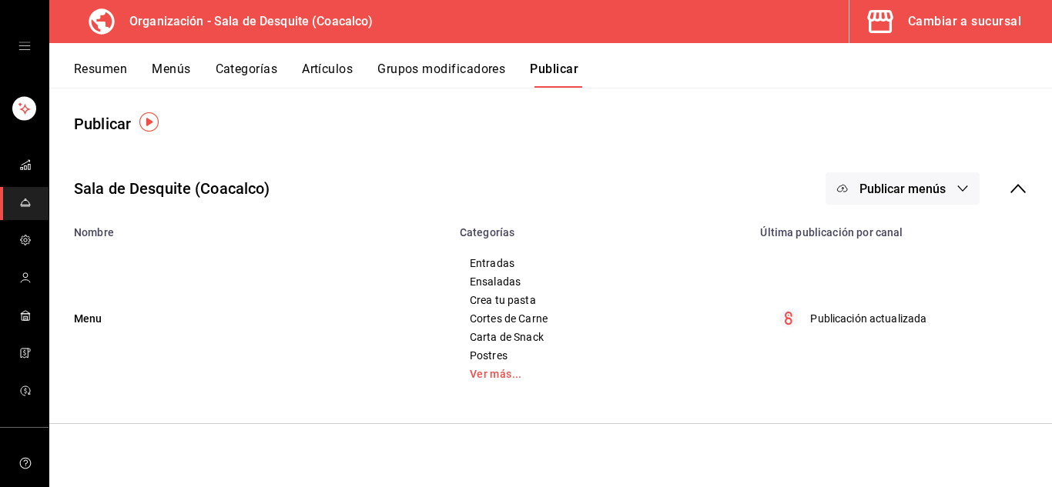
click at [867, 189] on span "Publicar menús" at bounding box center [902, 189] width 86 height 15
click at [913, 231] on span "Punto de venta" at bounding box center [925, 239] width 74 height 16
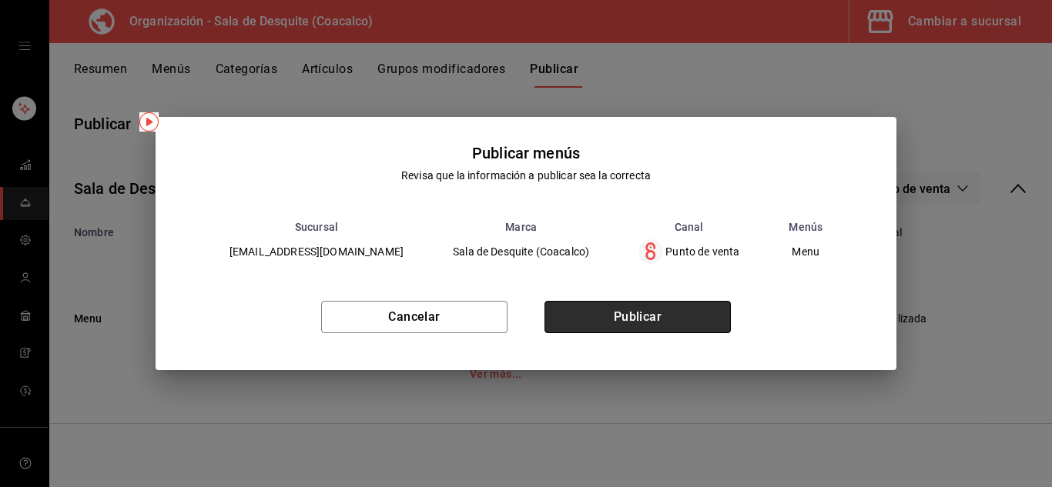
click at [694, 320] on button "Publicar" at bounding box center [637, 317] width 186 height 32
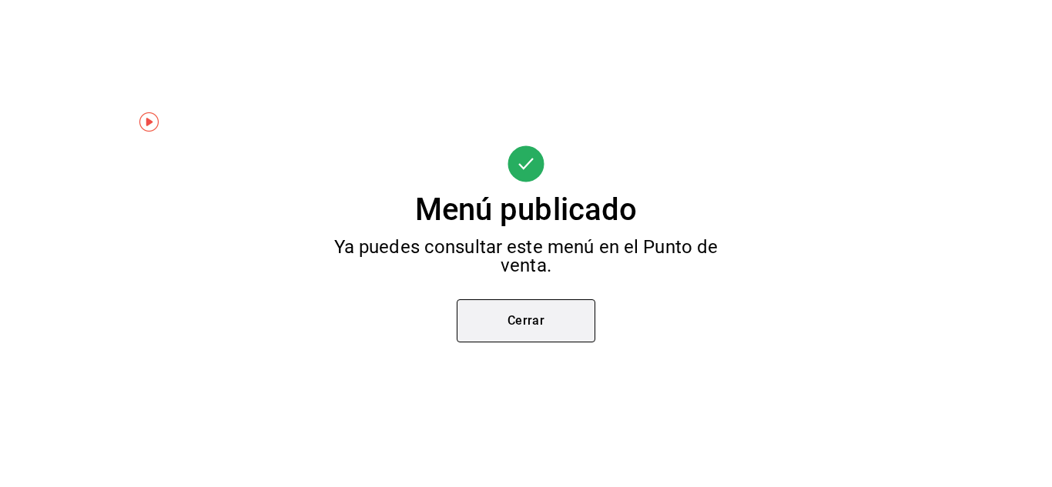
click at [523, 321] on button "Cerrar" at bounding box center [526, 320] width 139 height 43
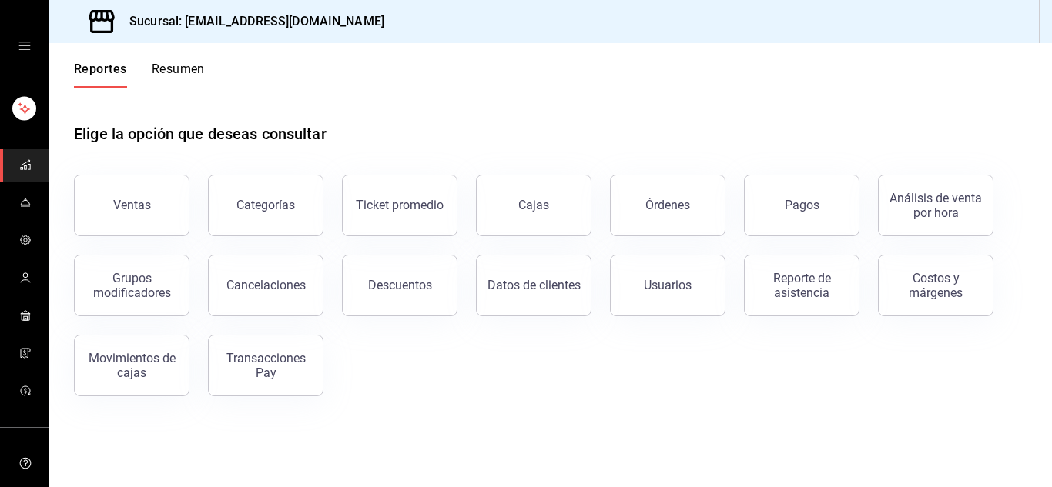
click at [18, 49] on icon "open drawer" at bounding box center [24, 46] width 12 height 12
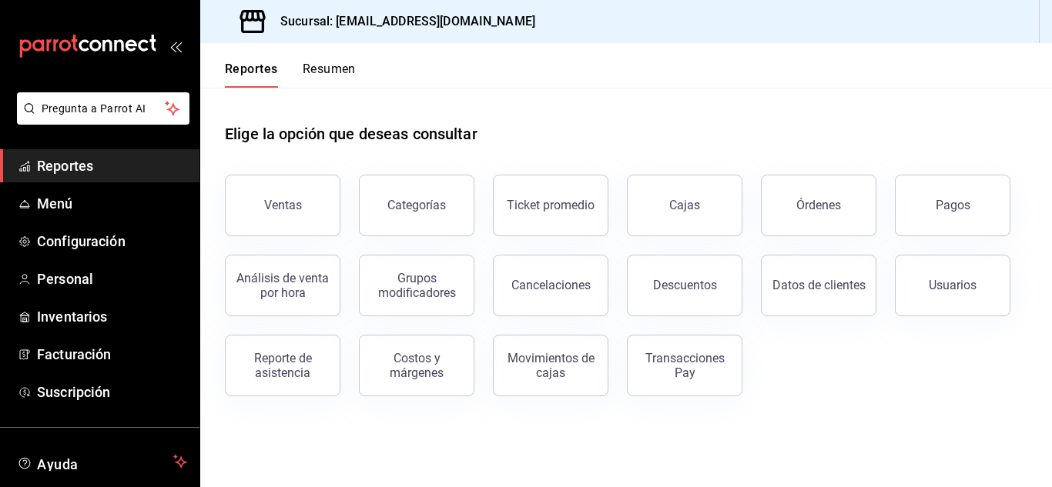
click at [467, 82] on header "Reportes Resumen" at bounding box center [625, 65] width 851 height 45
click at [64, 244] on span "Configuración" at bounding box center [112, 241] width 150 height 21
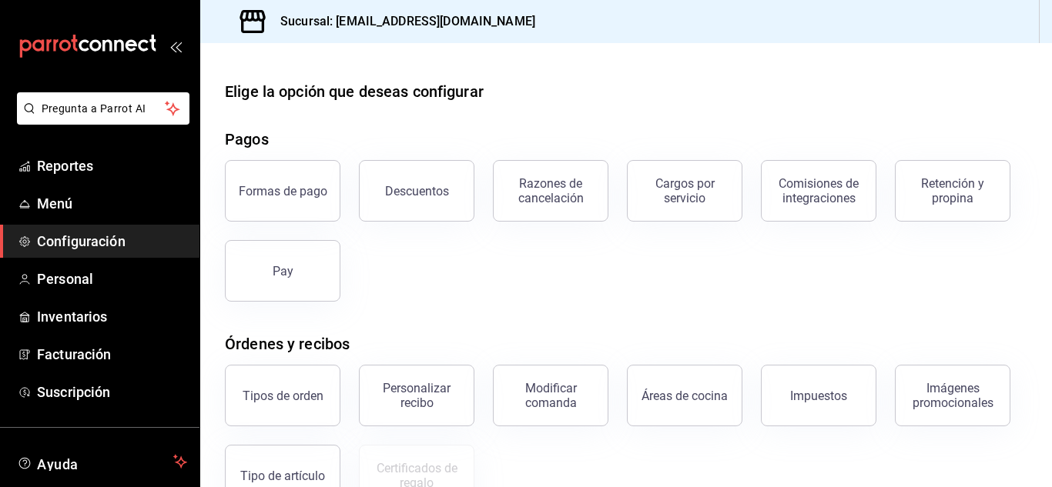
click at [397, 23] on h3 "Sucursal: saladedesquite@coacalco.com" at bounding box center [401, 21] width 267 height 18
click at [257, 23] on icon at bounding box center [252, 21] width 31 height 31
click at [58, 225] on link "Configuración" at bounding box center [99, 241] width 199 height 33
click at [276, 31] on div "Sucursal: saladedesquite@coacalco.com" at bounding box center [376, 21] width 329 height 43
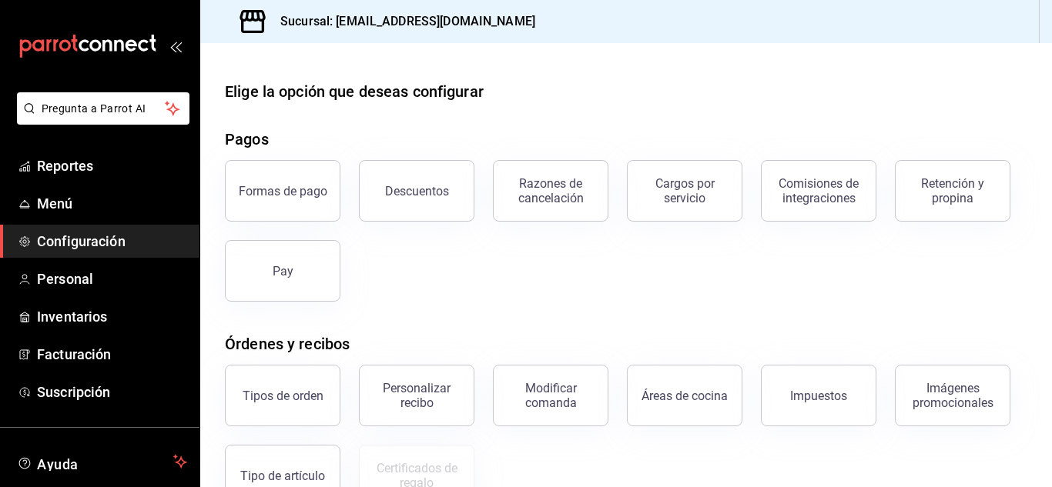
click at [256, 16] on icon at bounding box center [252, 21] width 31 height 31
click at [233, 17] on div "Sucursal: saladedesquite@coacalco.com" at bounding box center [376, 21] width 329 height 43
click at [355, 25] on h3 "Sucursal: saladedesquite@coacalco.com" at bounding box center [401, 21] width 267 height 18
click at [102, 45] on icon "mailbox folders" at bounding box center [87, 46] width 139 height 23
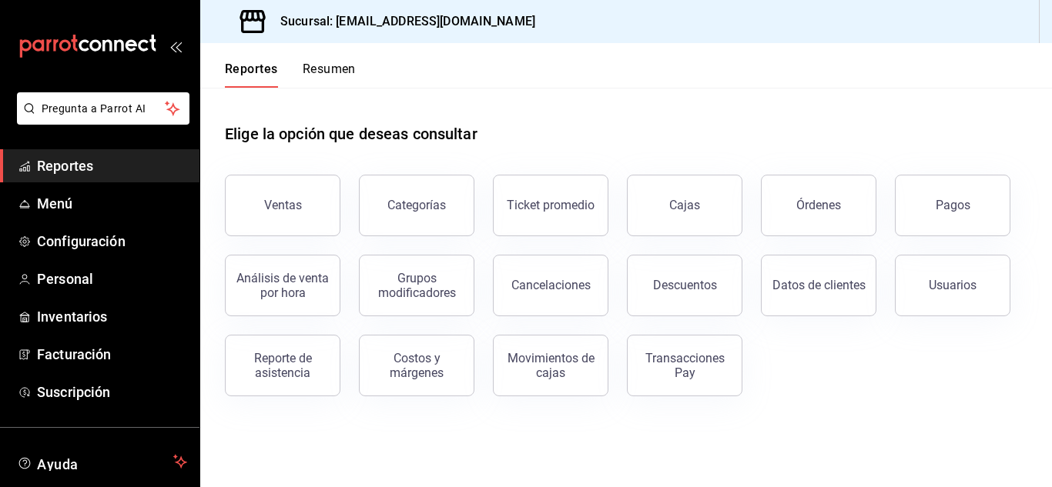
click at [102, 45] on icon "mailbox folders" at bounding box center [87, 46] width 139 height 23
click at [38, 197] on span "Menú" at bounding box center [112, 203] width 150 height 21
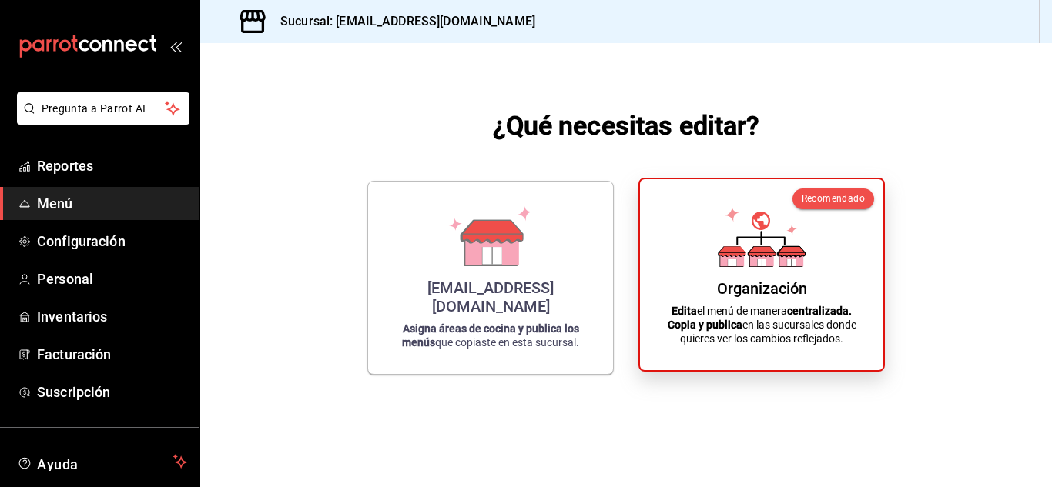
click at [717, 261] on div "Organización Edita el menú de manera centralizada. Copia y publica en las sucur…" at bounding box center [761, 275] width 206 height 166
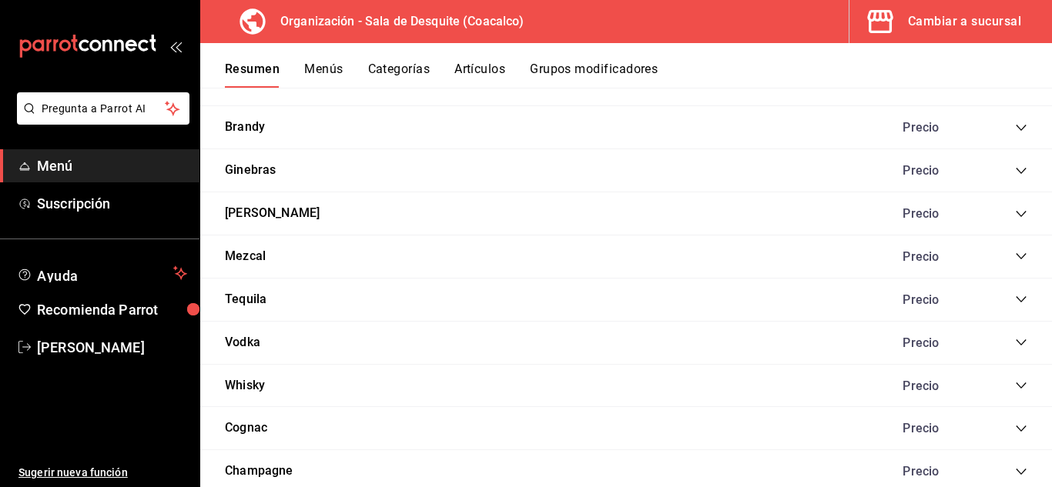
scroll to position [1564, 0]
click at [235, 210] on button "[PERSON_NAME]" at bounding box center [272, 212] width 95 height 18
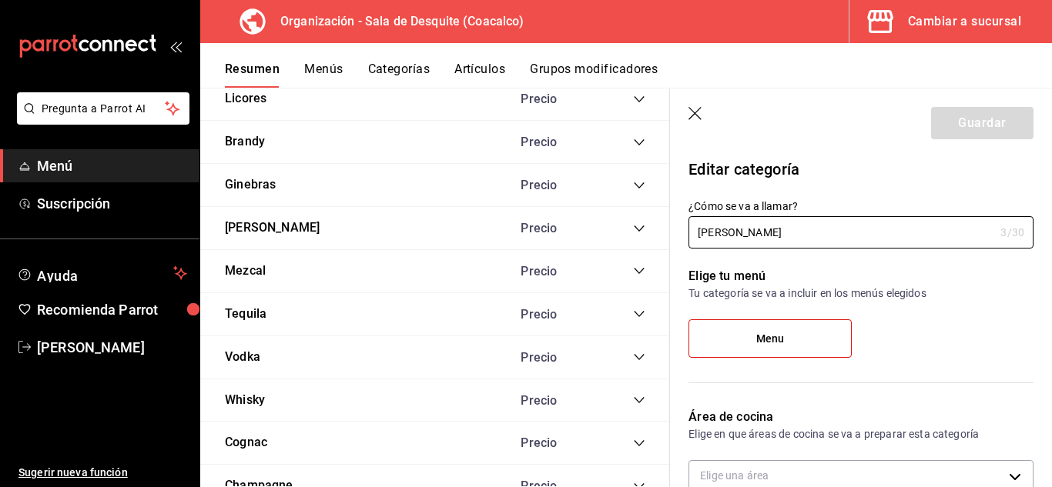
click at [633, 233] on icon "collapse-category-row" at bounding box center [639, 228] width 12 height 12
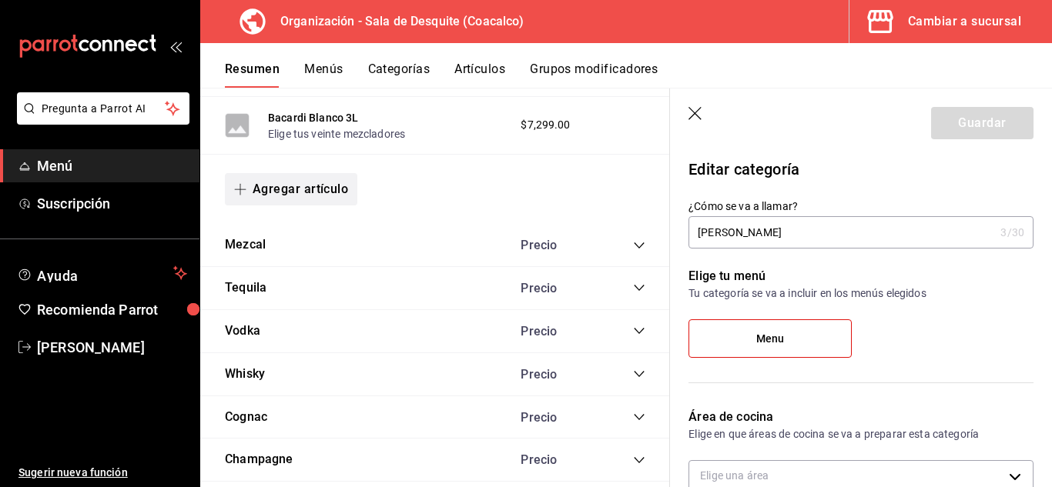
scroll to position [2360, 0]
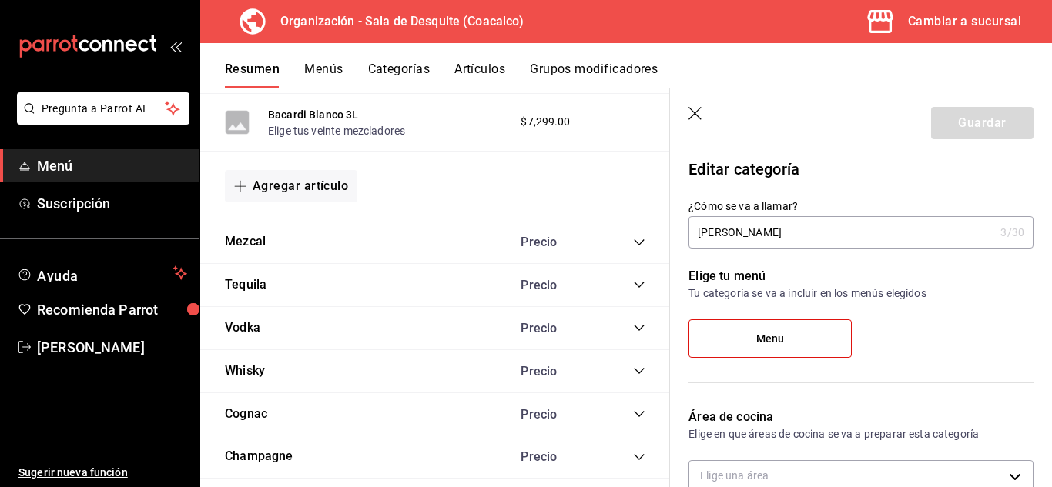
click at [691, 114] on icon "button" at bounding box center [695, 114] width 15 height 15
